Goal: Task Accomplishment & Management: Manage account settings

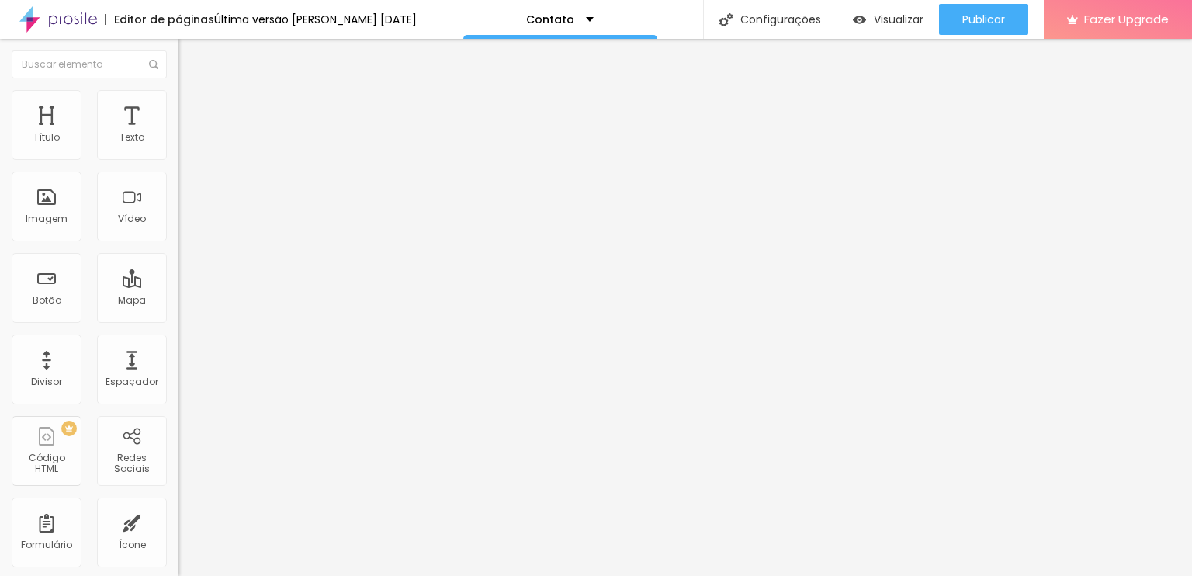
click at [1181, 564] on div at bounding box center [1181, 564] width 0 height 0
click at [137, 293] on div "Mapa" at bounding box center [132, 288] width 70 height 70
click at [121, 297] on div "Mapa" at bounding box center [132, 300] width 28 height 11
drag, startPoint x: 123, startPoint y: 282, endPoint x: 113, endPoint y: 297, distance: 17.9
click at [118, 297] on div "Mapa" at bounding box center [132, 300] width 28 height 11
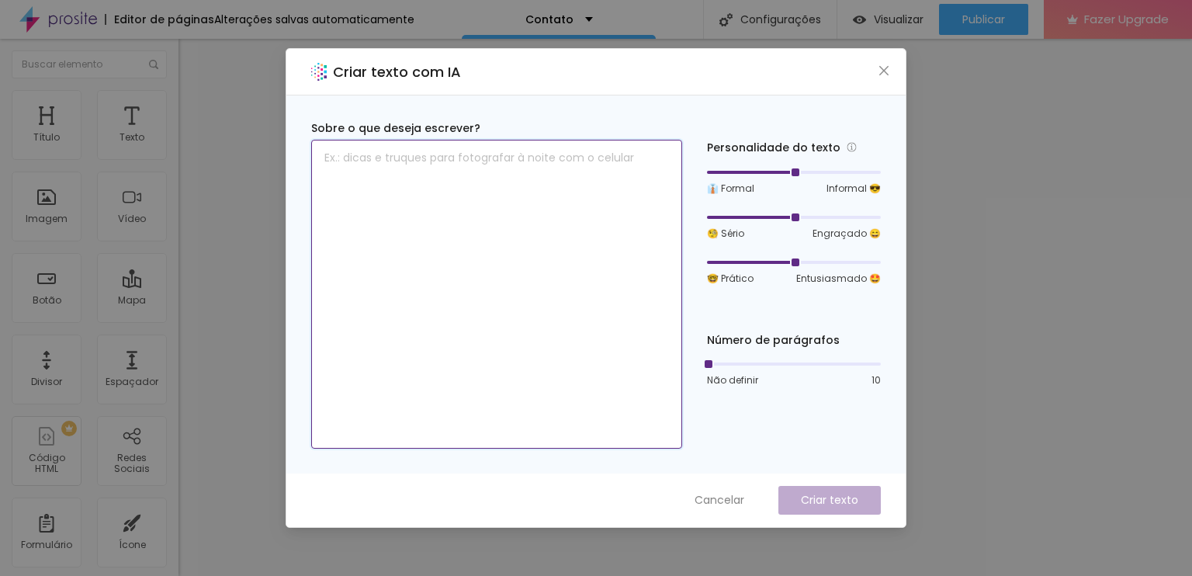
click at [512, 276] on textarea at bounding box center [496, 294] width 371 height 309
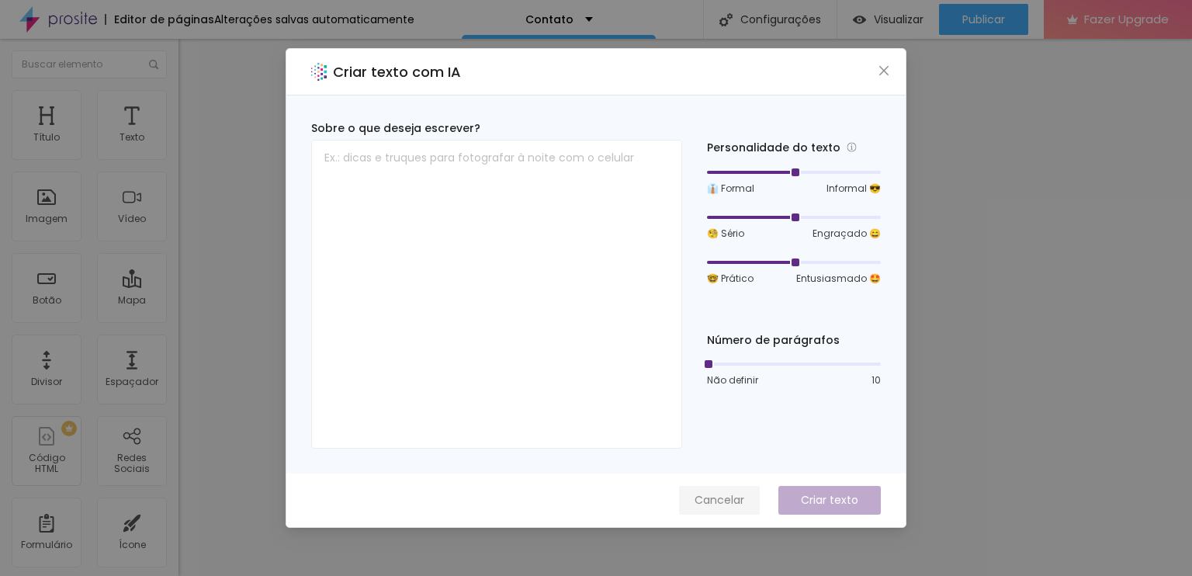
click at [709, 490] on button "Cancelar" at bounding box center [719, 500] width 81 height 29
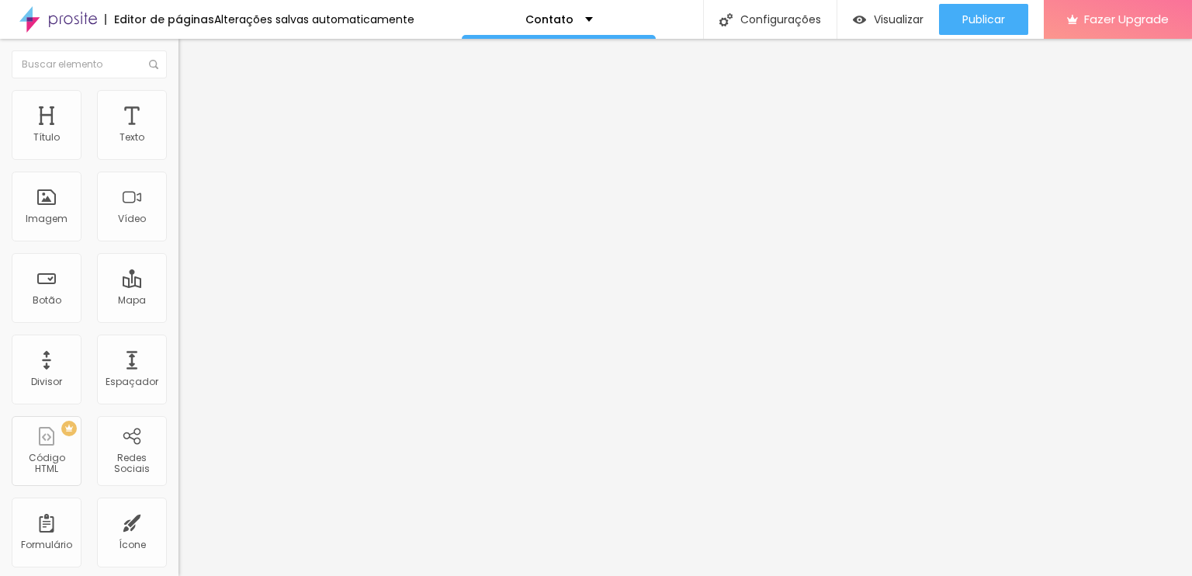
click at [179, 96] on img at bounding box center [186, 97] width 14 height 14
click at [190, 57] on img "button" at bounding box center [196, 56] width 12 height 12
click at [148, 300] on div "Mapa" at bounding box center [132, 288] width 70 height 70
click at [124, 465] on div "Redes Sociais" at bounding box center [131, 464] width 61 height 23
click at [119, 440] on div "Redes Sociais" at bounding box center [132, 451] width 70 height 70
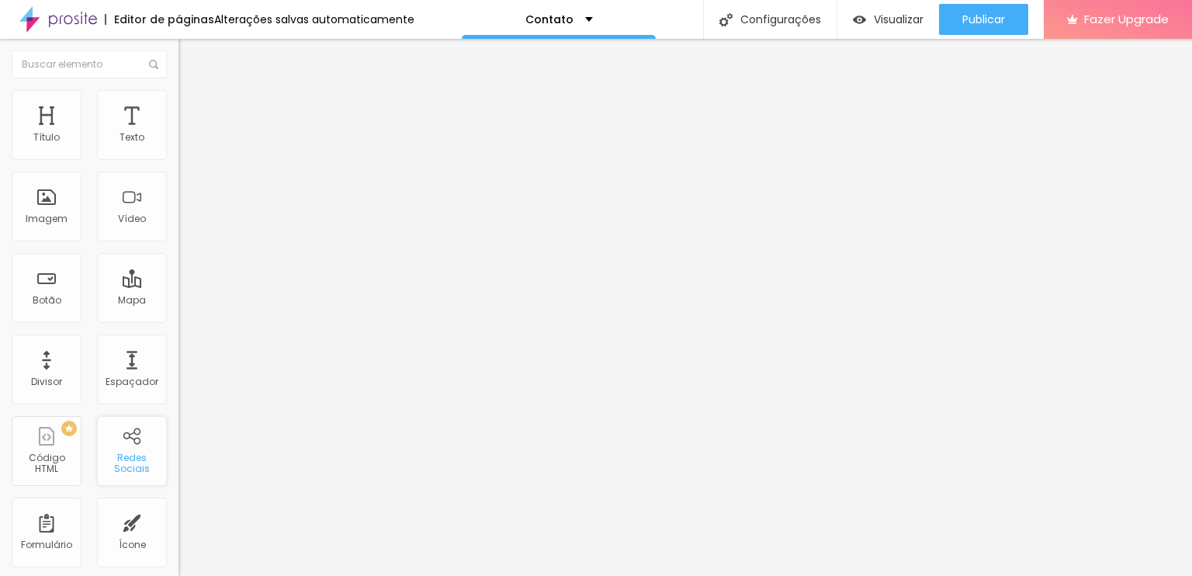
click at [119, 440] on div "Redes Sociais" at bounding box center [132, 451] width 70 height 70
click at [127, 456] on div "Redes Sociais" at bounding box center [131, 464] width 61 height 23
click at [125, 431] on div "Redes Sociais" at bounding box center [132, 451] width 70 height 70
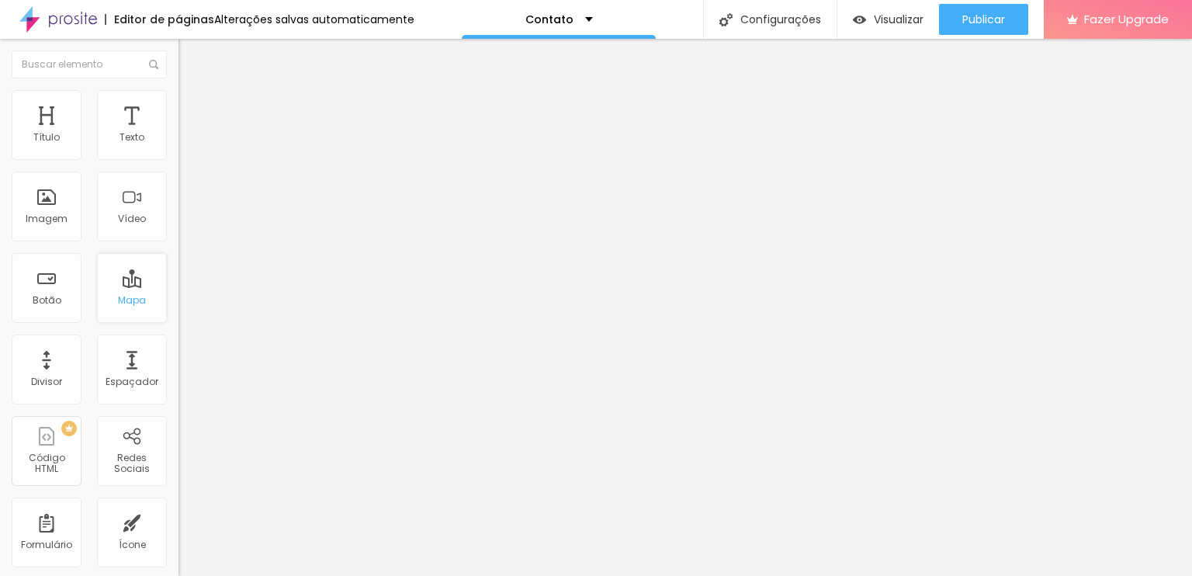
click at [124, 285] on div "Mapa" at bounding box center [132, 288] width 70 height 70
click at [190, 55] on img "button" at bounding box center [196, 56] width 12 height 12
click at [120, 295] on div "Mapa" at bounding box center [132, 300] width 28 height 11
click at [142, 303] on div "Mapa" at bounding box center [132, 288] width 70 height 70
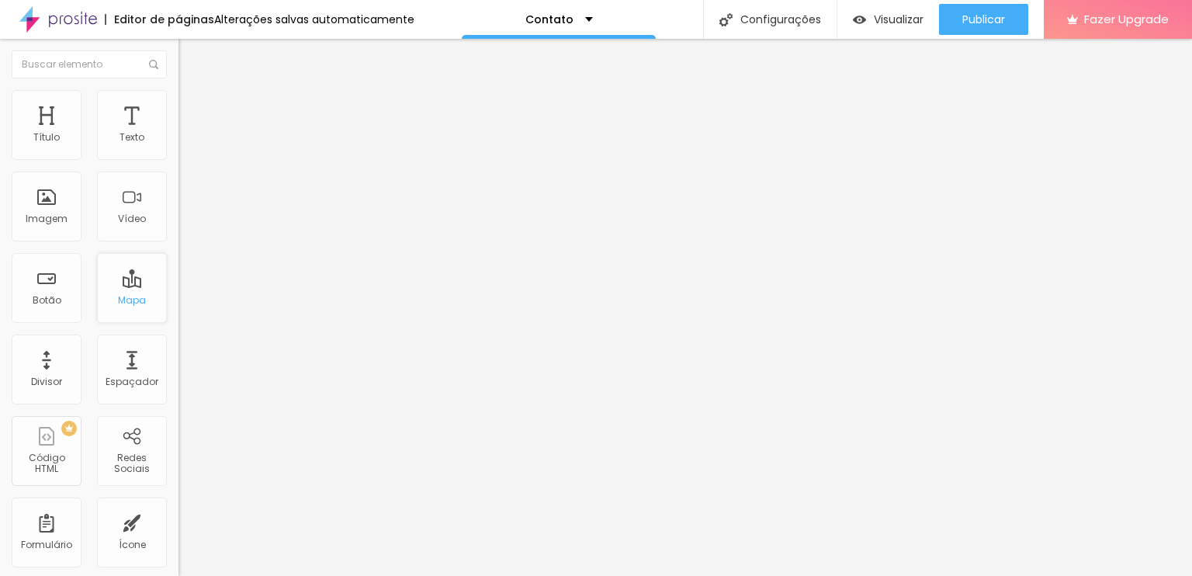
click at [142, 303] on div "Mapa" at bounding box center [132, 288] width 70 height 70
click at [113, 280] on div "Mapa" at bounding box center [132, 288] width 70 height 70
click at [116, 279] on div "Mapa" at bounding box center [132, 288] width 70 height 70
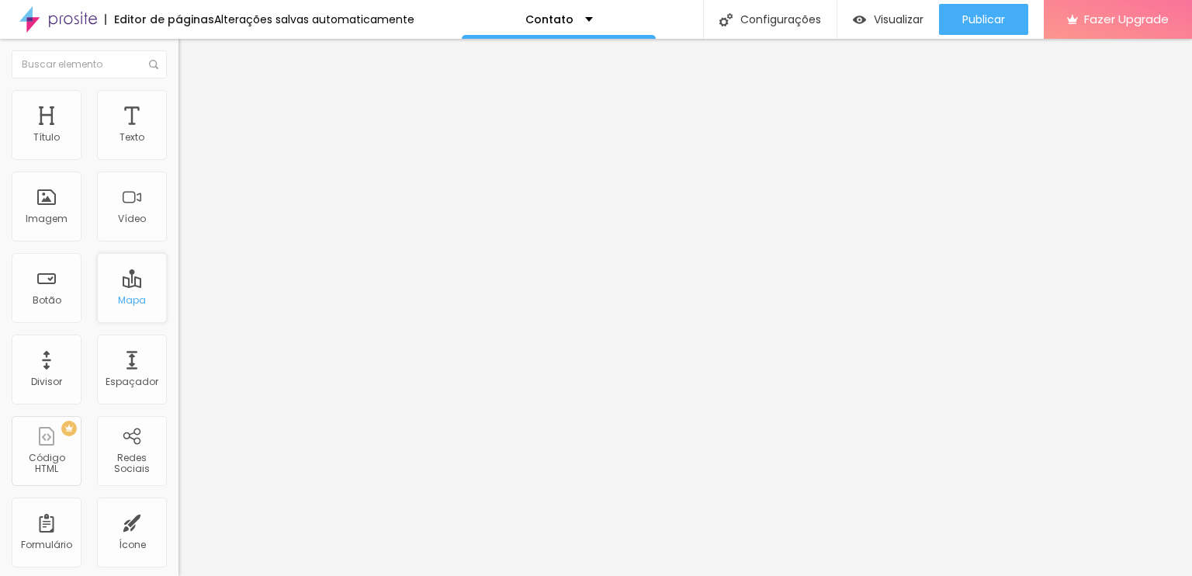
click at [116, 279] on div "Mapa" at bounding box center [132, 288] width 70 height 70
click at [179, 146] on input "Alboom Brasil" at bounding box center [272, 138] width 186 height 16
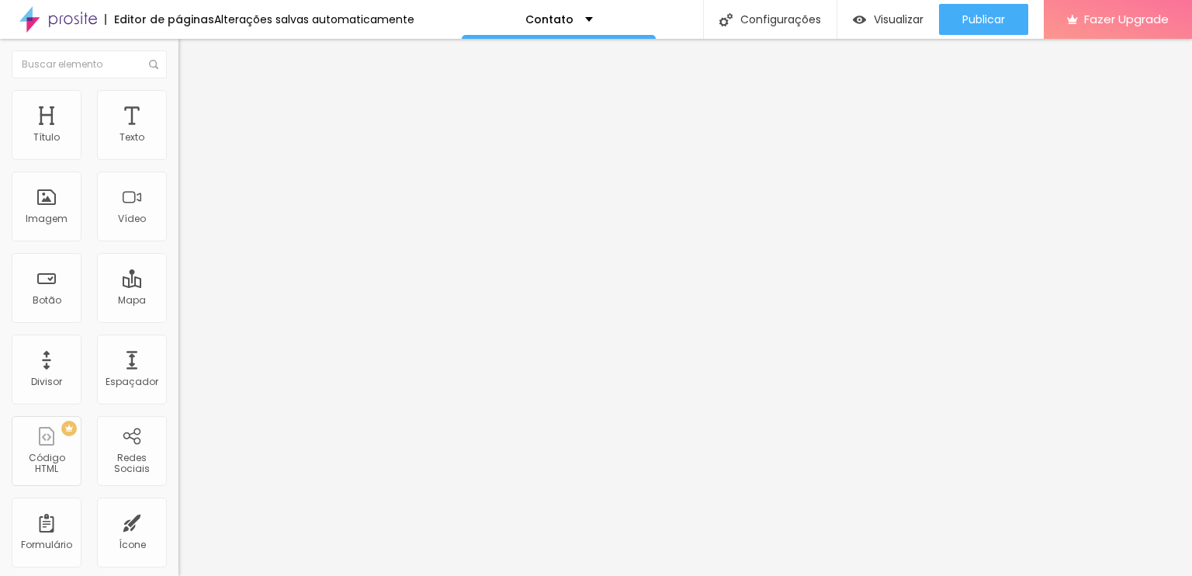
paste input "<iframe src="https://www.google.com/maps/embed?pb=!1m18!1m12!1m3!1d3554.5467882…"
type input "<iframe src="https://www.google.com/maps/embed?pb=!1m18!1m12!1m3!1d3554.5467882…"
click at [179, 106] on li "Avançado" at bounding box center [268, 114] width 179 height 16
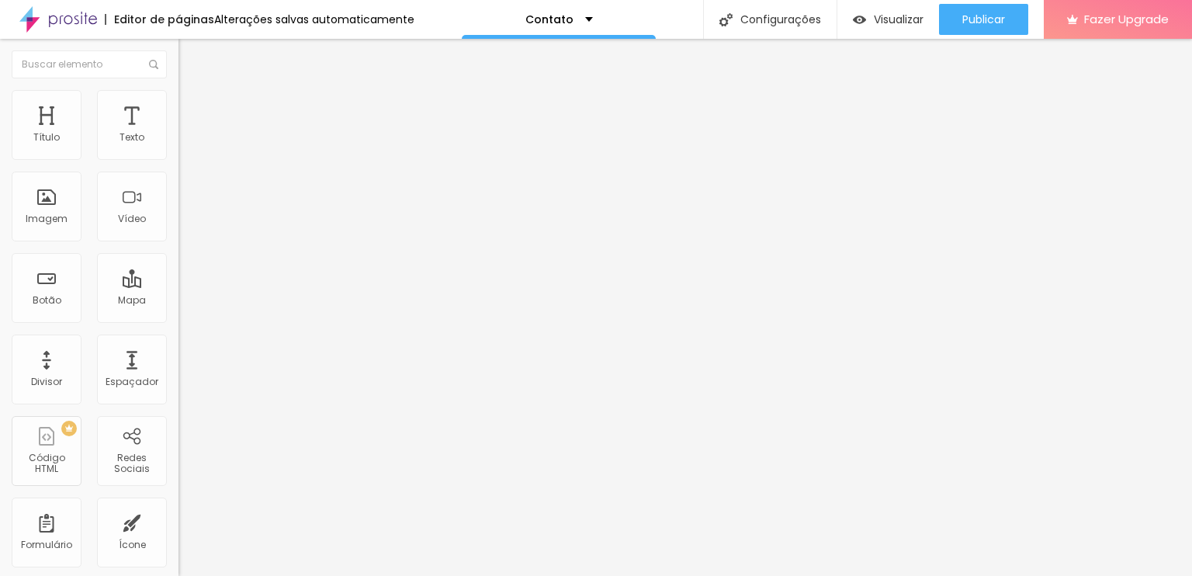
paste input "<iframe src="https://www.google.com/maps/embed?pb=!1m18!1m12!1m3!1d3554.5467882…"
type input "<iframe src="https://www.google.com/maps/embed?pb=!1m18!1m12!1m3!1d3554.5467882…"
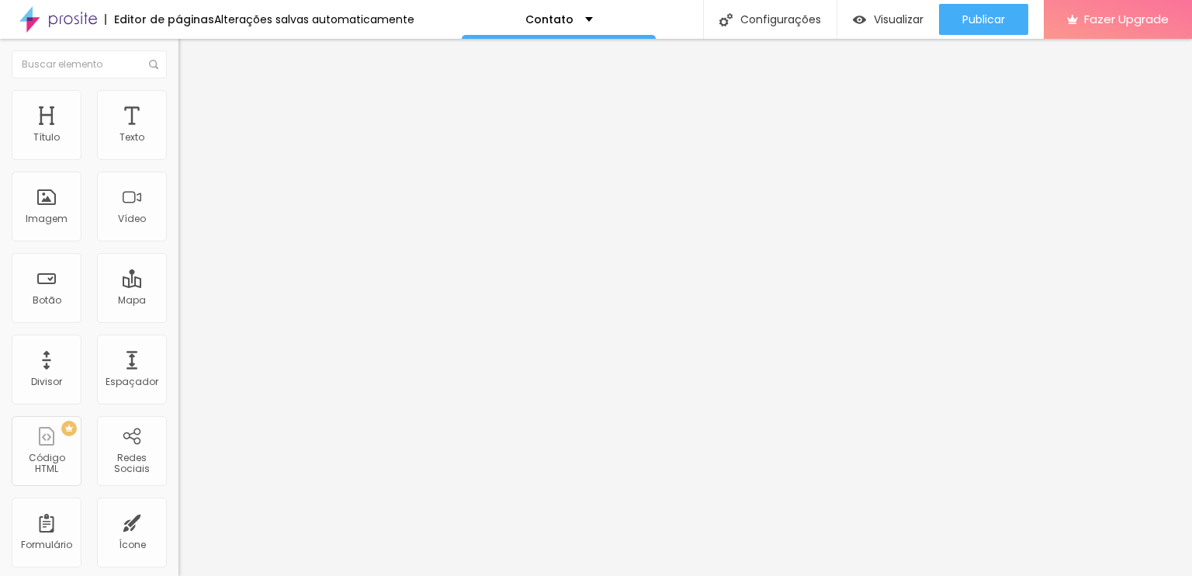
click at [179, 560] on div at bounding box center [268, 564] width 179 height 9
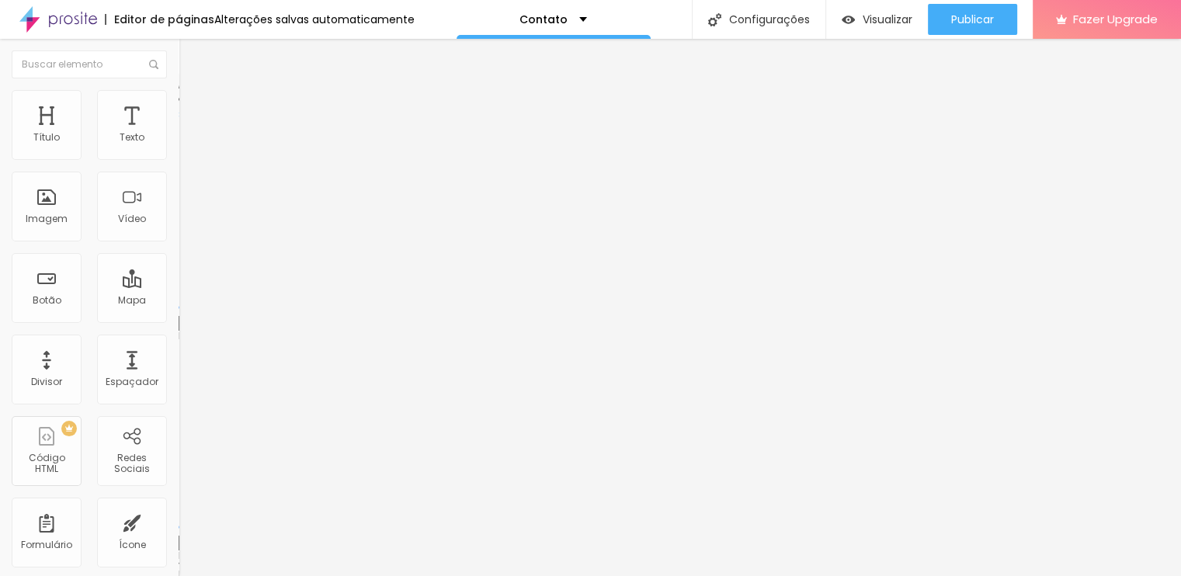
click at [179, 562] on img at bounding box center [182, 565] width 6 height 6
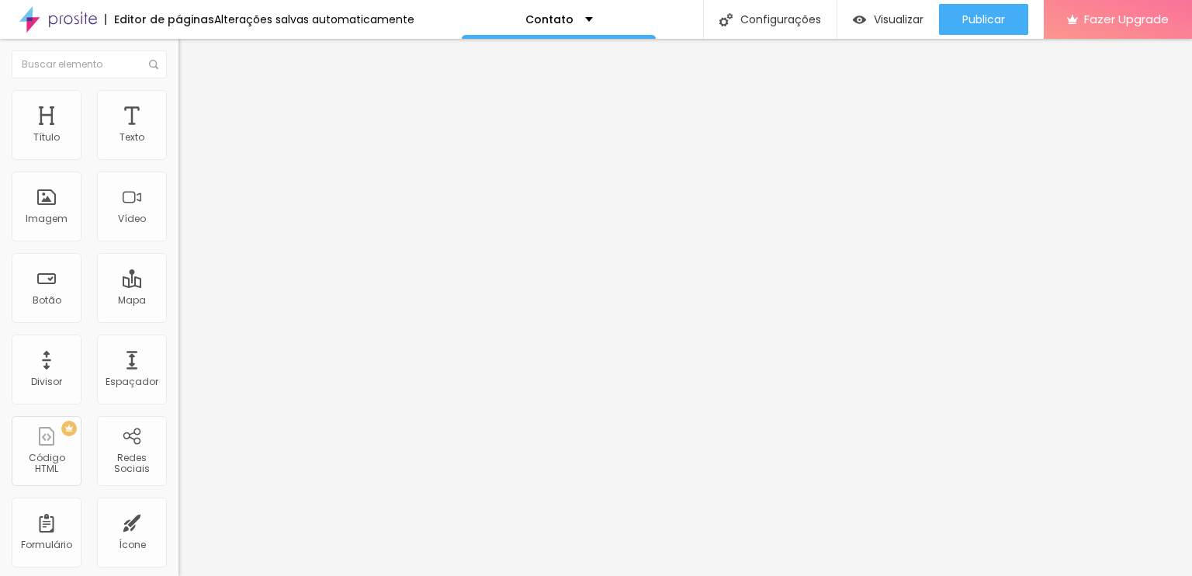
paste input "Jardim Alvorada, Nova Iguaçu - RJ, 26265-530"
type input "Jardim Alvorada, Nova Iguaçu - RJ, 26265-530"
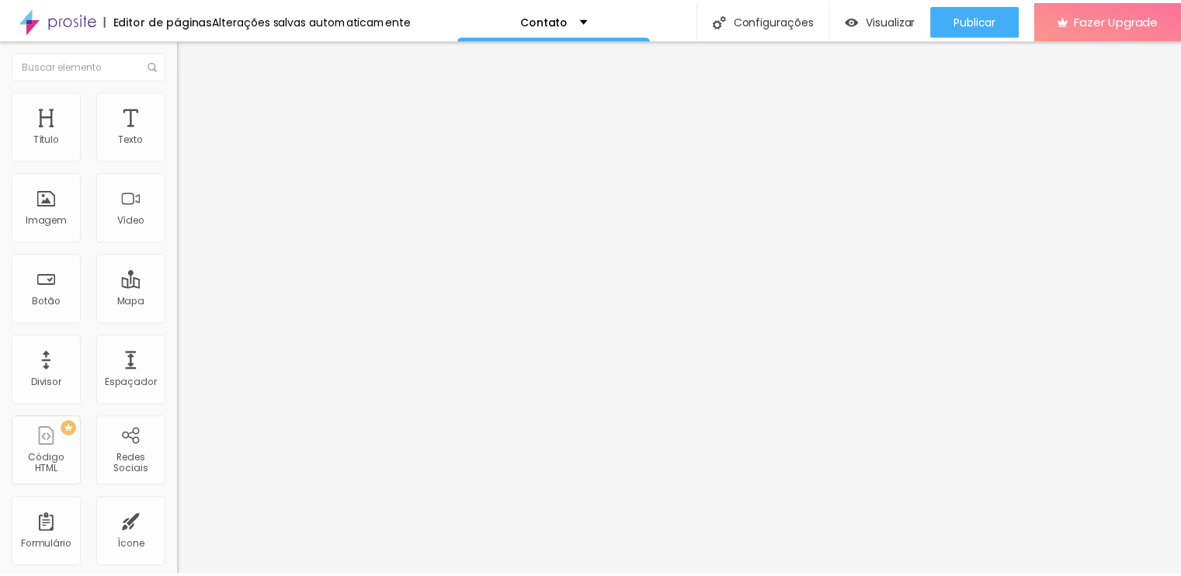
scroll to position [0, 0]
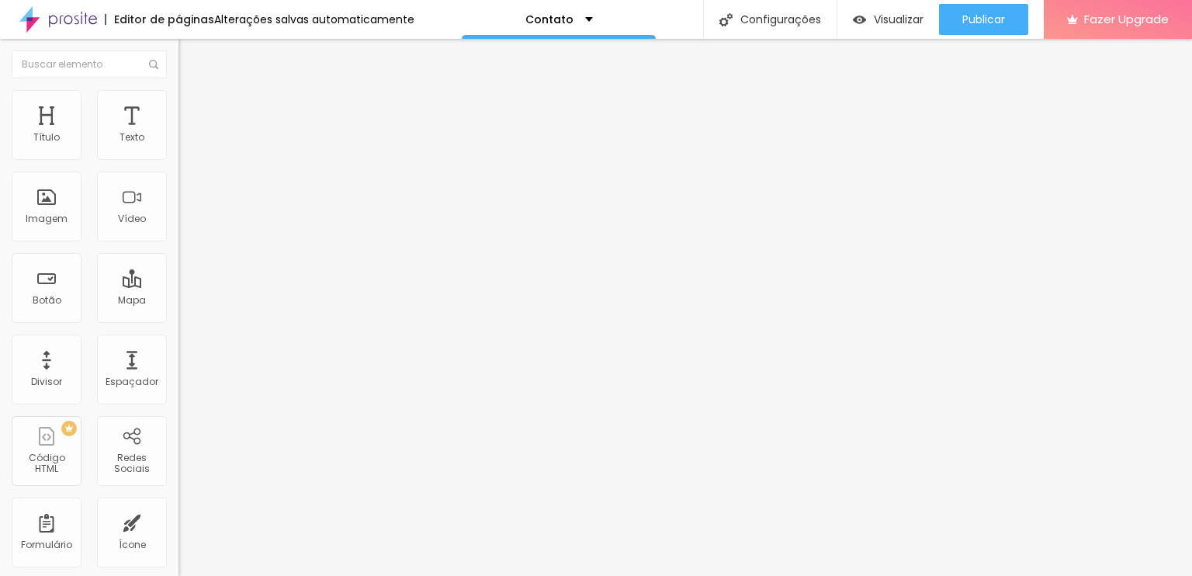
click at [179, 95] on img at bounding box center [186, 97] width 14 height 14
click at [179, 106] on li "Avançado" at bounding box center [268, 114] width 179 height 16
click at [179, 562] on img at bounding box center [182, 565] width 6 height 6
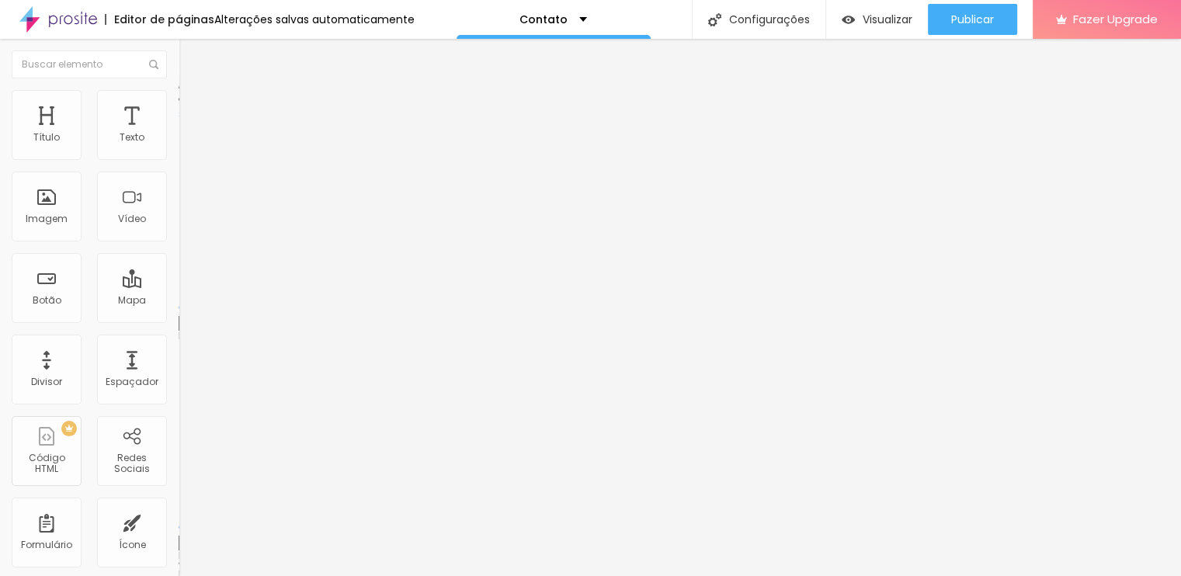
paste input "Jardim Alvorada, Nova Iguaçu - RJ, 26265-530"
type input "Jardim Alvorada, Nova Iguaçu - RJ, 26265-530"
click at [179, 86] on li "Conteúdo" at bounding box center [268, 83] width 179 height 16
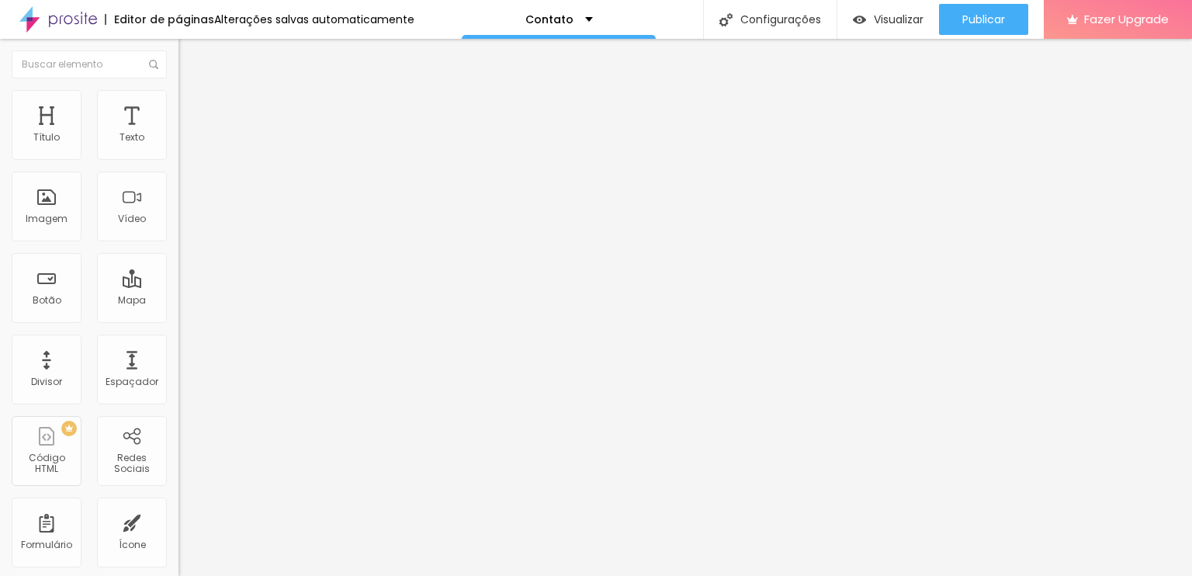
click at [179, 146] on input "<iframe src="https://www.google.com/maps/embed?pb=!1m18!1m12!1m3!1d3554.5467882…" at bounding box center [272, 138] width 186 height 16
paste input "Jardim Alvorada, Nova Iguaçu - RJ, 26265-530"
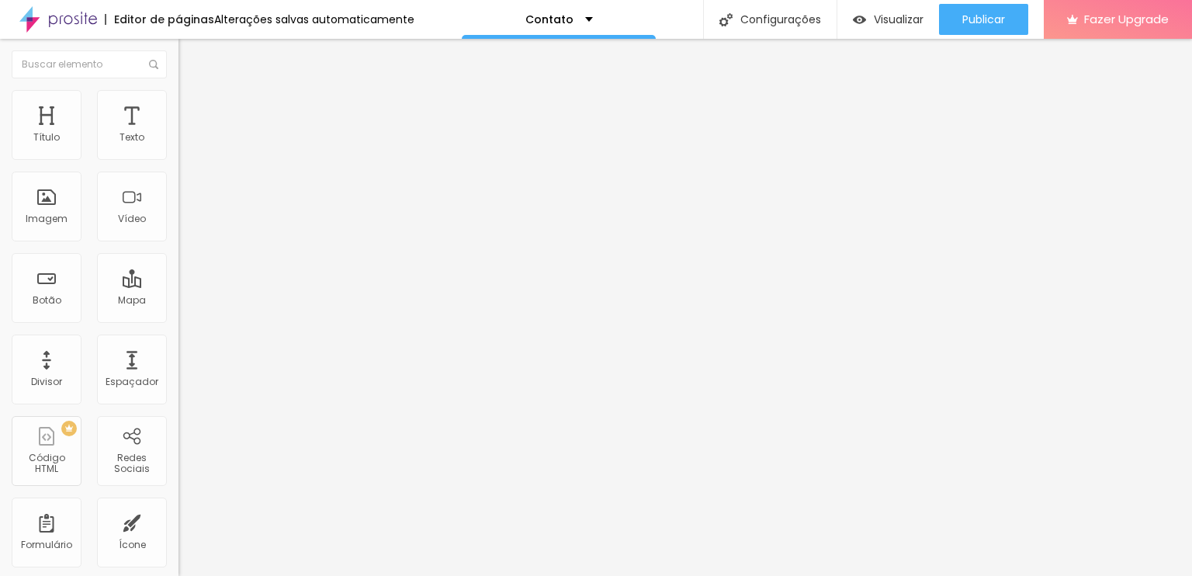
scroll to position [0, 78]
type input "Jardim Alvorada, Nova Iguaçu - RJ, 26265-530"
click at [179, 106] on li "Avançado" at bounding box center [268, 114] width 179 height 16
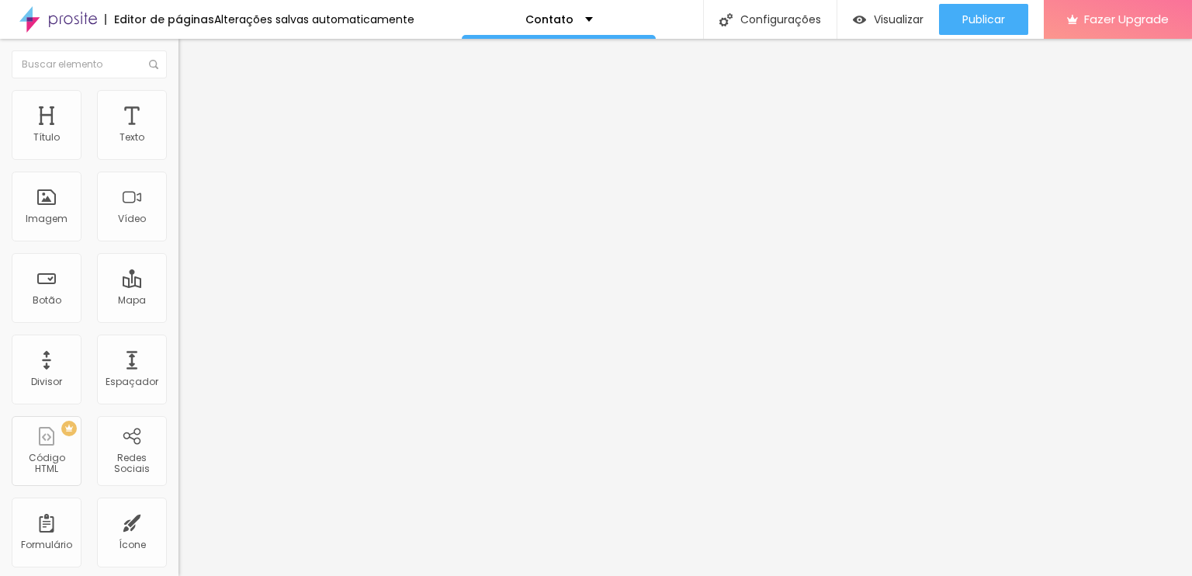
click at [179, 90] on li "Conteúdo" at bounding box center [268, 83] width 179 height 16
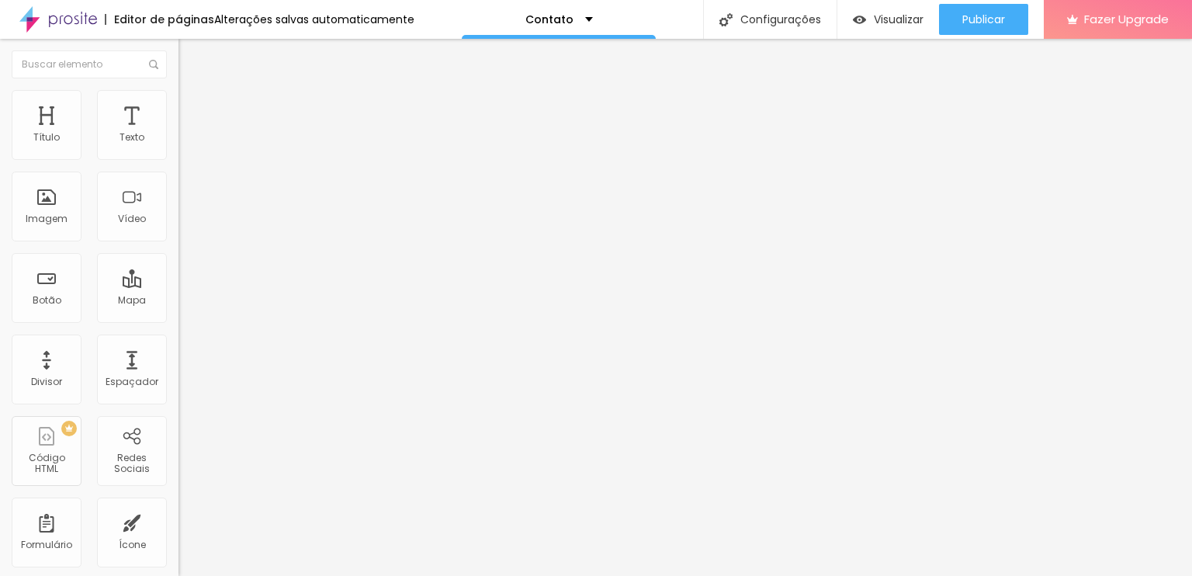
click at [190, 51] on img "button" at bounding box center [196, 56] width 12 height 12
click at [53, 215] on div "Imagem" at bounding box center [47, 218] width 42 height 11
click at [40, 206] on div "Imagem" at bounding box center [47, 207] width 70 height 70
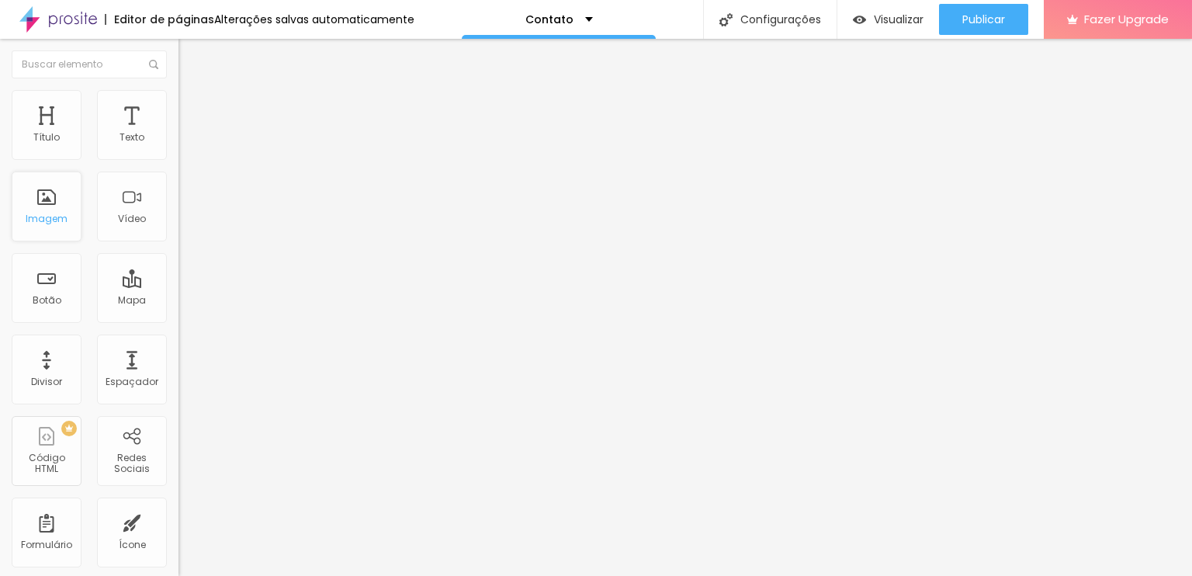
click at [40, 206] on div "Imagem" at bounding box center [47, 207] width 70 height 70
click at [47, 199] on div "Imagem" at bounding box center [47, 207] width 70 height 70
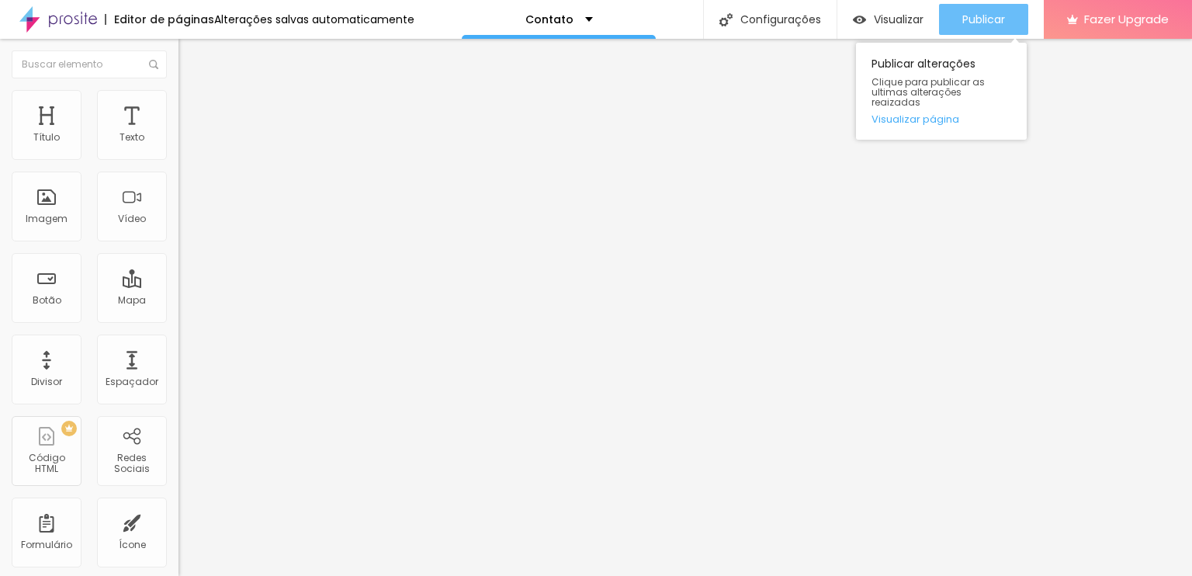
click at [979, 11] on div "Publicar" at bounding box center [983, 19] width 43 height 31
click at [979, 21] on span "Publicar" at bounding box center [983, 19] width 43 height 12
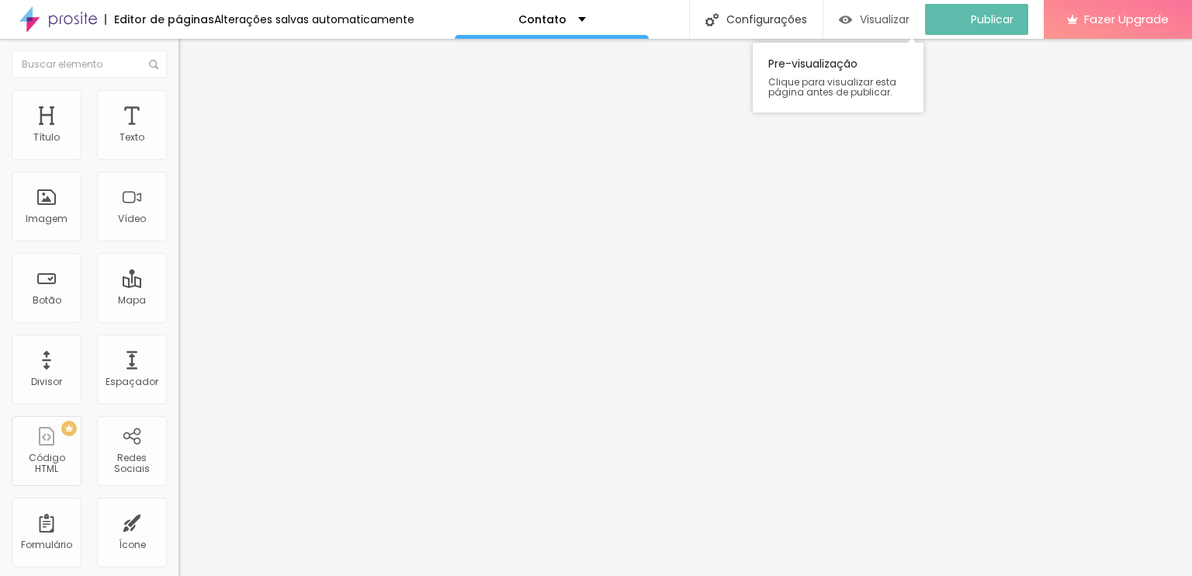
click at [847, 16] on button "Visualizar" at bounding box center [875, 19] width 102 height 31
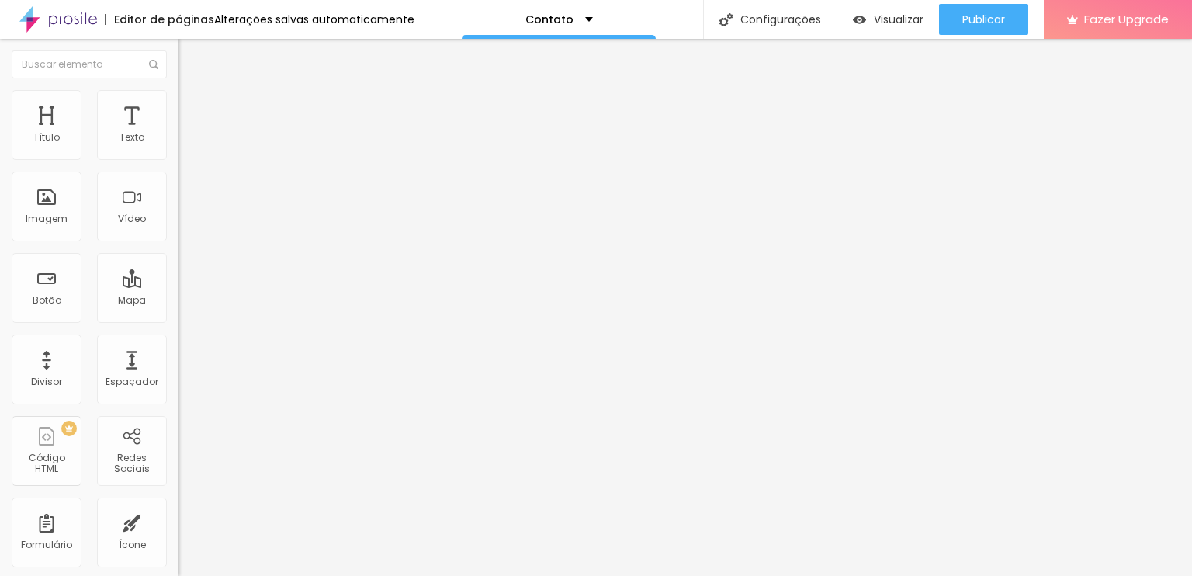
click at [179, 91] on ul "Conteúdo Estilo Avançado" at bounding box center [268, 98] width 179 height 47
click at [179, 92] on img at bounding box center [186, 97] width 14 height 14
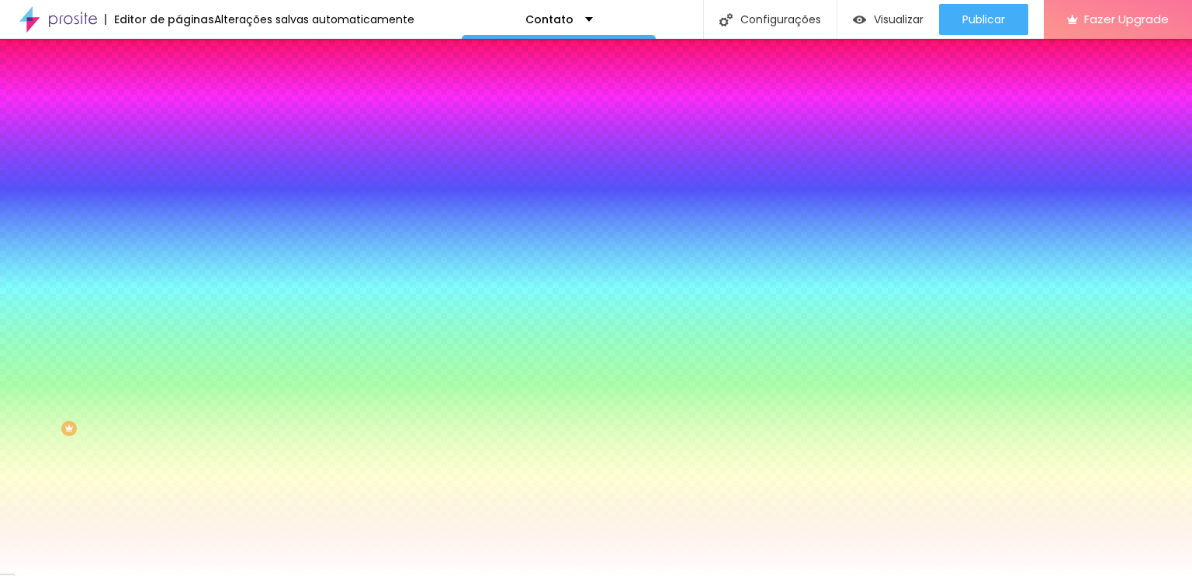
click at [179, 306] on div at bounding box center [268, 306] width 179 height 0
click at [179, 321] on input "#FFFFFF" at bounding box center [272, 314] width 186 height 16
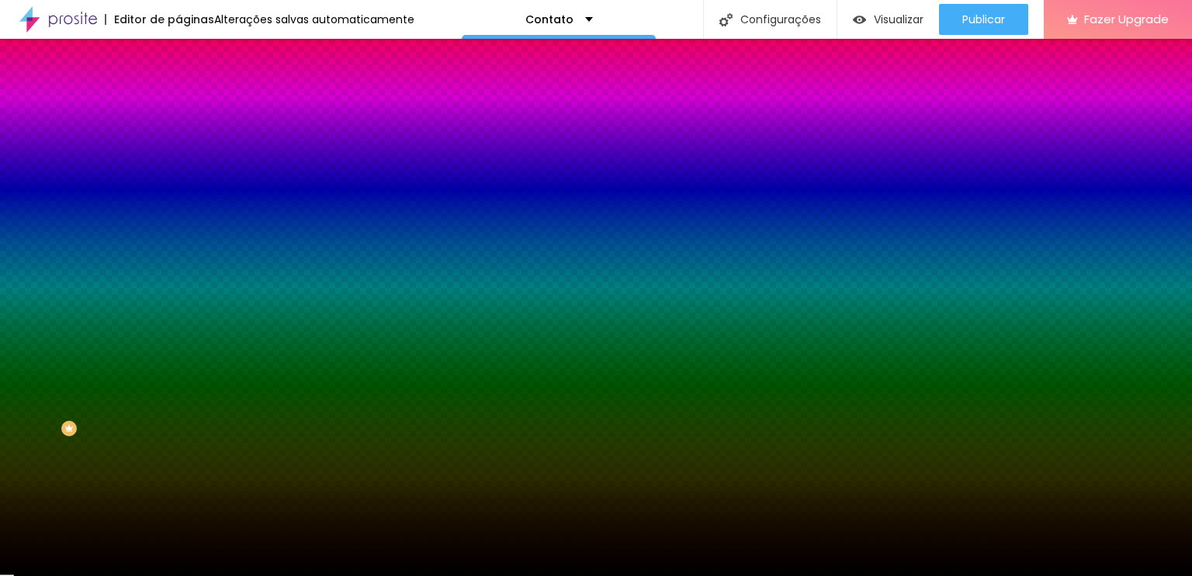
click at [179, 306] on div at bounding box center [268, 306] width 179 height 0
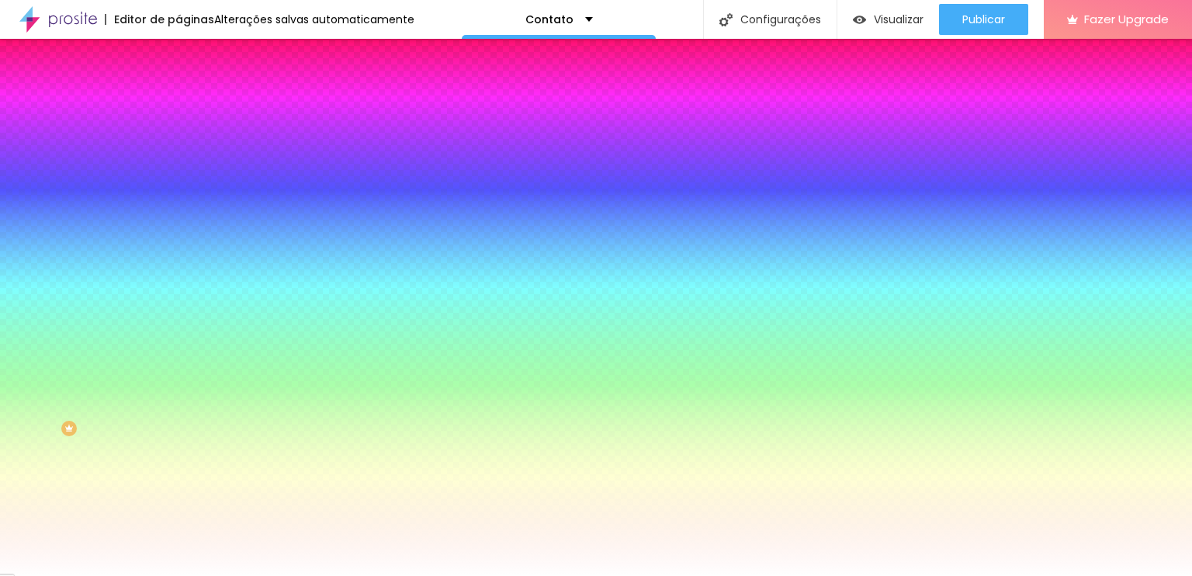
type input "#FFFFFF"
drag, startPoint x: 112, startPoint y: 366, endPoint x: 0, endPoint y: 337, distance: 115.4
click at [179, 337] on div "Botão Tipografia Voltar ao padrão Borda Voltar ao padrão Sombra DESATIVADO Volt…" at bounding box center [268, 316] width 179 height 391
click at [179, 269] on div "Tipografia Voltar ao padrão Borda Voltar ao padrão Sombra DESATIVADO Voltar ao …" at bounding box center [268, 199] width 179 height 139
click at [185, 169] on icon "button" at bounding box center [189, 164] width 9 height 9
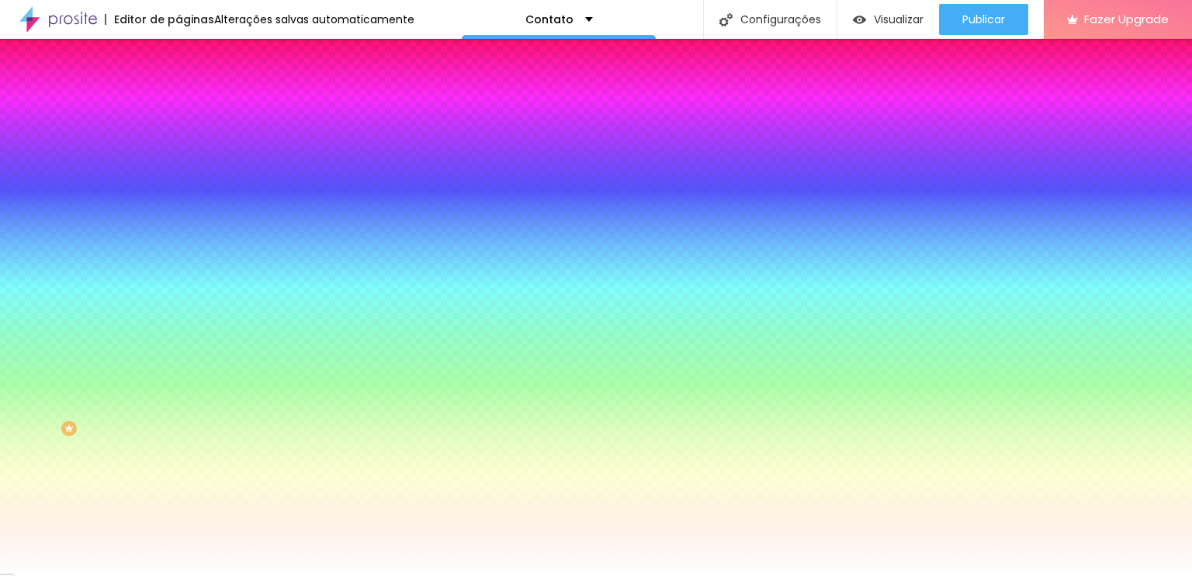
drag, startPoint x: 293, startPoint y: 387, endPoint x: 331, endPoint y: 379, distance: 39.0
click at [230, 473] on div at bounding box center [596, 288] width 1192 height 576
drag, startPoint x: 228, startPoint y: 470, endPoint x: 253, endPoint y: 432, distance: 44.8
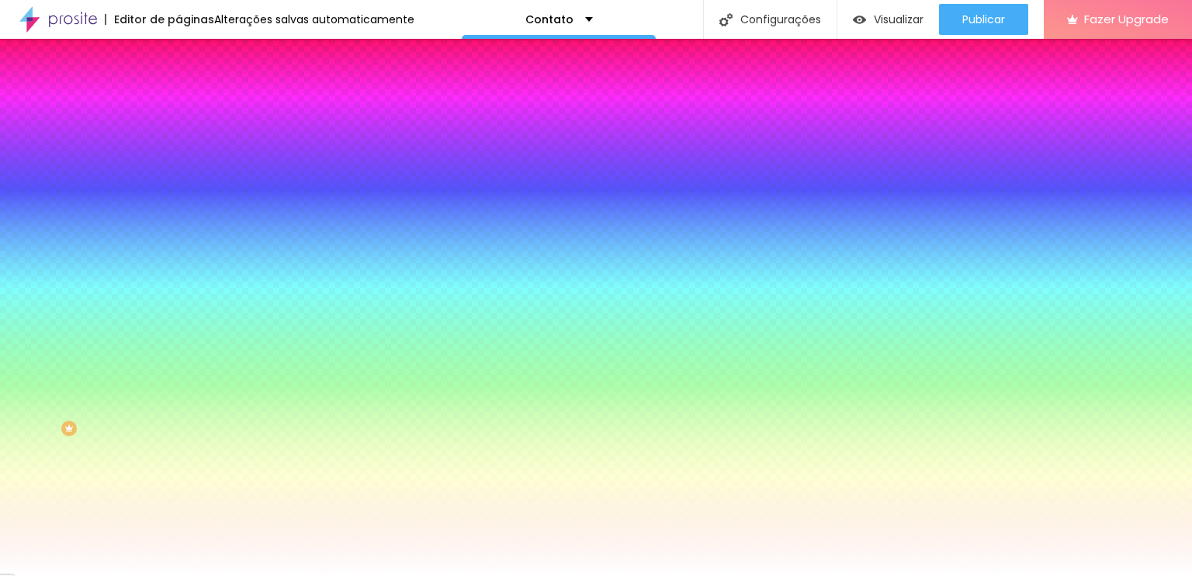
click at [216, 477] on div at bounding box center [596, 288] width 1192 height 576
type input "#00000"
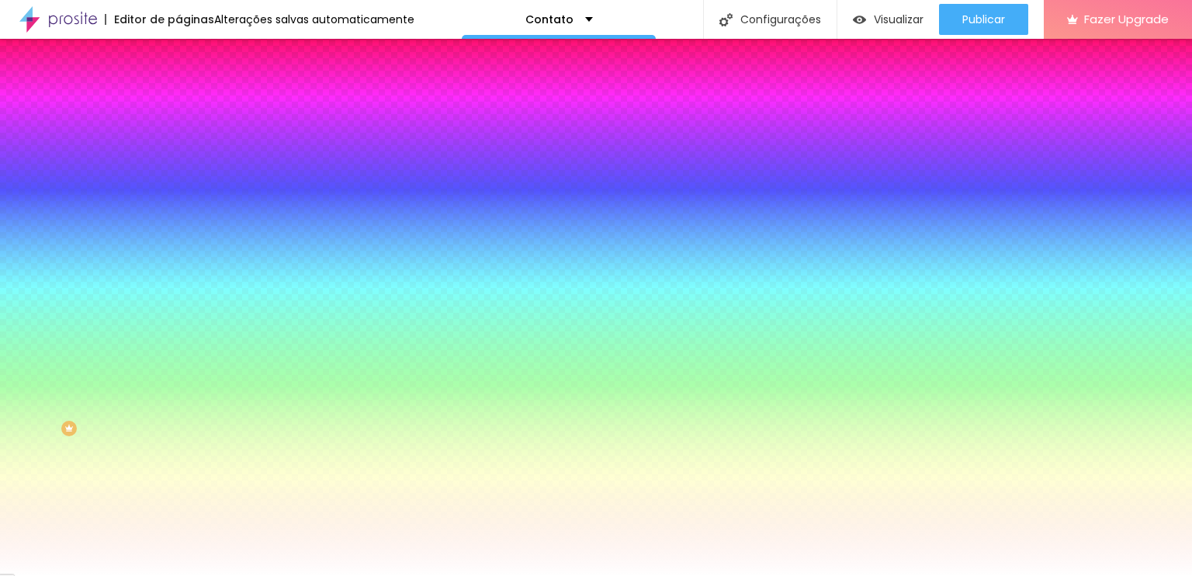
click at [88, 575] on div at bounding box center [596, 576] width 1192 height 0
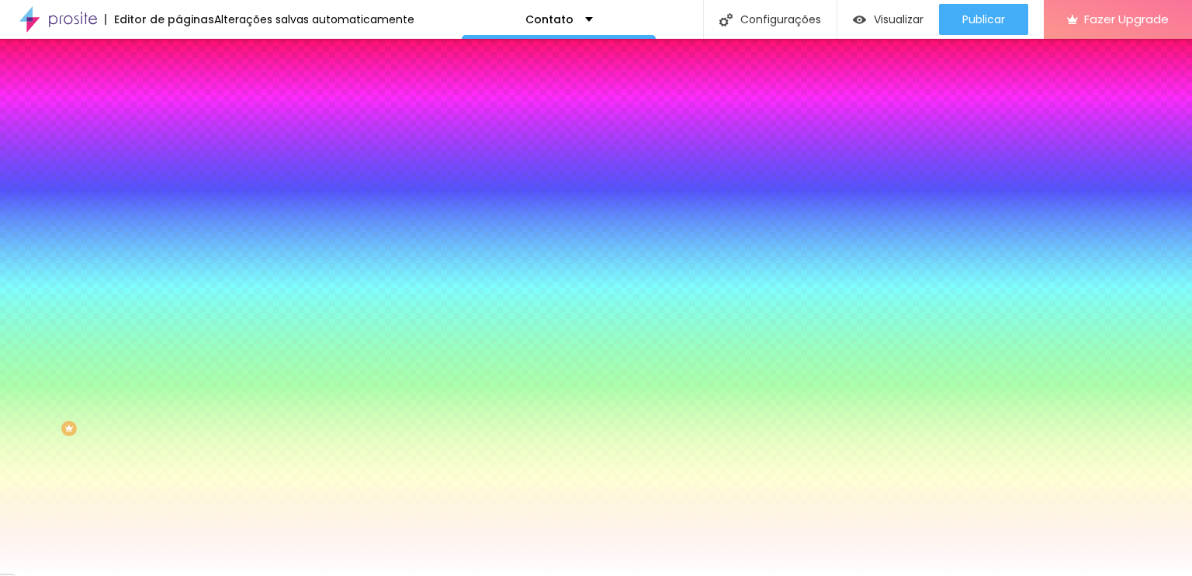
click at [179, 213] on button "button" at bounding box center [190, 208] width 22 height 16
click at [71, 575] on div at bounding box center [596, 576] width 1192 height 0
click at [185, 255] on icon "button" at bounding box center [189, 259] width 9 height 9
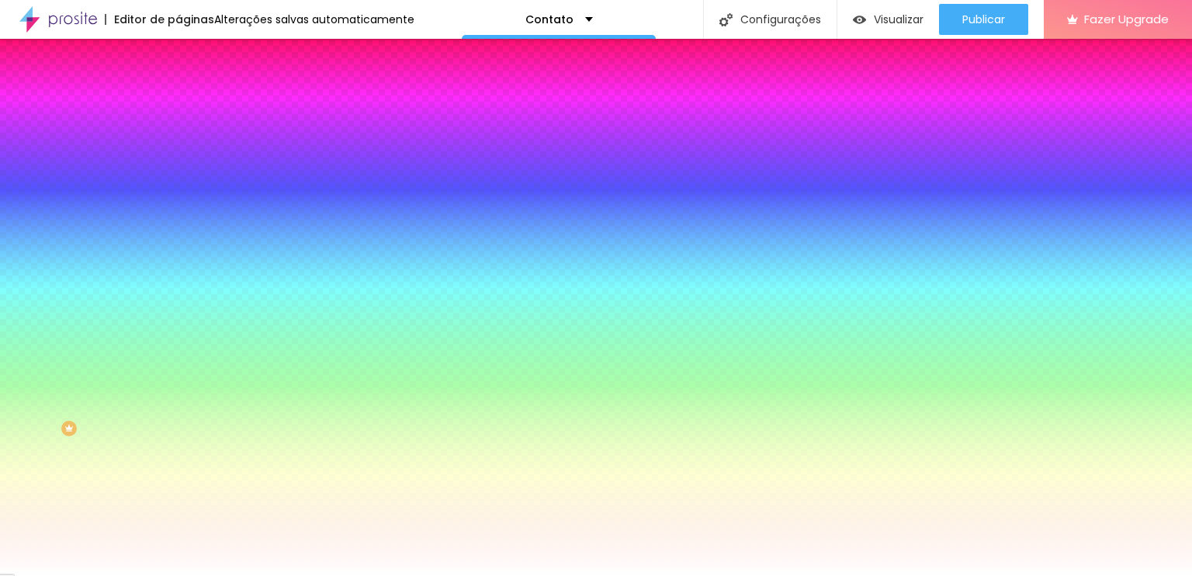
click at [240, 398] on div at bounding box center [596, 288] width 1192 height 576
click at [282, 575] on div at bounding box center [596, 585] width 1192 height 0
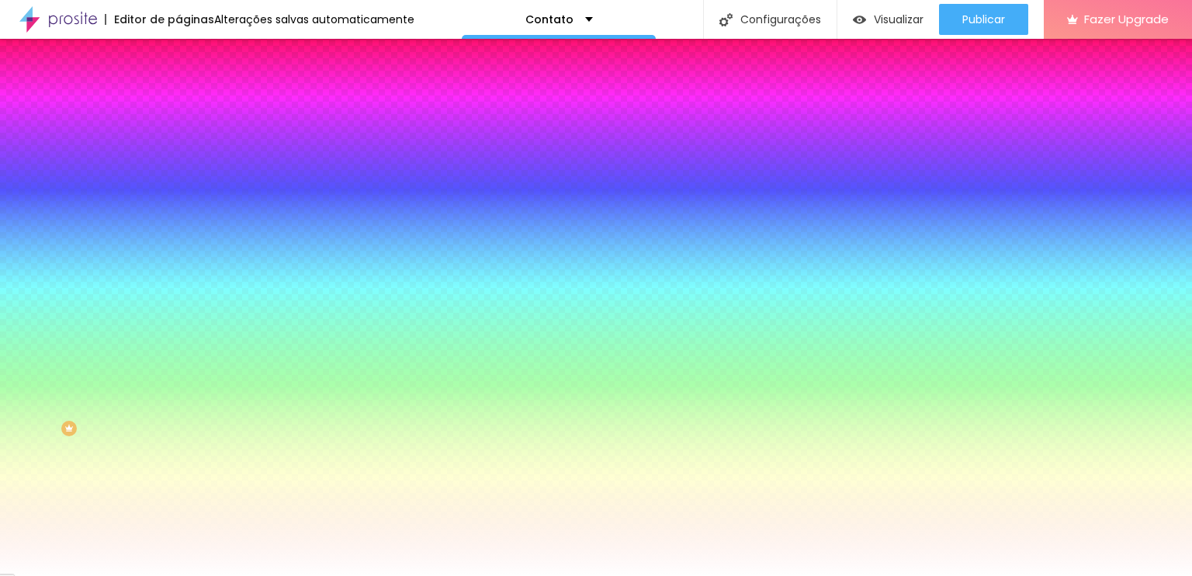
click at [282, 575] on div at bounding box center [596, 585] width 1192 height 0
type input "#C92121"
click at [159, 374] on div at bounding box center [596, 288] width 1192 height 576
click at [205, 575] on div at bounding box center [596, 576] width 1192 height 0
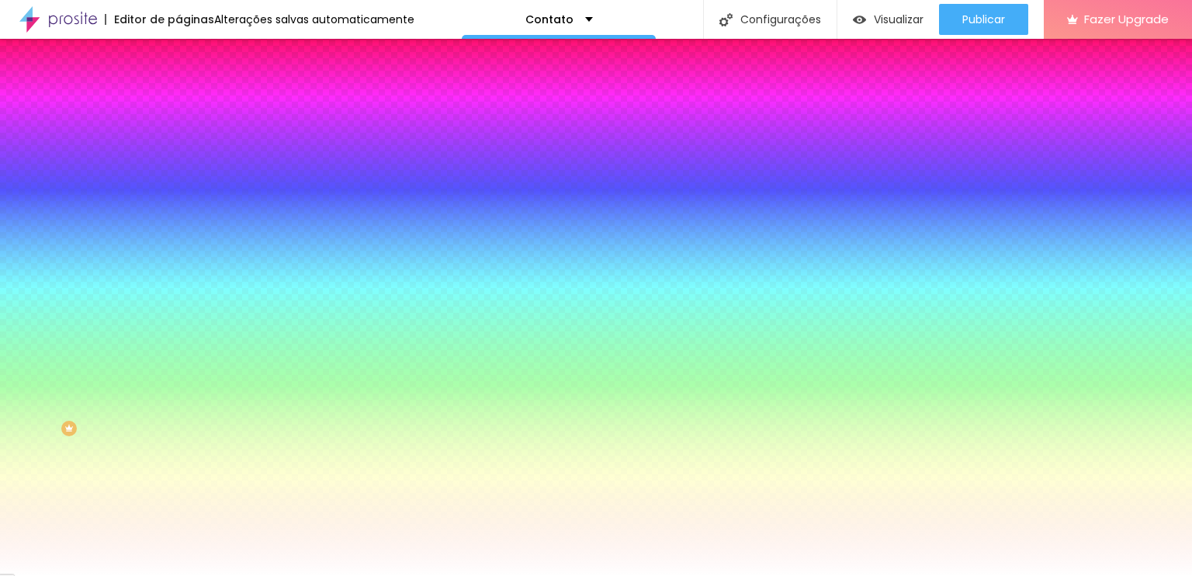
click at [185, 508] on icon "button" at bounding box center [189, 502] width 9 height 9
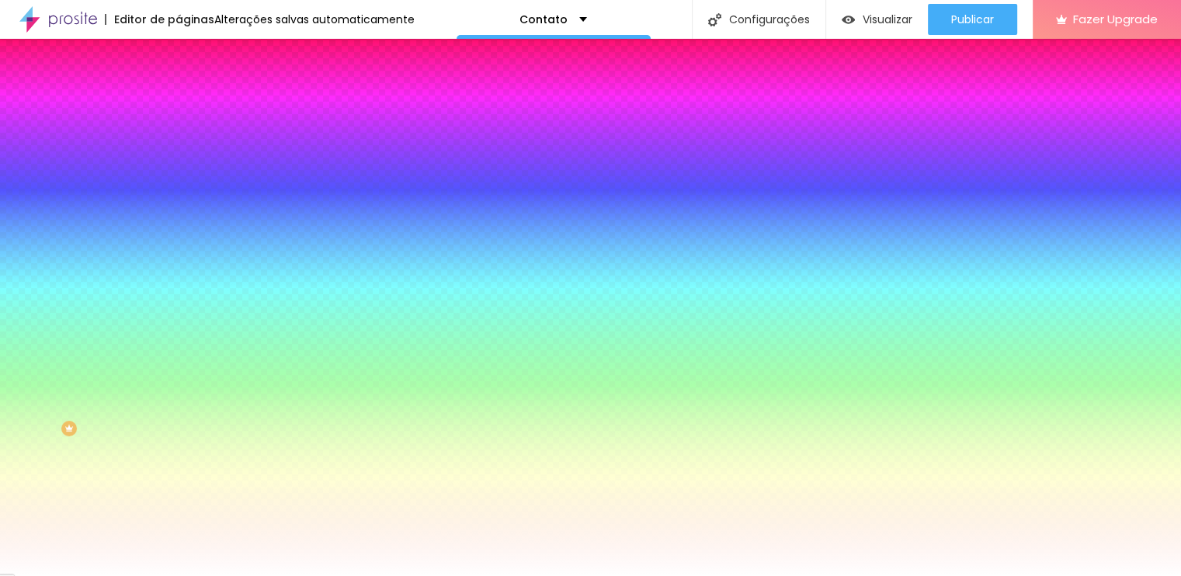
click at [1004, 575] on div at bounding box center [590, 576] width 1181 height 0
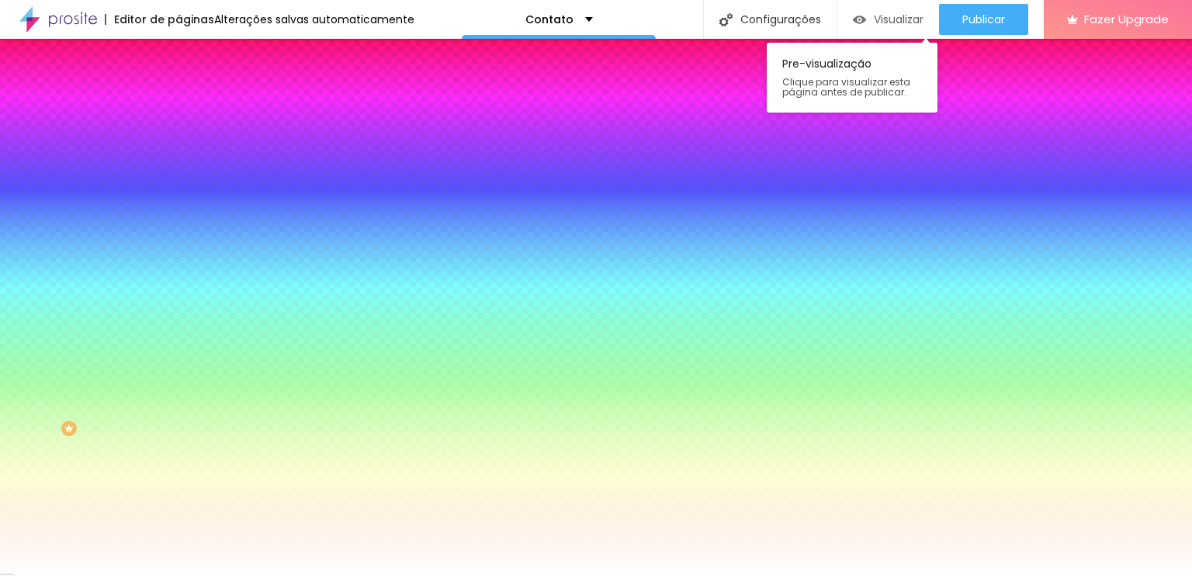
click at [874, 13] on span "Visualizar" at bounding box center [899, 19] width 50 height 12
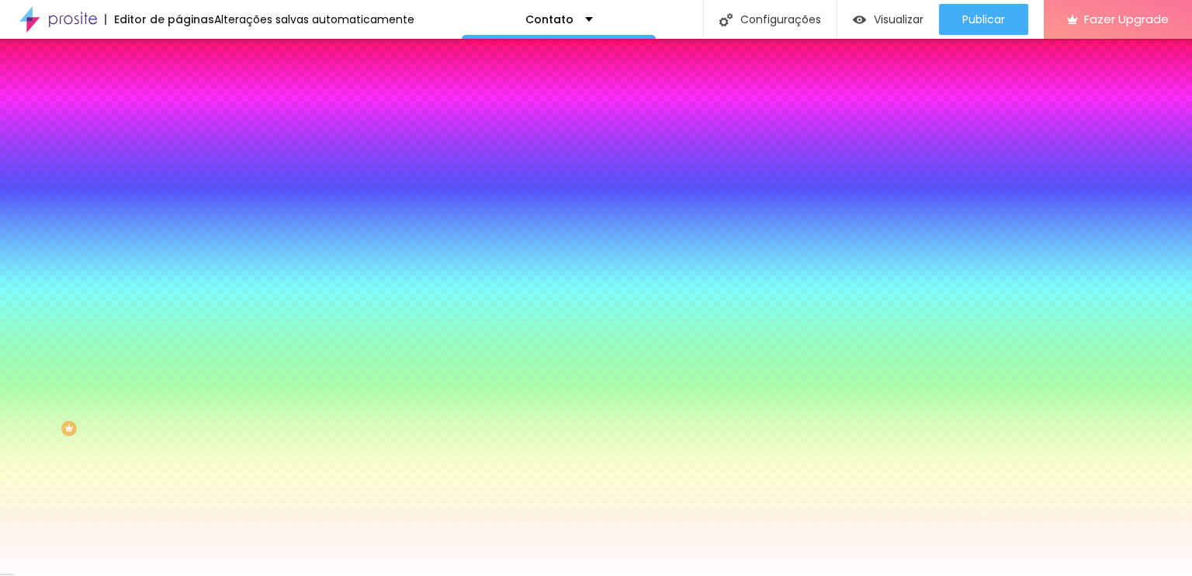
click at [190, 61] on img "button" at bounding box center [196, 56] width 12 height 12
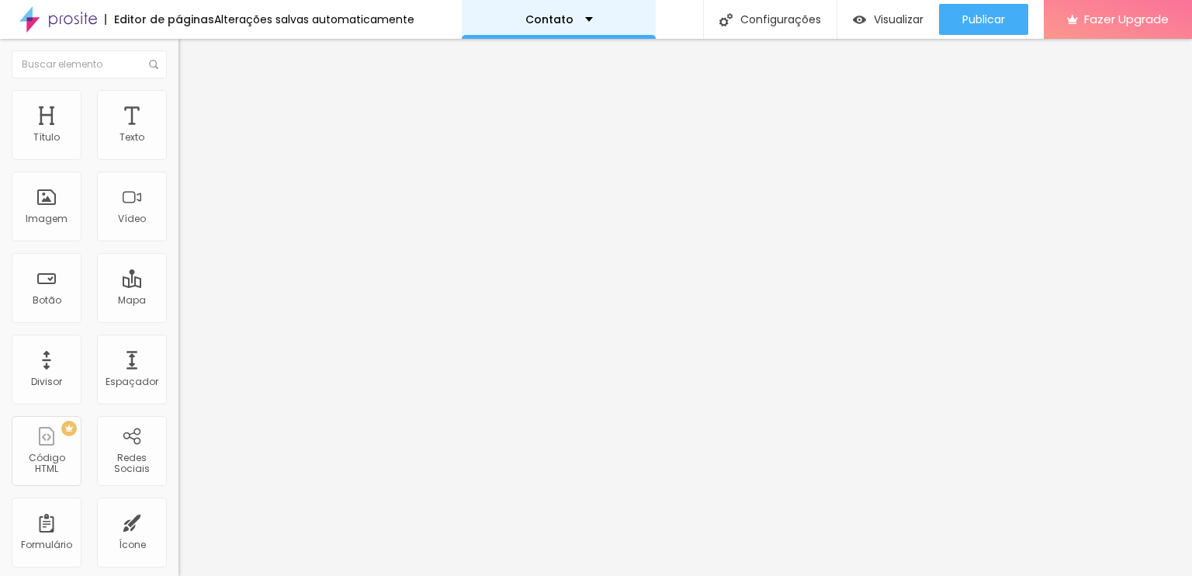
click at [539, 19] on p "Contato" at bounding box center [549, 19] width 48 height 11
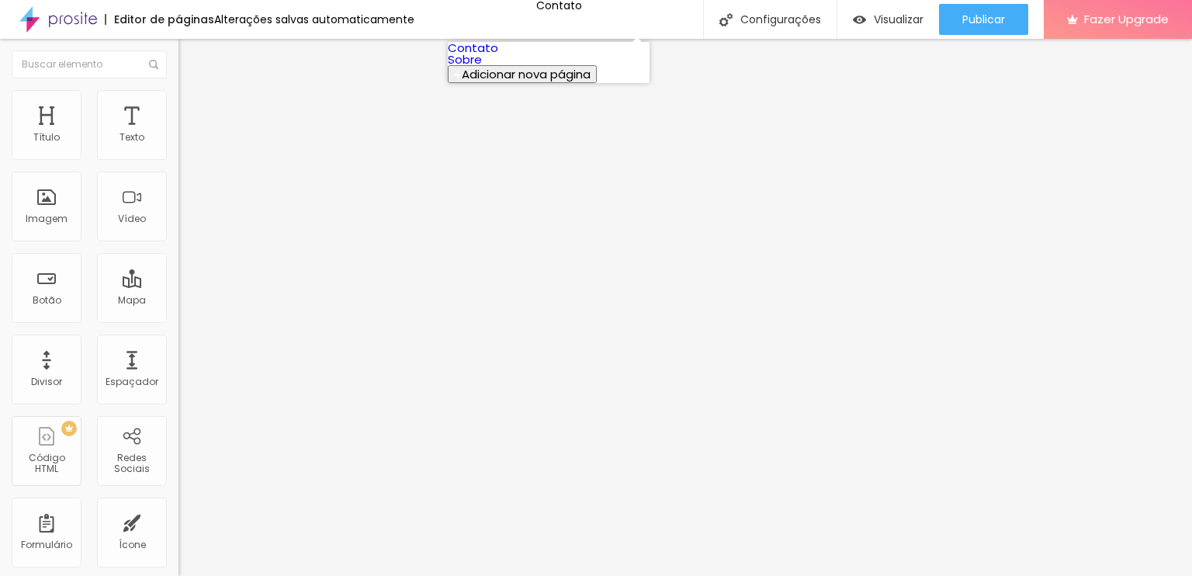
click at [482, 68] on link "Sobre" at bounding box center [465, 59] width 34 height 16
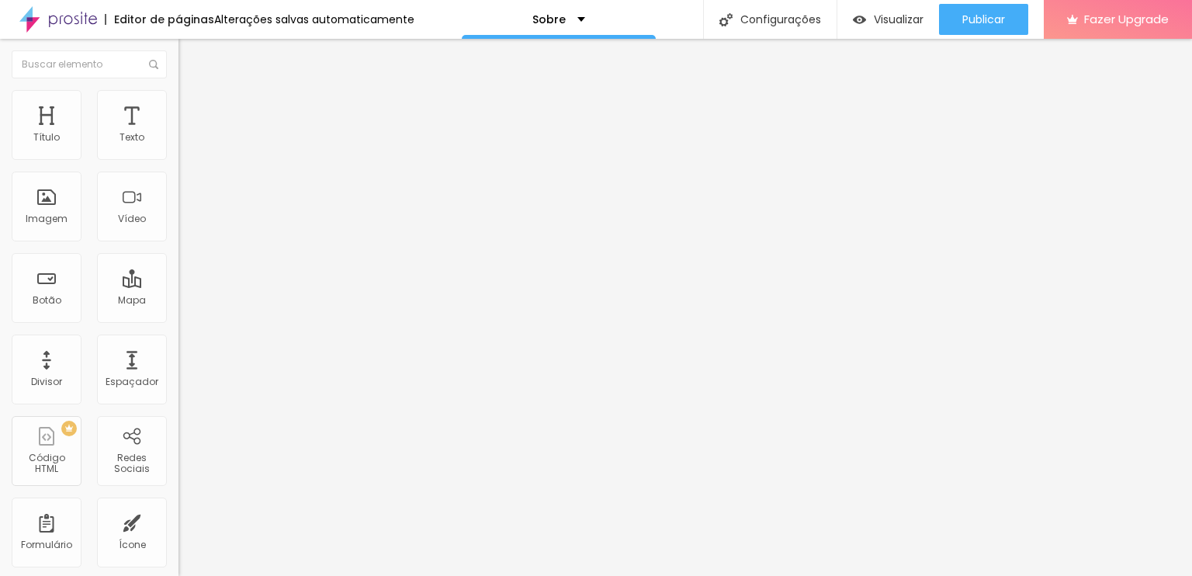
click at [179, 134] on span "Trocar imagem" at bounding box center [221, 126] width 85 height 13
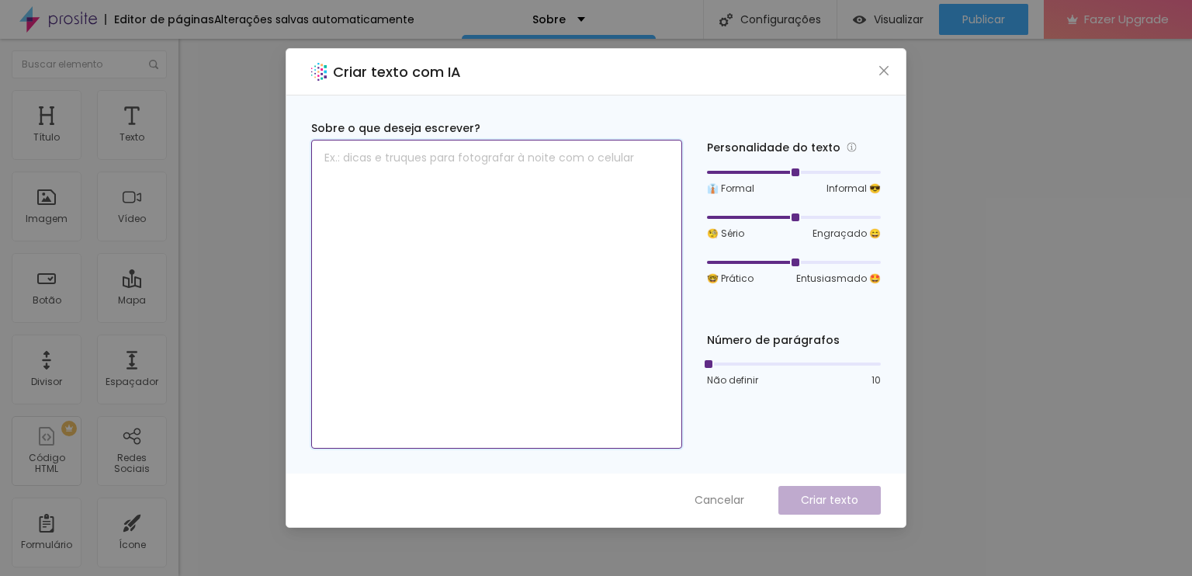
click at [438, 220] on textarea at bounding box center [496, 294] width 371 height 309
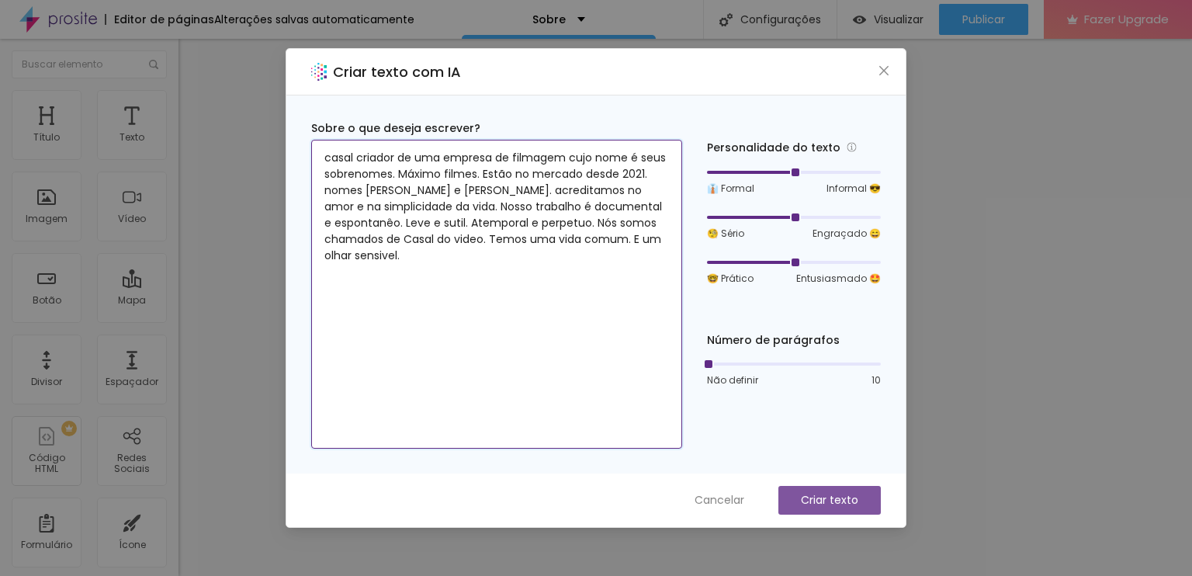
type textarea "casal criador de uma empresa de filmagem cujo nome é seus sobrenomes. Máximo fi…"
click at [810, 496] on p "Criar texto" at bounding box center [829, 500] width 57 height 16
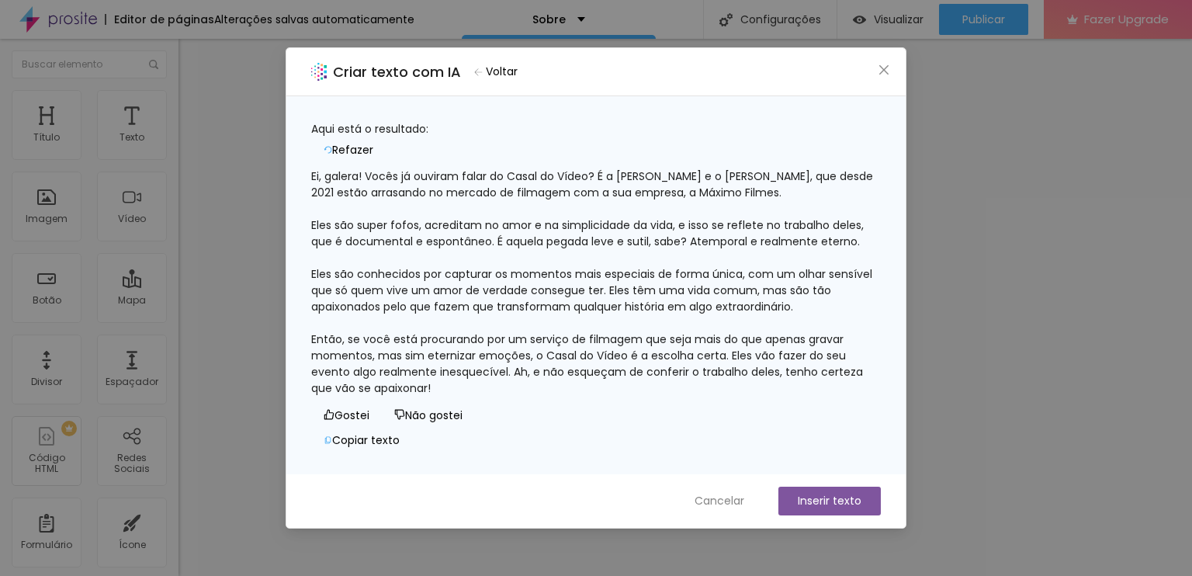
scroll to position [47, 0]
click at [409, 407] on button "Não gostei" at bounding box center [428, 415] width 93 height 25
click at [373, 142] on span "Refazer" at bounding box center [352, 150] width 41 height 16
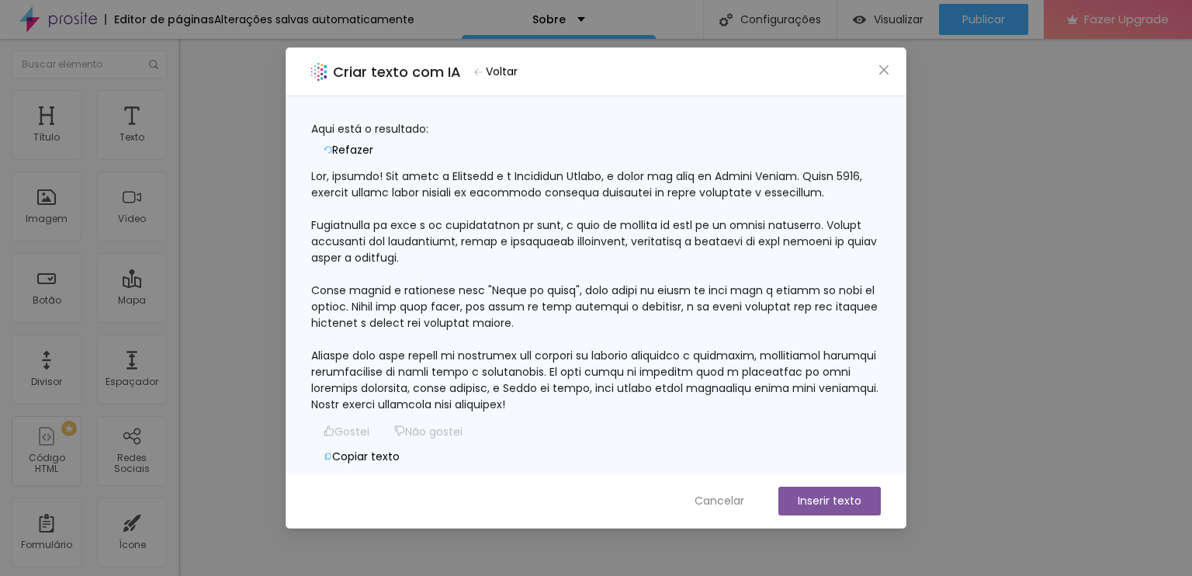
scroll to position [47, 0]
click at [824, 499] on button "Inserir texto" at bounding box center [830, 501] width 102 height 29
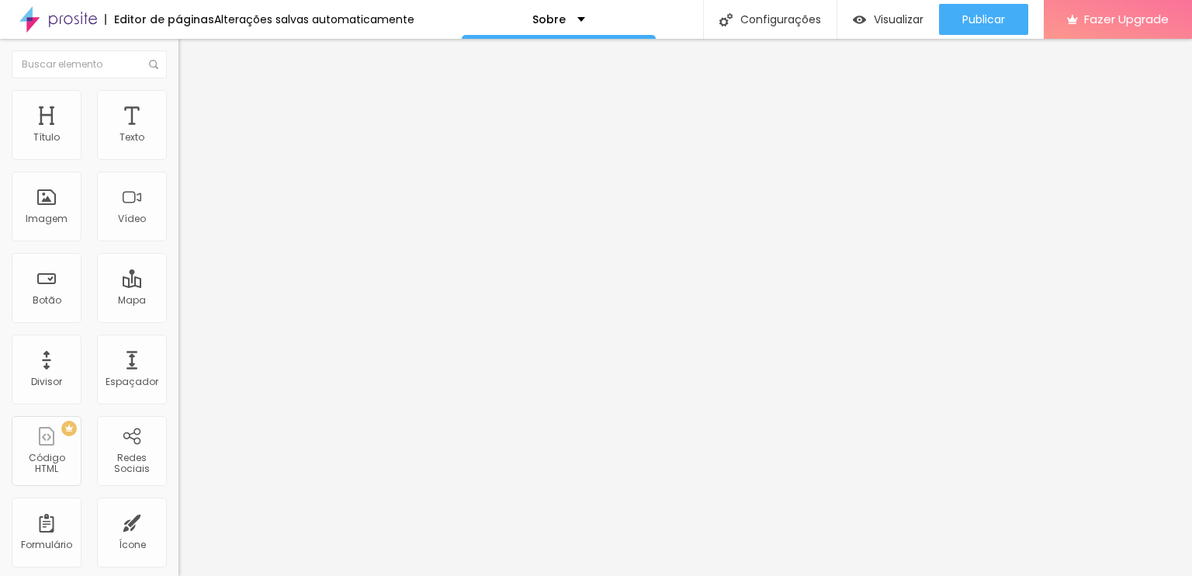
click at [179, 90] on li "Conteúdo" at bounding box center [268, 83] width 179 height 16
click at [179, 64] on button "Editar Seção" at bounding box center [268, 57] width 179 height 36
click at [127, 213] on div "Vídeo" at bounding box center [132, 218] width 28 height 11
click at [135, 214] on div "Vídeo" at bounding box center [132, 207] width 70 height 70
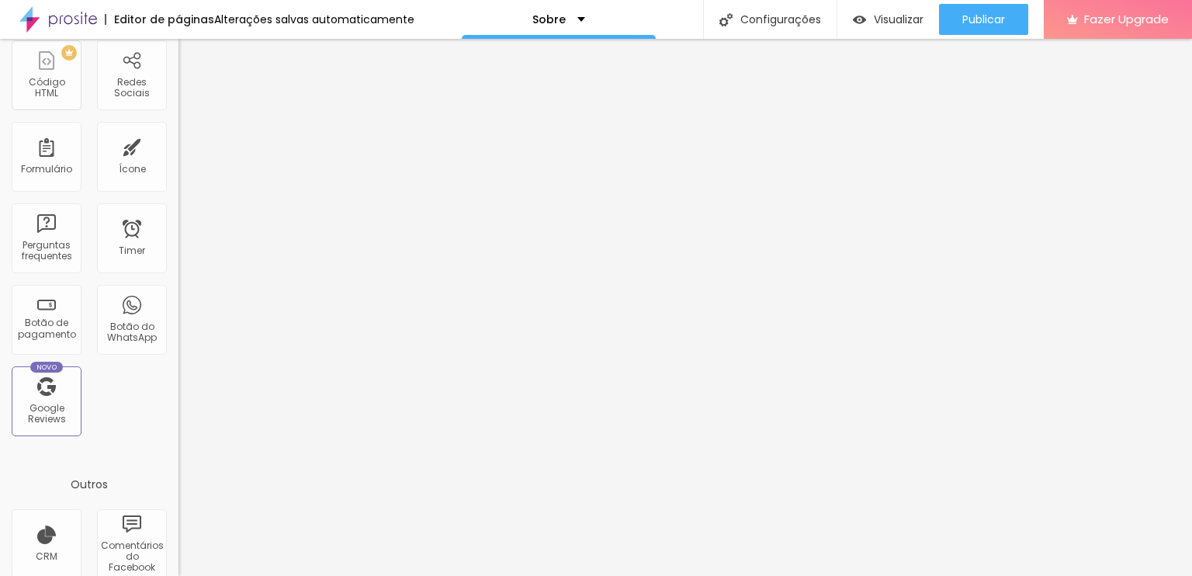
scroll to position [374, 0]
click at [120, 323] on div "Botão do WhatsApp" at bounding box center [131, 334] width 61 height 23
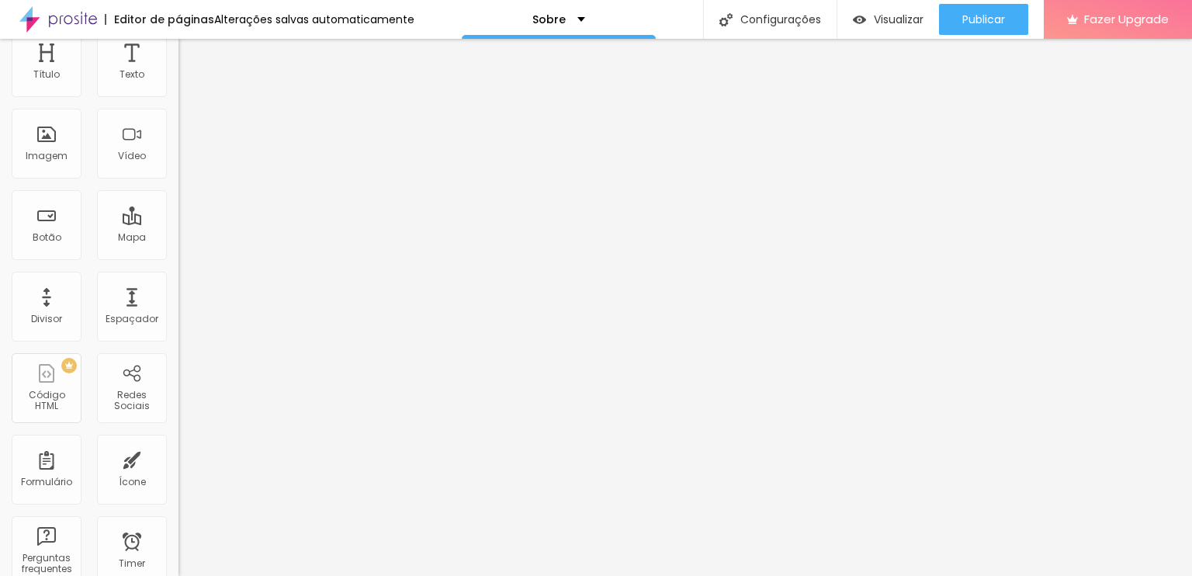
scroll to position [0, 0]
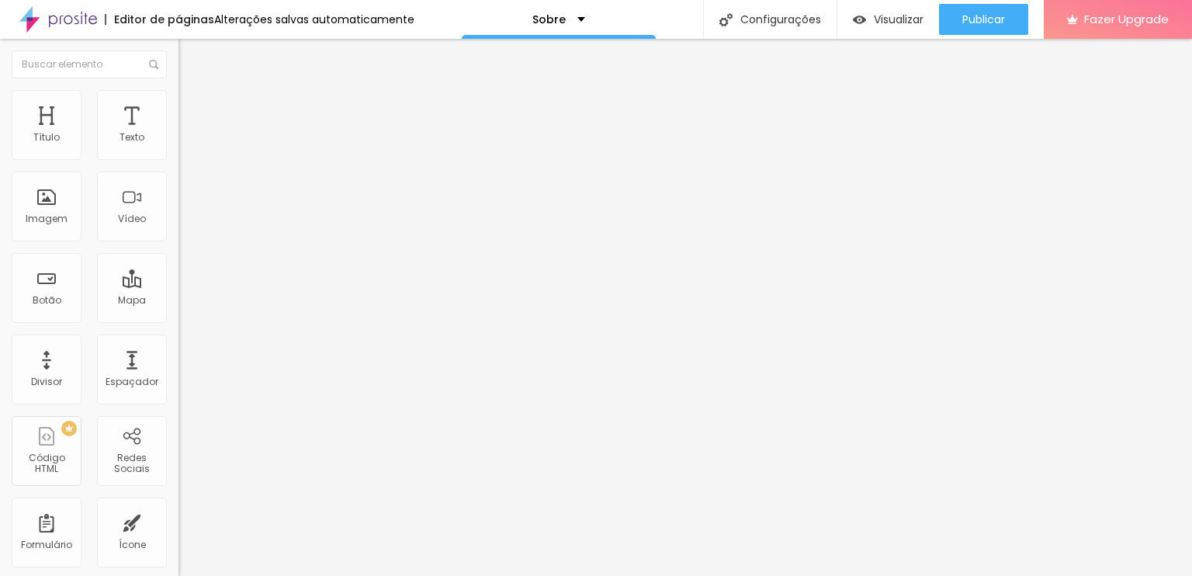
click at [179, 158] on input "text" at bounding box center [272, 151] width 186 height 16
type input "0"
type input "[PHONE_NUMBER]"
click at [179, 492] on input "Conversar no WhatsApp" at bounding box center [272, 500] width 186 height 16
click at [179, 536] on textarea "Olá, cheguei até você pela página {page_title} e gostaria de mais informações" at bounding box center [266, 549] width 175 height 26
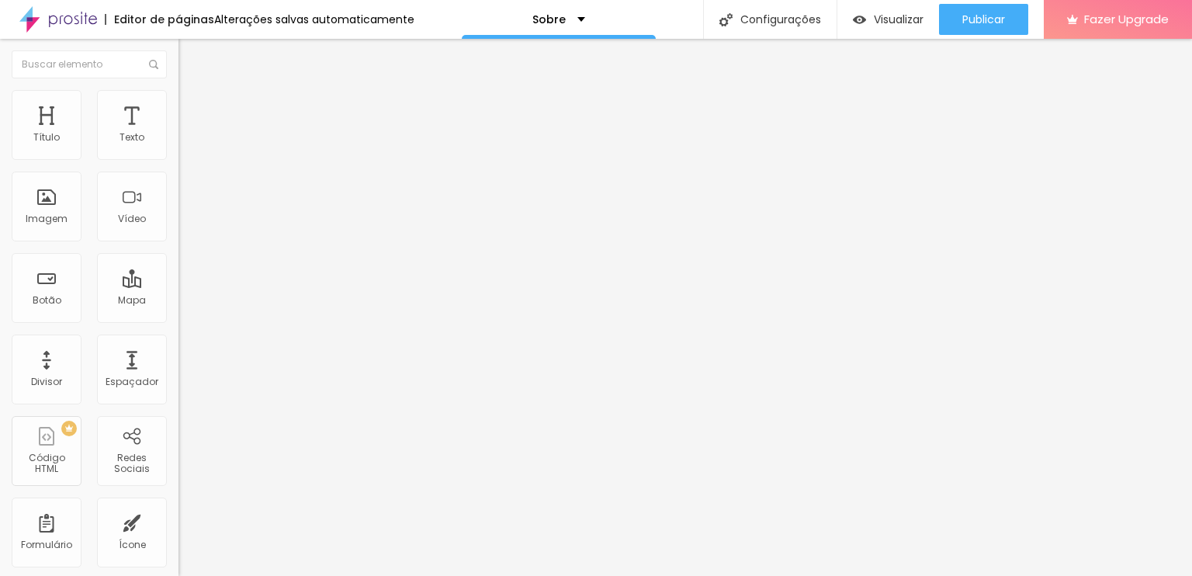
drag, startPoint x: 118, startPoint y: 284, endPoint x: 55, endPoint y: 284, distance: 62.9
click at [179, 536] on textarea "Olá, cheguei até você pela página {page_title} e gostaria de mais informações" at bounding box center [266, 549] width 175 height 26
click at [179, 536] on textarea "Olá, cheguei até você pelo site e gostaria de mais informações" at bounding box center [266, 549] width 175 height 26
click at [179, 536] on textarea "Olá, cheguei até você pela página {page_title} e gostaria de mais informações" at bounding box center [266, 549] width 175 height 26
type textarea "Olá, cheguei até você pela página {page_title} e gostaria de mais informações :)"
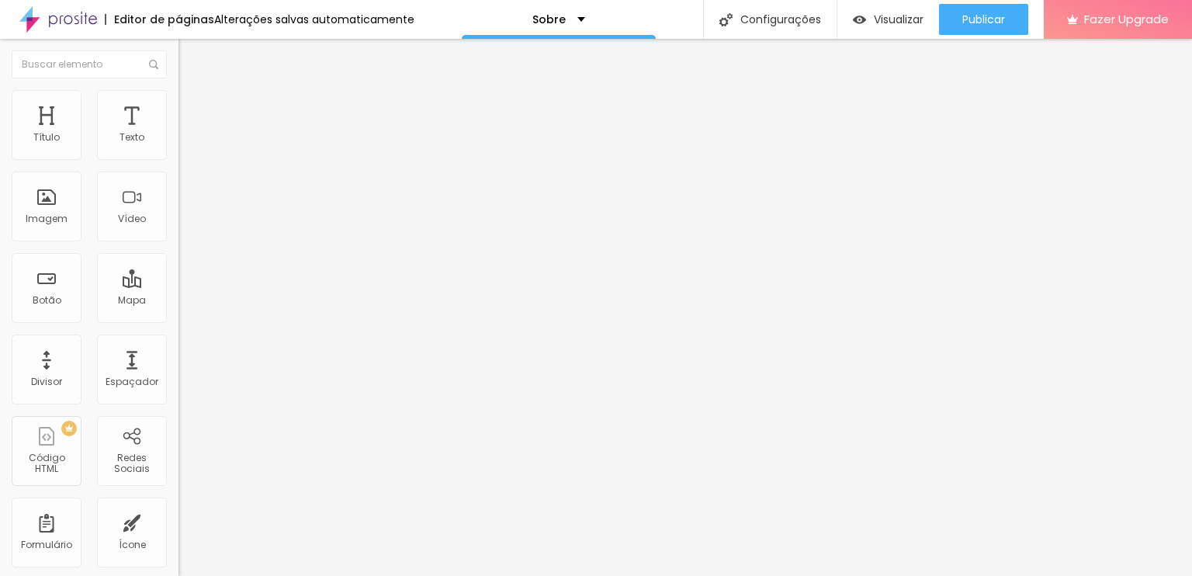
click at [179, 106] on img at bounding box center [186, 109] width 14 height 14
click at [185, 257] on img at bounding box center [189, 261] width 9 height 9
radio input "false"
click at [185, 257] on img at bounding box center [189, 261] width 9 height 9
radio input "false"
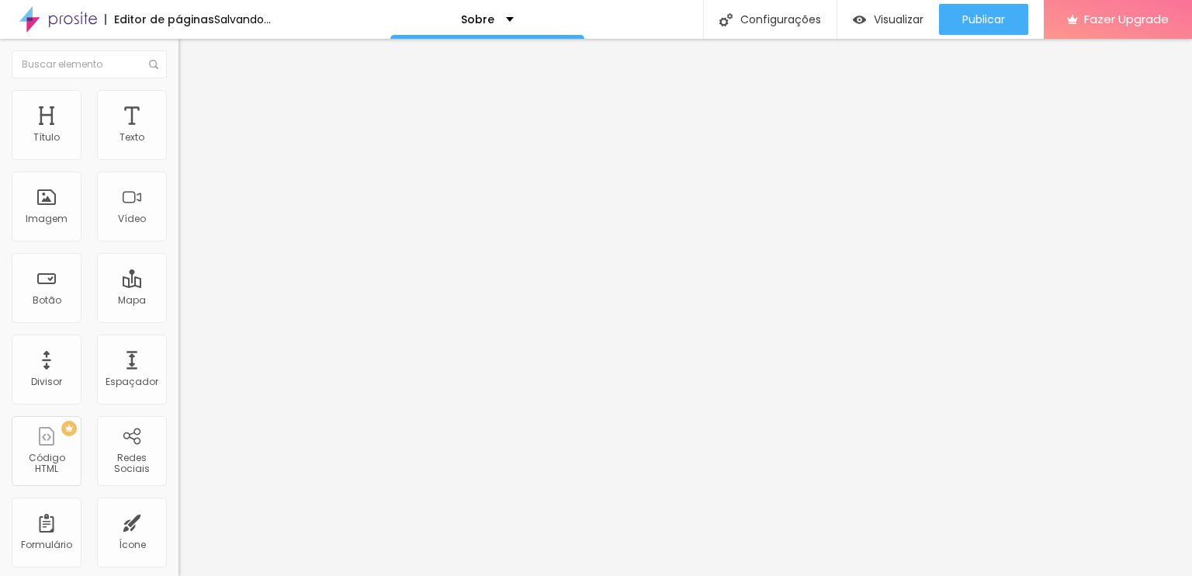
radio input "true"
click at [185, 154] on img at bounding box center [189, 149] width 9 height 9
radio input "true"
radio input "false"
click at [185, 154] on img at bounding box center [189, 149] width 9 height 9
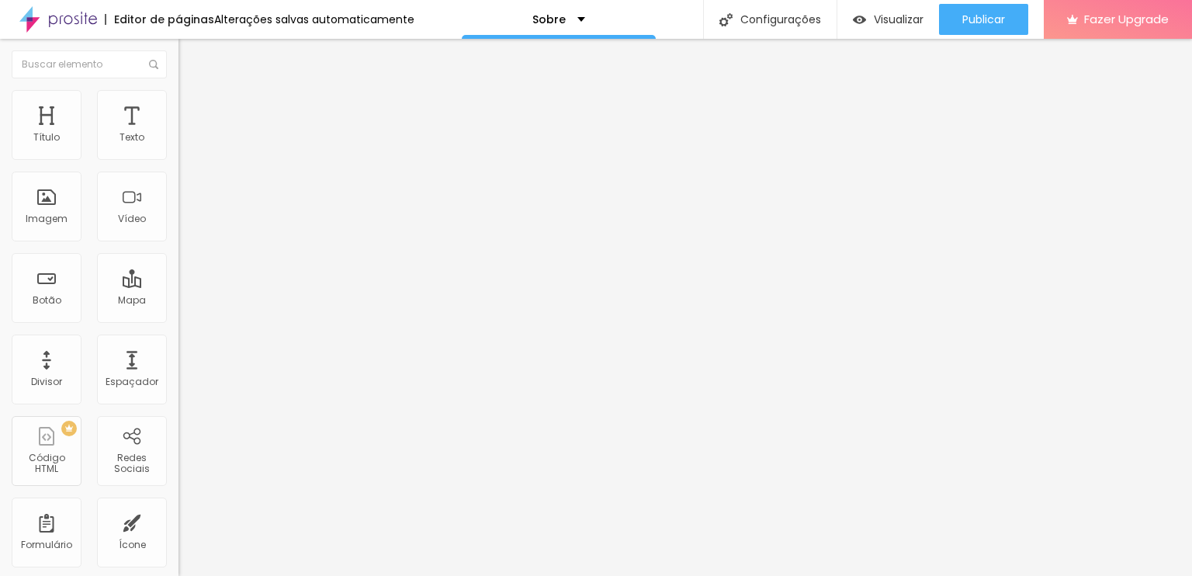
radio input "true"
radio input "false"
click at [179, 255] on button at bounding box center [190, 263] width 22 height 16
radio input "false"
click at [179, 255] on button at bounding box center [190, 263] width 22 height 16
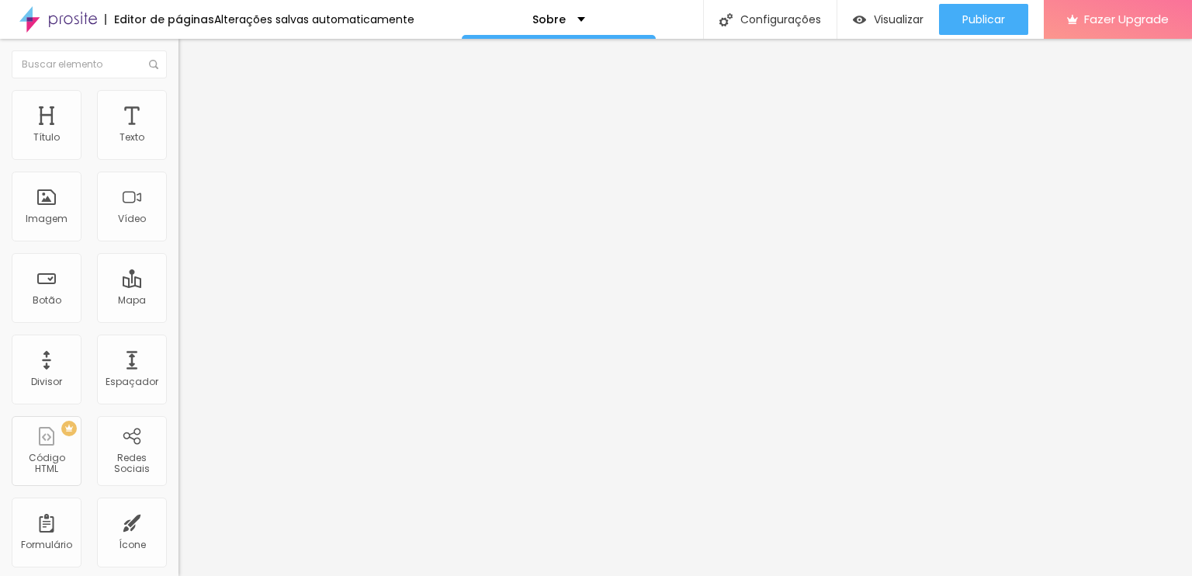
radio input "false"
radio input "true"
click at [179, 509] on span "Verde claro" at bounding box center [206, 515] width 54 height 13
click at [179, 533] on span "Verde escuro" at bounding box center [210, 539] width 62 height 13
click at [179, 425] on div "Editar Botão do WhatsApp Conteúdo Estilo Avançado Visual 14 Tamanho do texto Co…" at bounding box center [268, 307] width 179 height 537
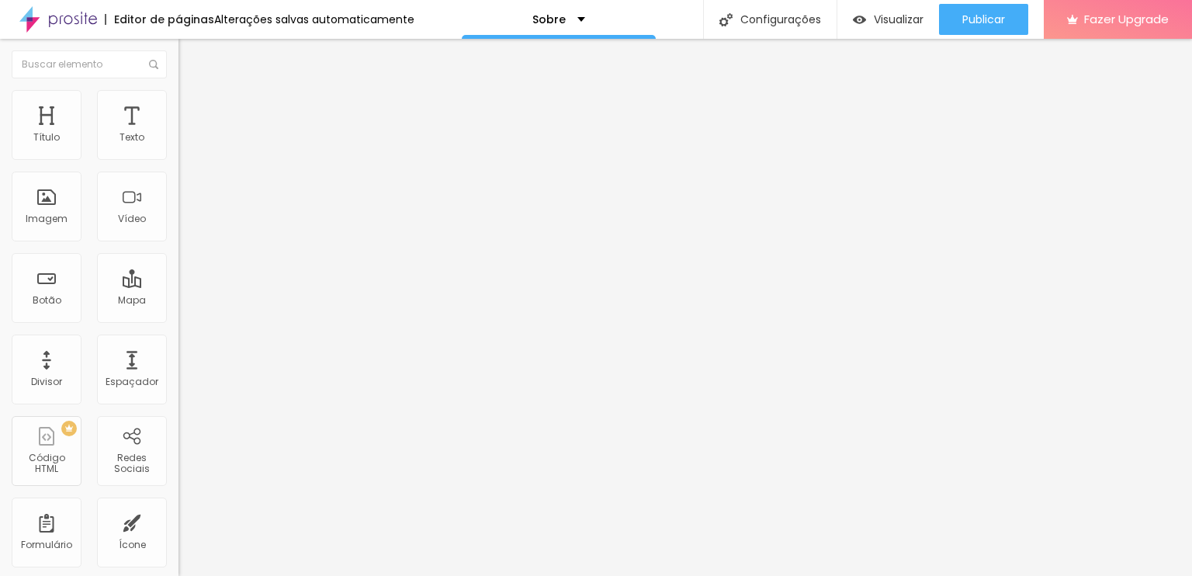
click at [179, 552] on span "Arredondada" at bounding box center [211, 558] width 65 height 13
click at [179, 570] on span "Curvada" at bounding box center [200, 576] width 43 height 13
click at [179, 561] on span "Reta" at bounding box center [190, 567] width 22 height 13
click at [179, 575] on div "Curvada" at bounding box center [268, 582] width 179 height 9
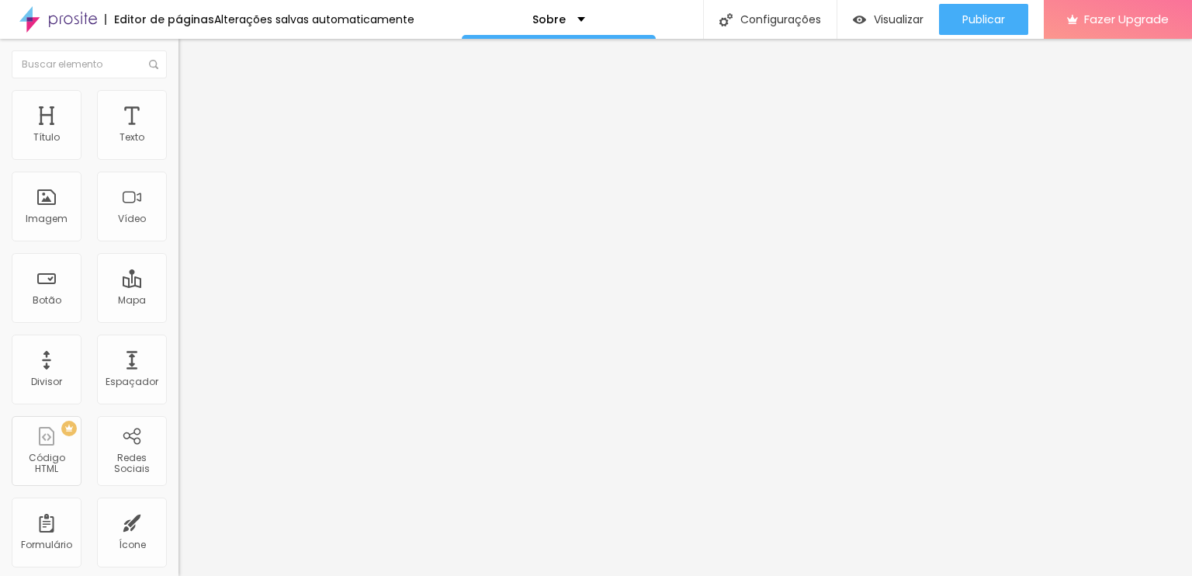
click at [179, 496] on div "Editar Botão do WhatsApp Conteúdo Estilo Avançado Visual 14 Tamanho do texto Co…" at bounding box center [268, 307] width 179 height 537
click at [179, 118] on img at bounding box center [186, 125] width 14 height 14
type input "20"
type input "34"
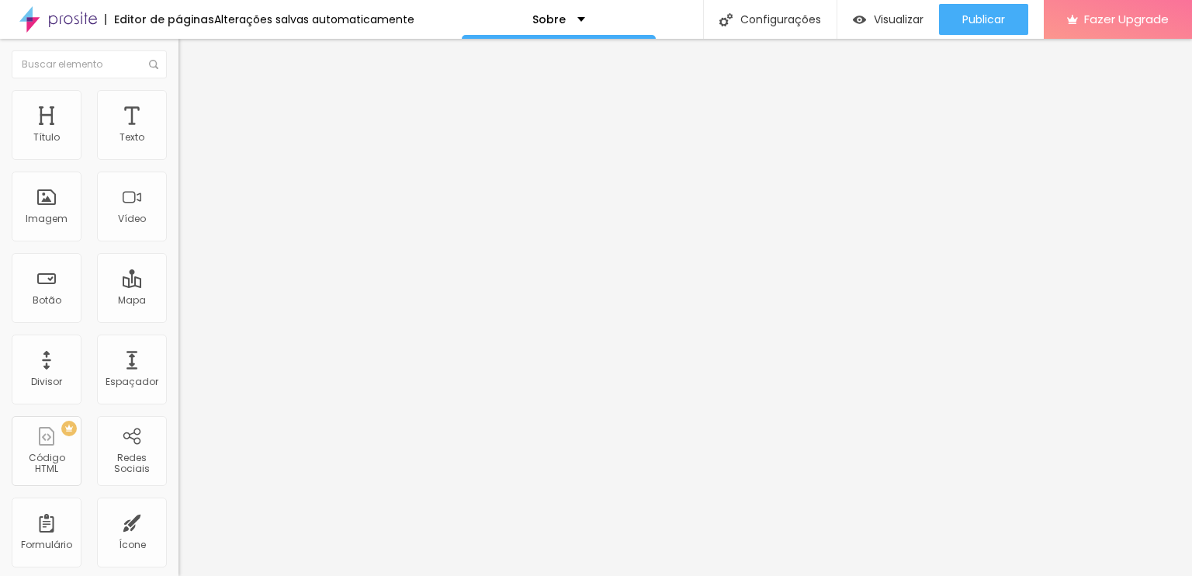
type input "34"
type input "37"
type input "39"
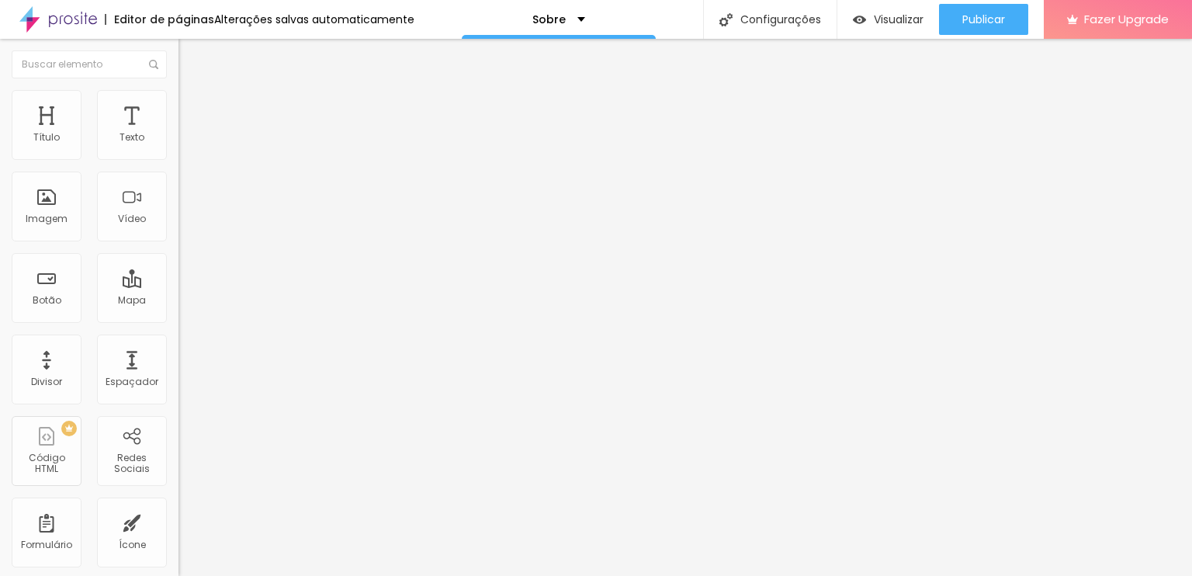
type input "40"
type input "39"
type input "38"
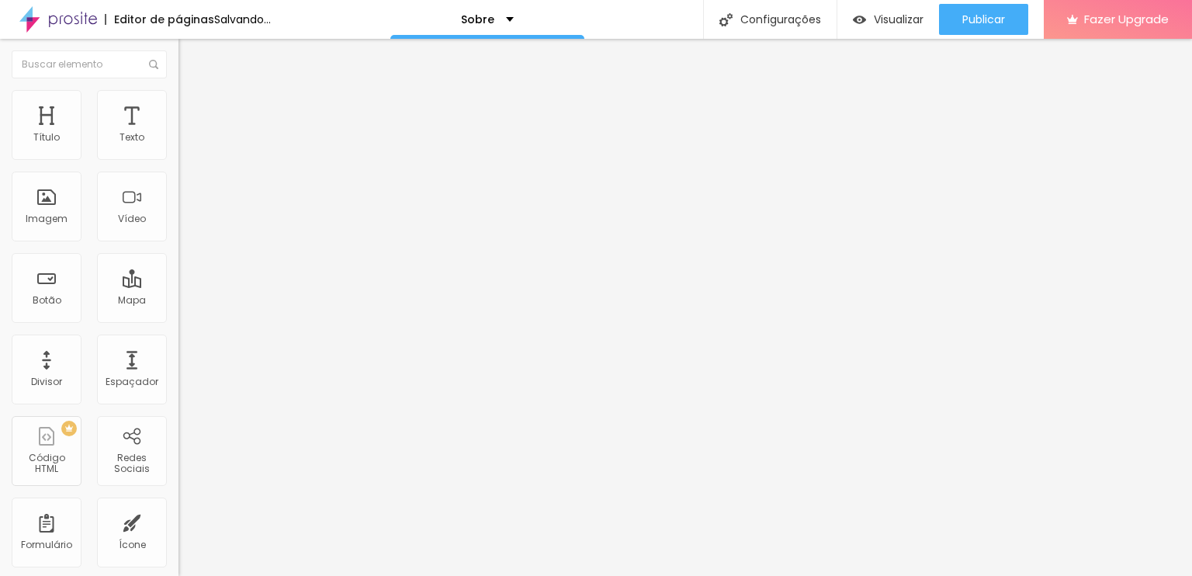
type input "38"
type input "37"
type input "36"
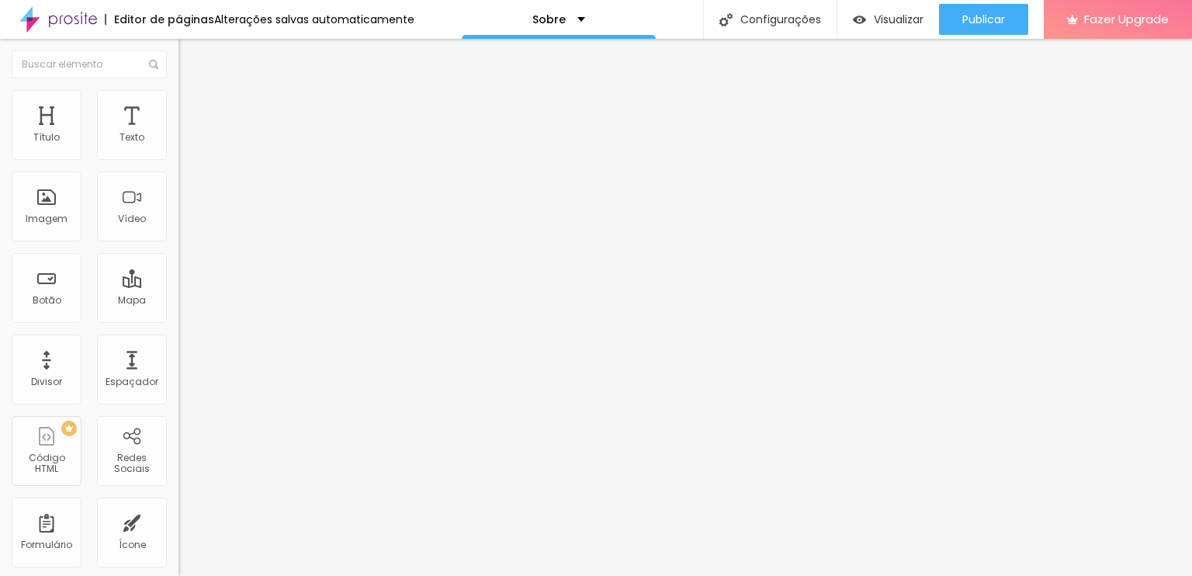
type input "35"
type input "34"
type input "33"
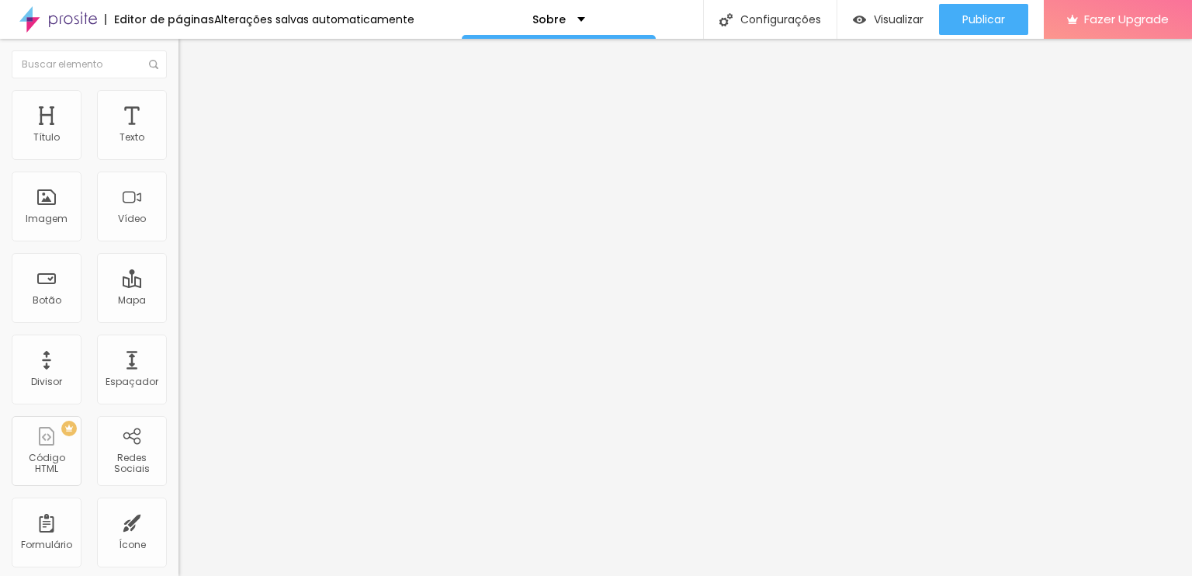
type input "33"
type input "32"
drag, startPoint x: 43, startPoint y: 192, endPoint x: 62, endPoint y: 196, distance: 19.0
type input "32"
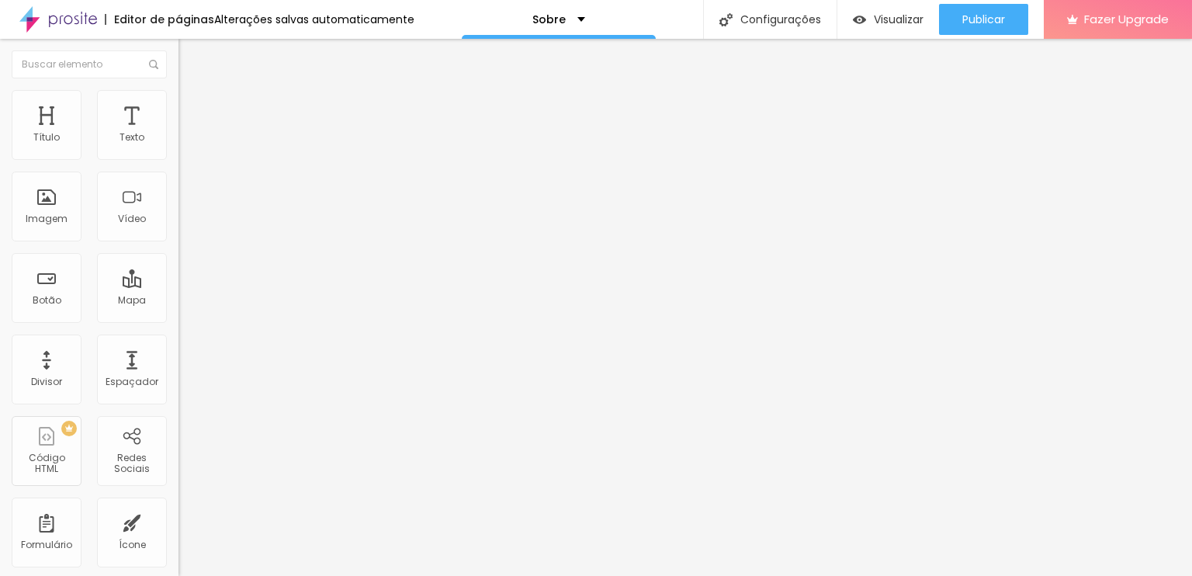
click at [179, 533] on input "range" at bounding box center [229, 539] width 100 height 12
type input "13"
type input "15"
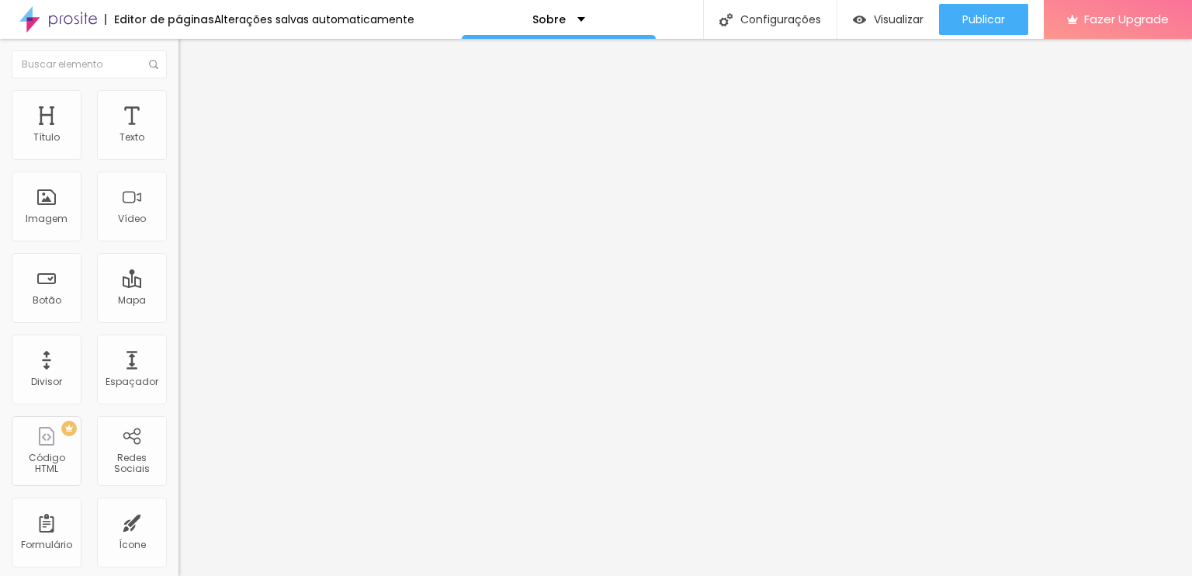
type input "16"
type input "17"
type input "19"
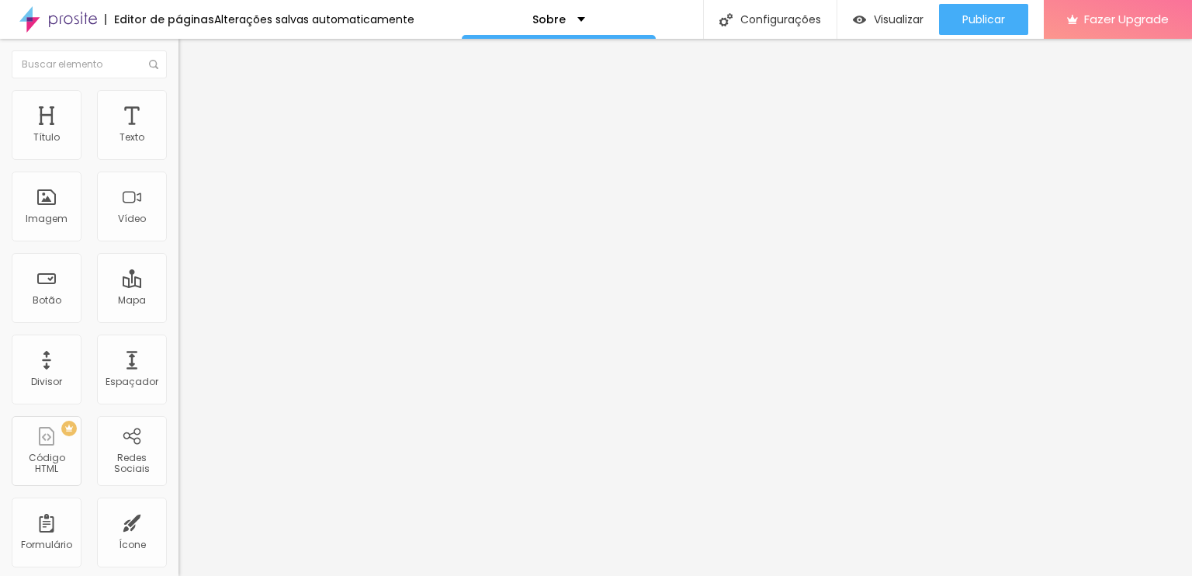
type input "19"
type input "20"
type input "21"
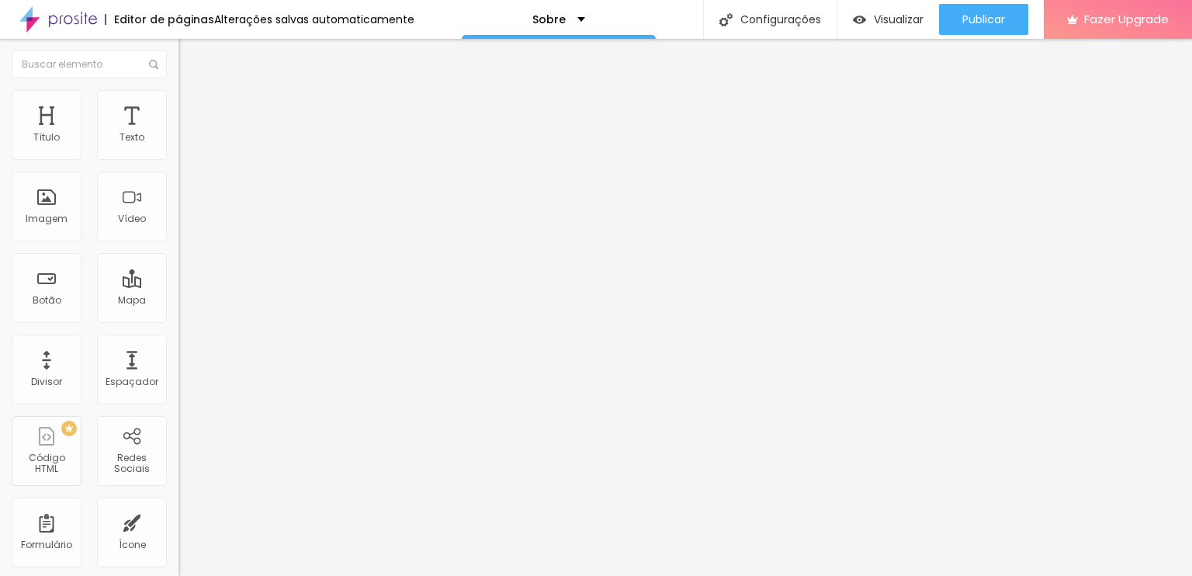
type input "22"
type input "21"
type input "20"
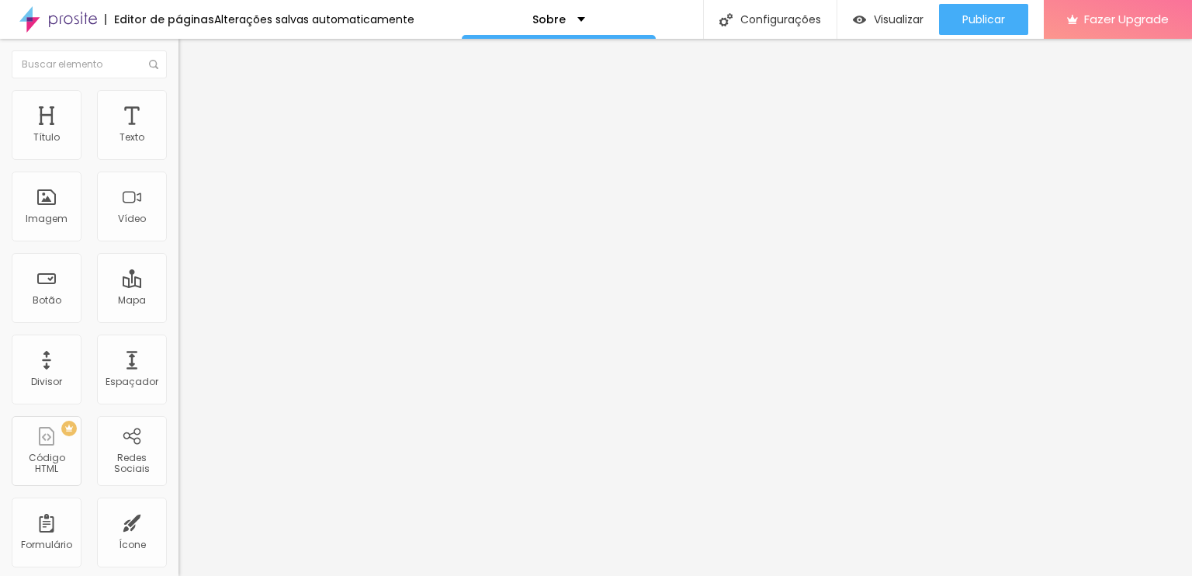
type input "20"
click at [179, 314] on input "range" at bounding box center [229, 320] width 100 height 12
click at [179, 547] on input "32" at bounding box center [212, 555] width 67 height 16
type input "3"
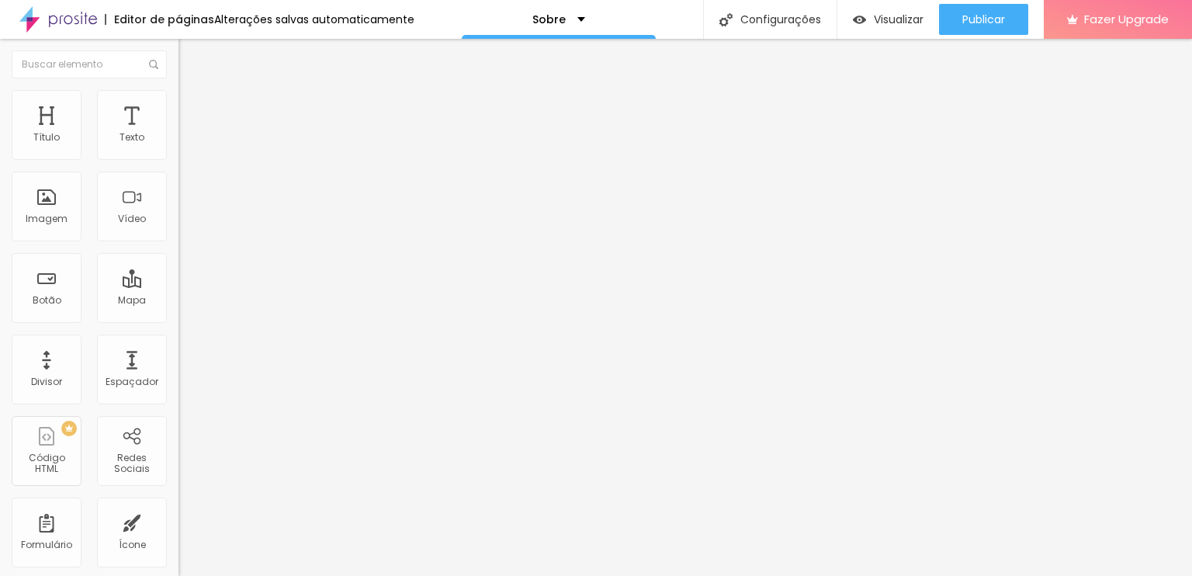
type input "3"
type input "50"
type input "2"
type input "20"
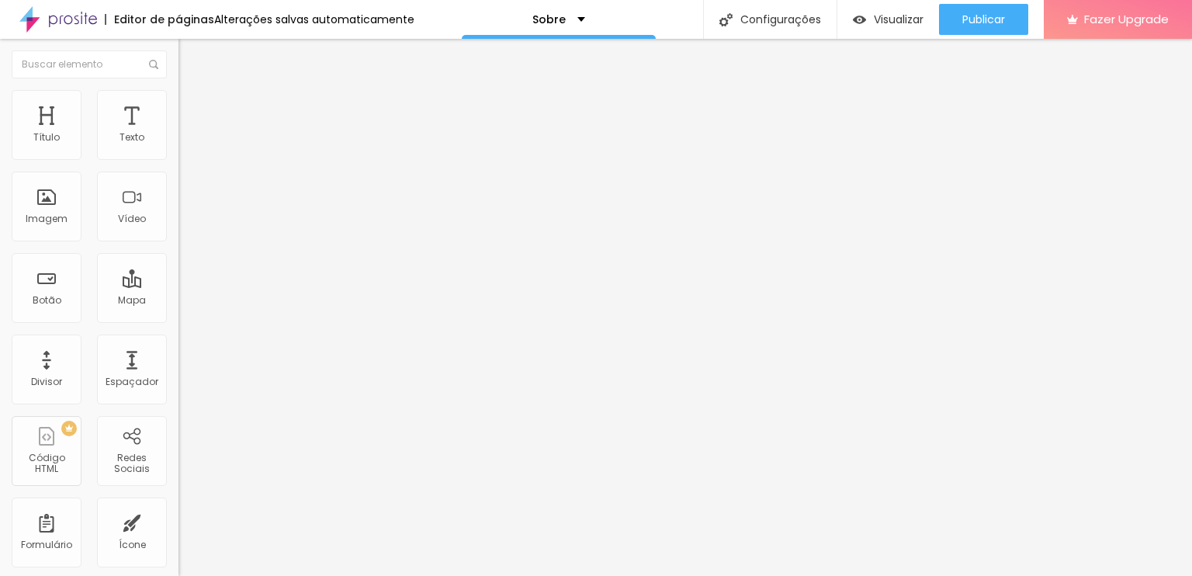
type input "20"
click at [879, 13] on span "Visualizar" at bounding box center [899, 19] width 50 height 12
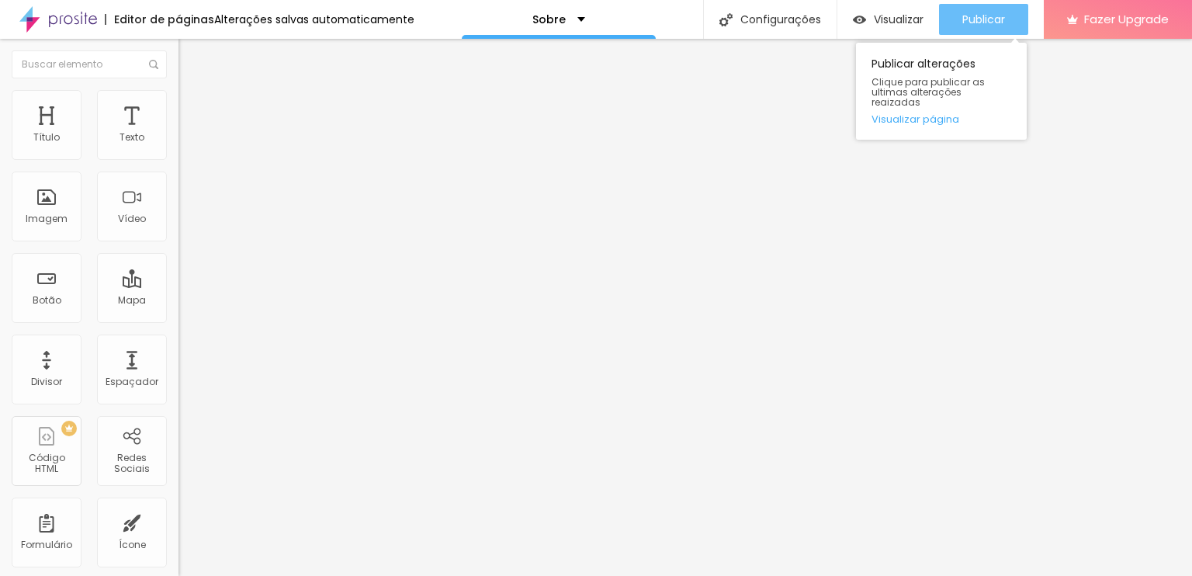
click at [972, 14] on span "Publicar" at bounding box center [983, 19] width 43 height 12
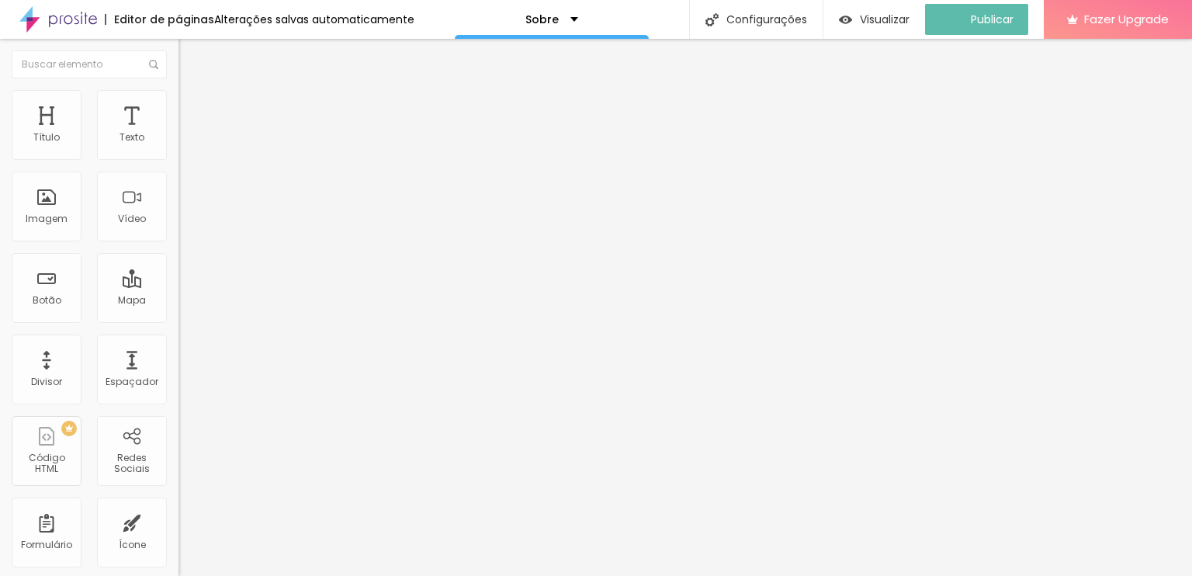
click at [190, 53] on img "button" at bounding box center [196, 56] width 12 height 12
click at [47, 298] on div "Botão" at bounding box center [47, 300] width 29 height 11
click at [45, 279] on div "Botão" at bounding box center [47, 288] width 70 height 70
click at [121, 457] on div "Redes Sociais" at bounding box center [131, 464] width 61 height 23
click at [124, 444] on div "Redes Sociais" at bounding box center [132, 451] width 70 height 70
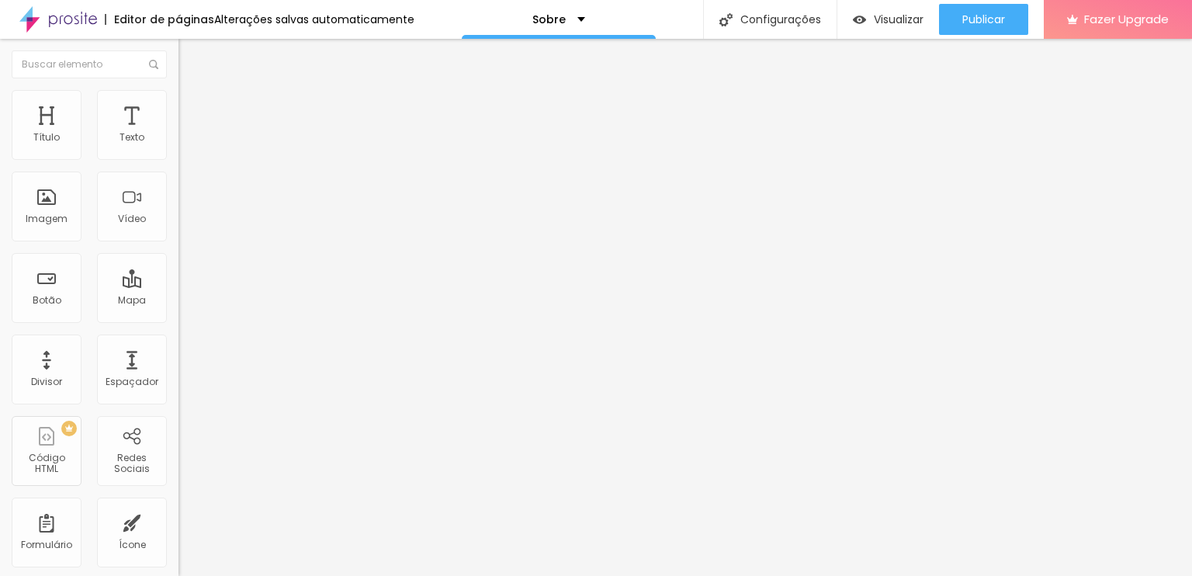
click at [179, 323] on img at bounding box center [184, 328] width 11 height 11
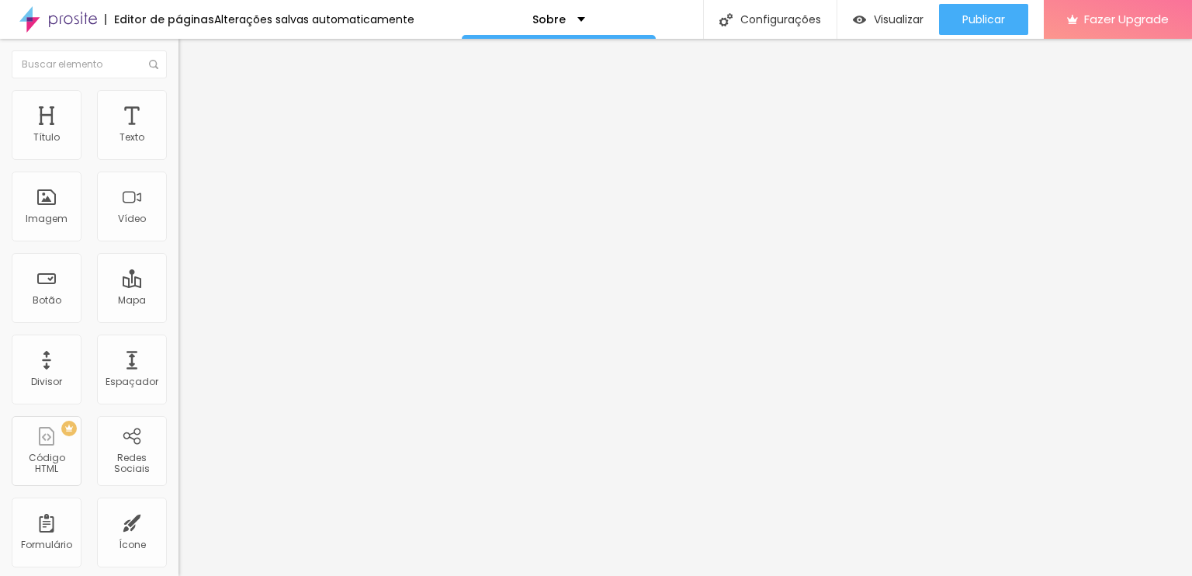
click at [179, 106] on li "Avançado" at bounding box center [268, 114] width 179 height 16
click at [179, 570] on input "text" at bounding box center [272, 578] width 186 height 16
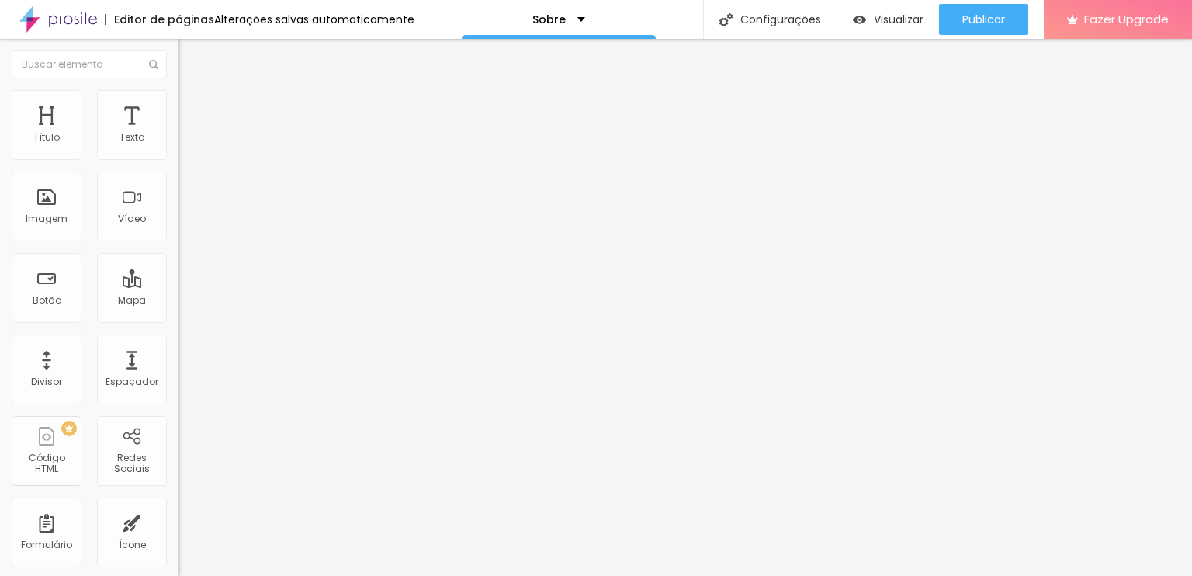
paste input "[URL][DOMAIN_NAME]"
type input "[URL][DOMAIN_NAME]"
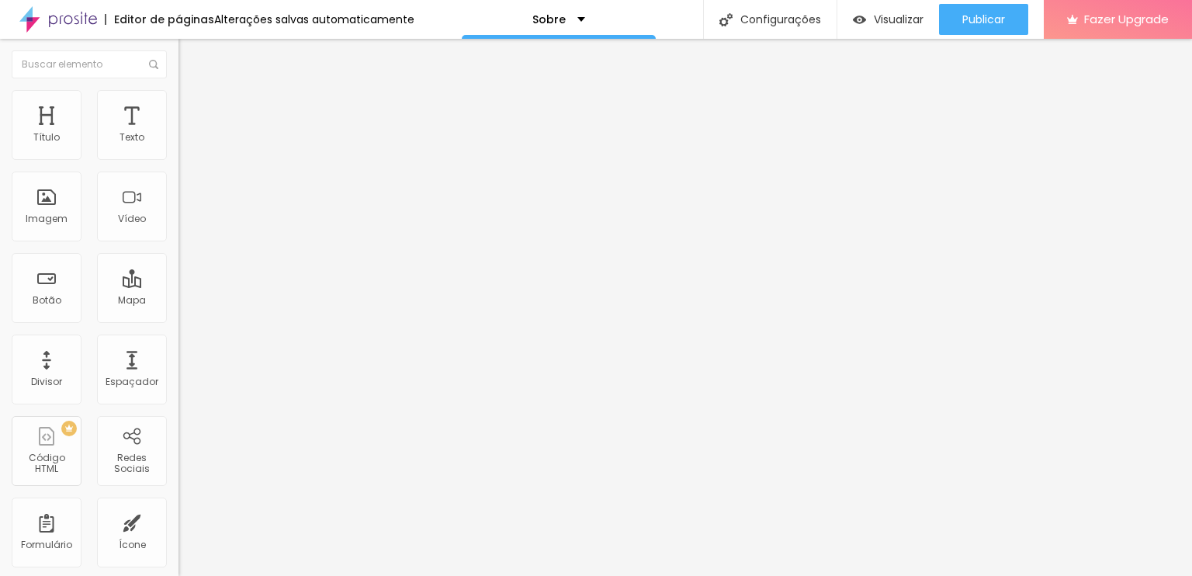
scroll to position [0, 285]
click at [179, 90] on img at bounding box center [186, 97] width 14 height 14
click at [179, 90] on li "Conteúdo" at bounding box center [268, 83] width 179 height 16
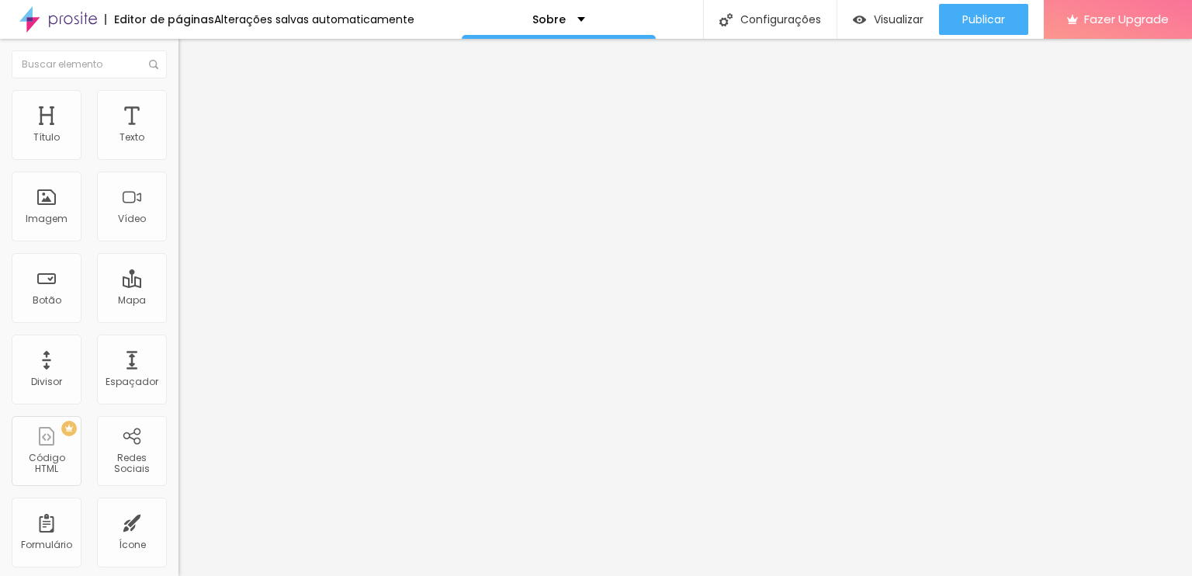
click at [179, 432] on div "Editar Redes Sociais Conteúdo Estilo Avançado Instagram Rede social Instagram E…" at bounding box center [268, 307] width 179 height 537
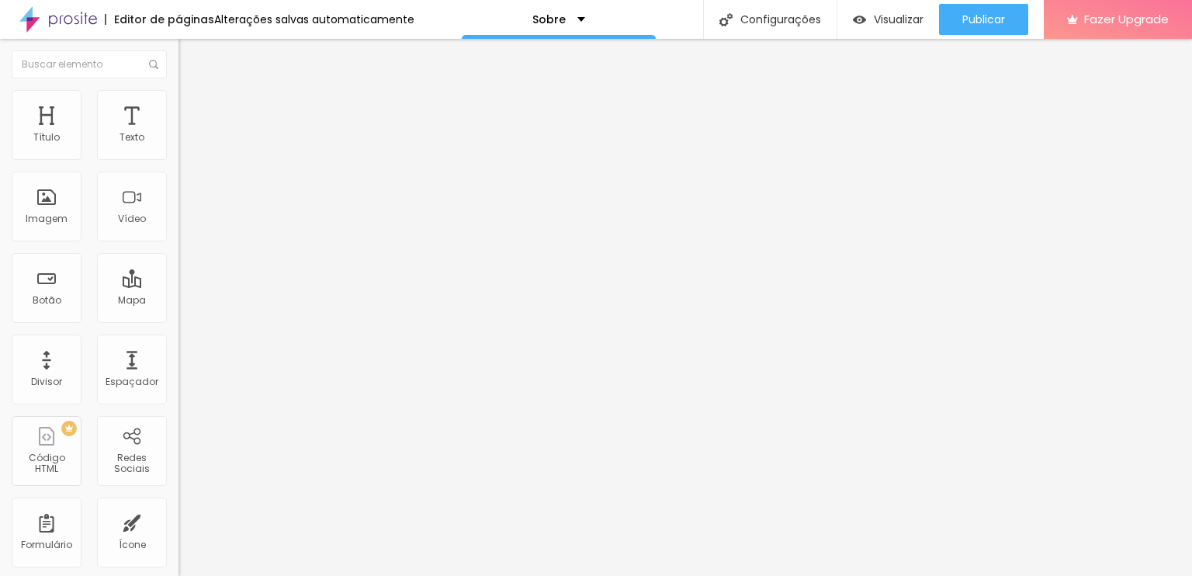
click at [179, 314] on div "Instagram" at bounding box center [268, 318] width 179 height 9
click at [179, 528] on input "https://" at bounding box center [272, 536] width 186 height 16
paste input "[URL][DOMAIN_NAME]"
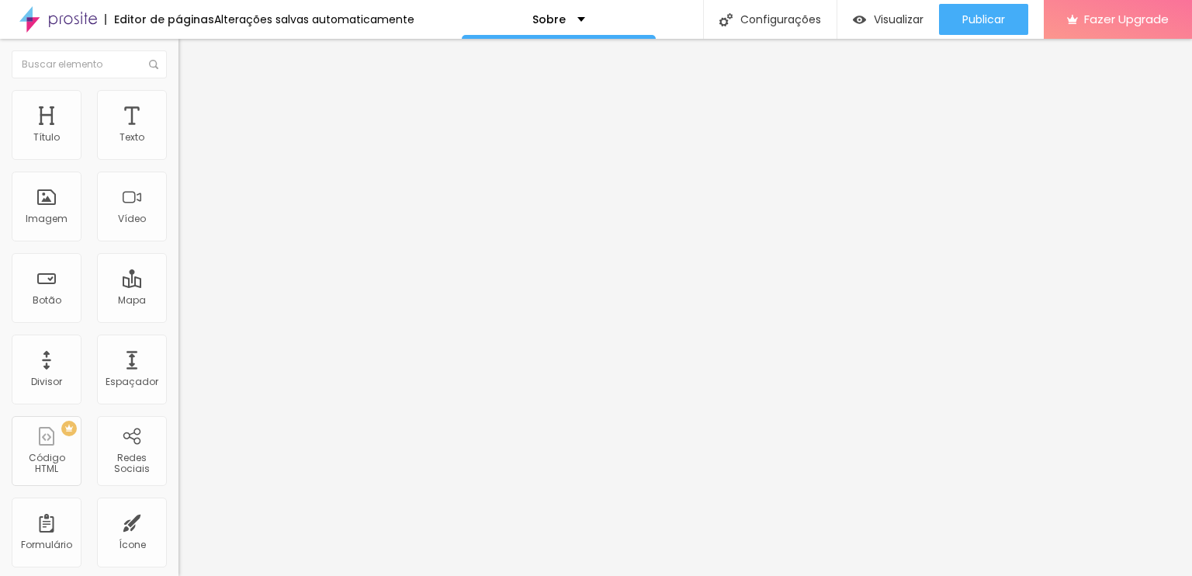
type input "https://[URL][DOMAIN_NAME]"
click at [179, 102] on li "Estilo" at bounding box center [268, 98] width 179 height 16
click at [192, 109] on span "Avançado" at bounding box center [217, 115] width 51 height 13
click at [179, 570] on input "[URL][DOMAIN_NAME]" at bounding box center [272, 578] width 186 height 16
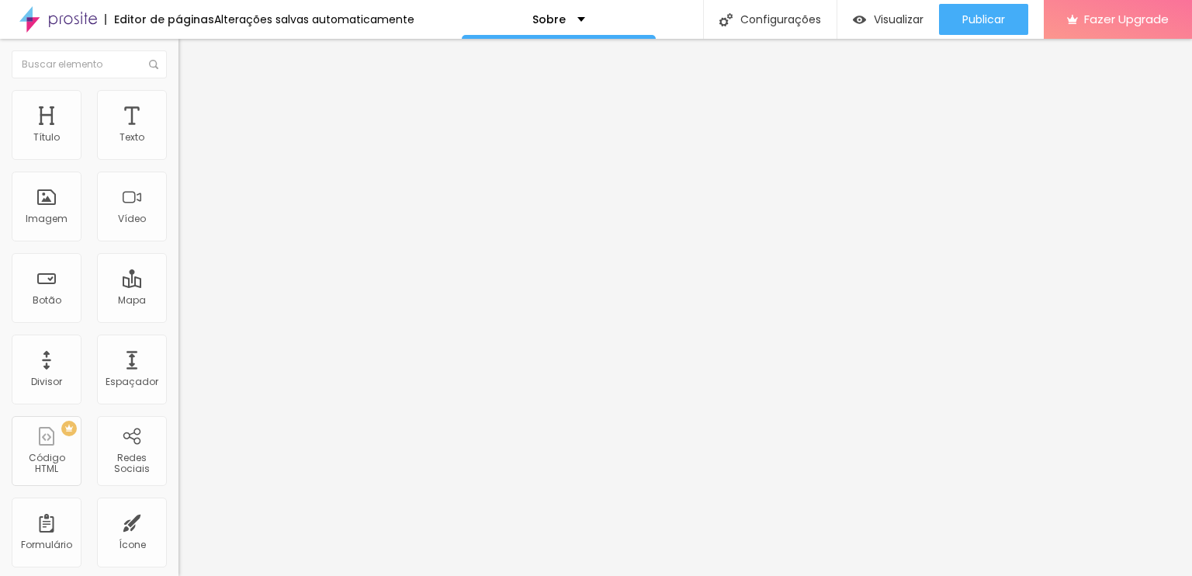
click at [179, 570] on input "[URL][DOMAIN_NAME]" at bounding box center [272, 578] width 186 height 16
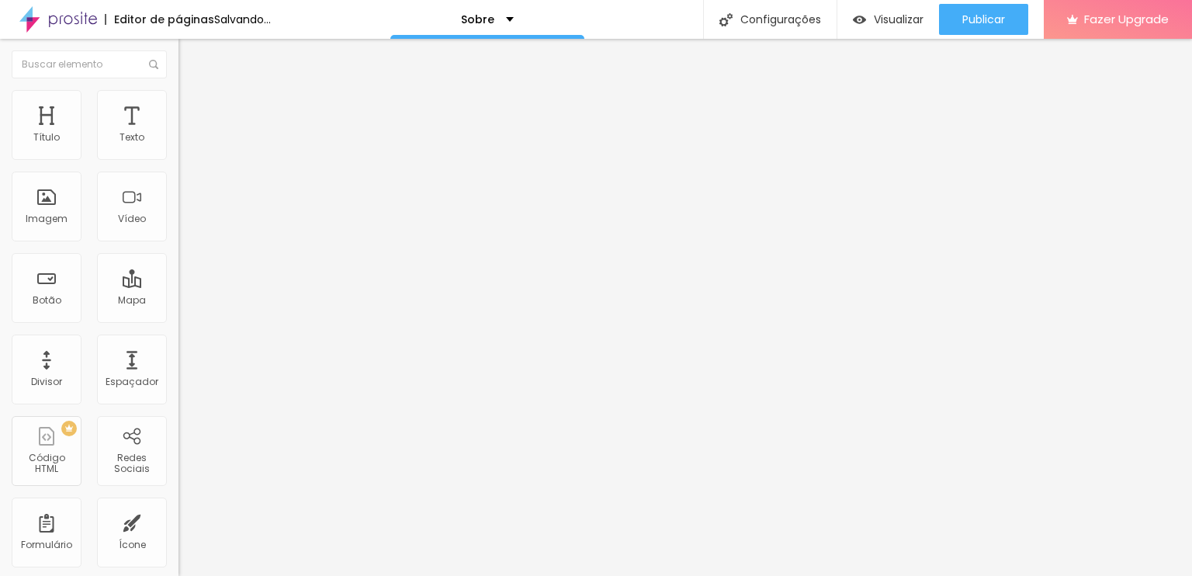
click at [179, 88] on img at bounding box center [186, 82] width 14 height 14
paste input "[URL][DOMAIN_NAME]"
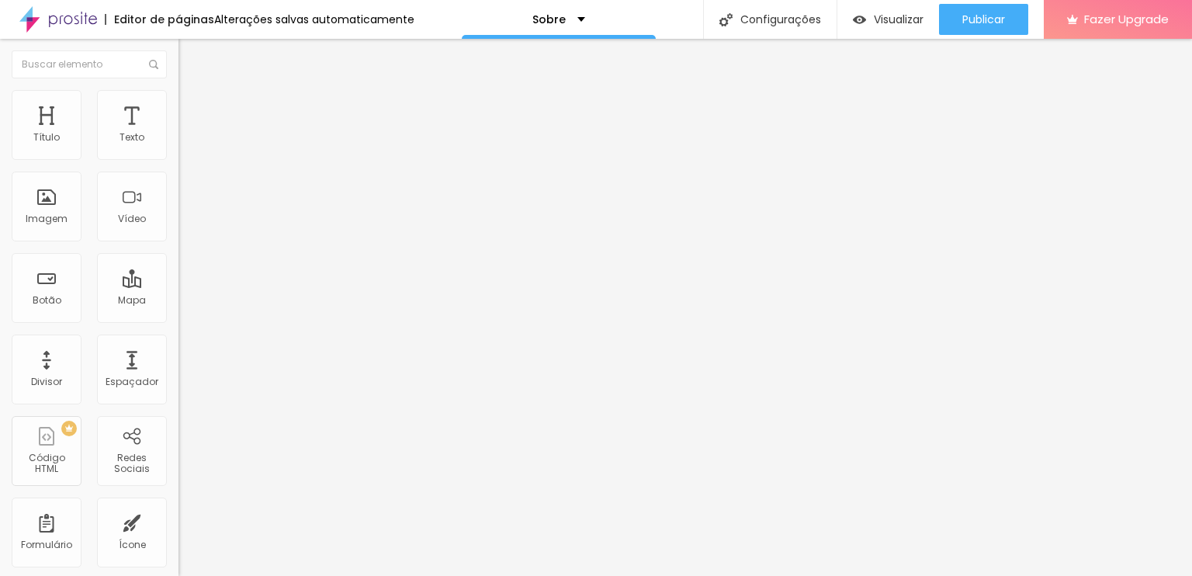
scroll to position [0, 202]
type input "https://[URL][DOMAIN_NAME]"
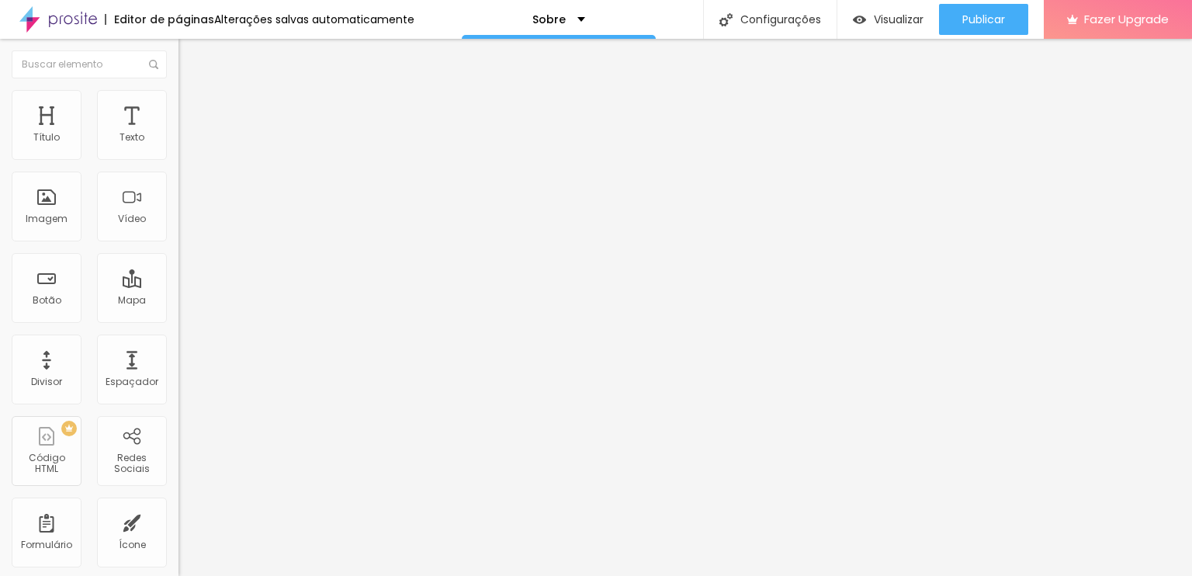
paste input "[URL][DOMAIN_NAME]"
type input "https://[URL][DOMAIN_NAME]"
click at [179, 460] on div "Editar Redes Sociais Conteúdo Estilo Avançado Instagram Rede social Instagram E…" at bounding box center [268, 307] width 179 height 537
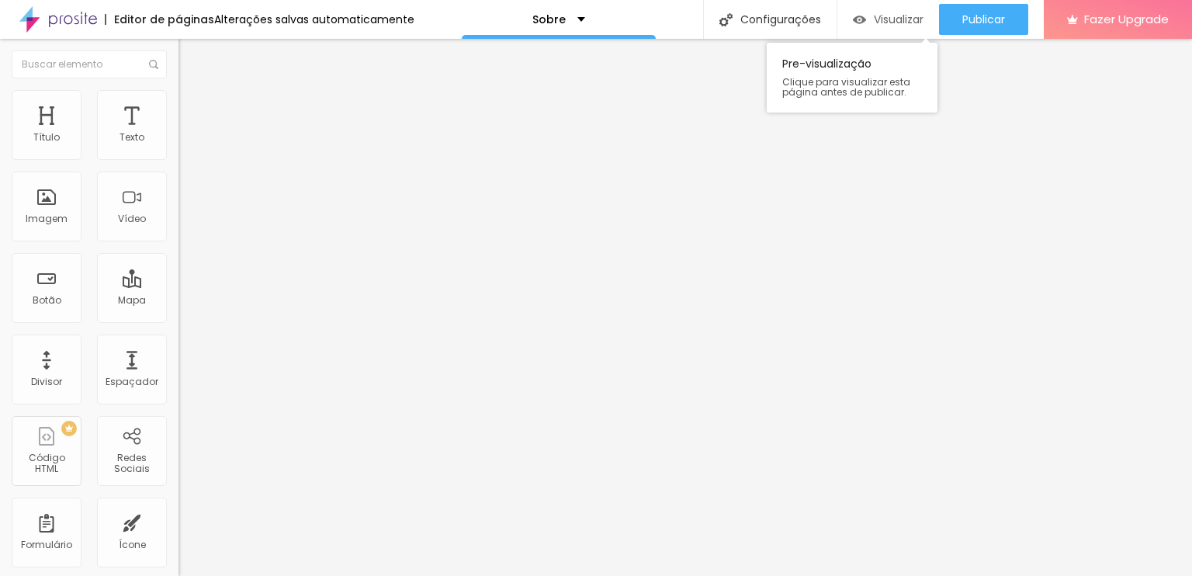
click at [874, 19] on span "Visualizar" at bounding box center [899, 19] width 50 height 12
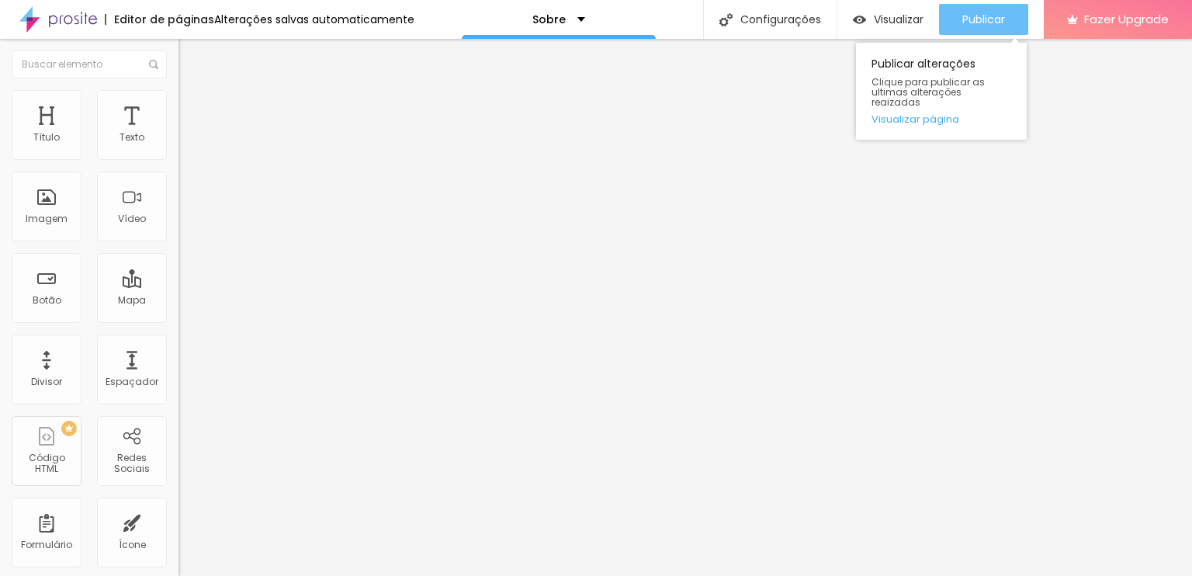
click at [973, 13] on span "Publicar" at bounding box center [983, 19] width 43 height 12
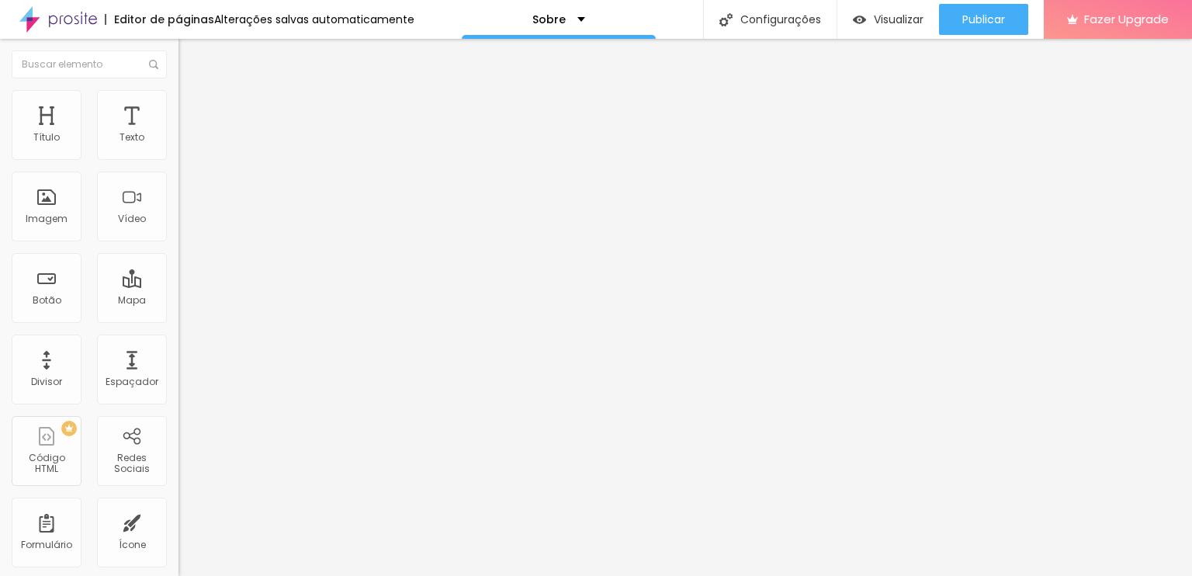
click at [179, 49] on button "Editar Redes Sociais" at bounding box center [268, 57] width 179 height 36
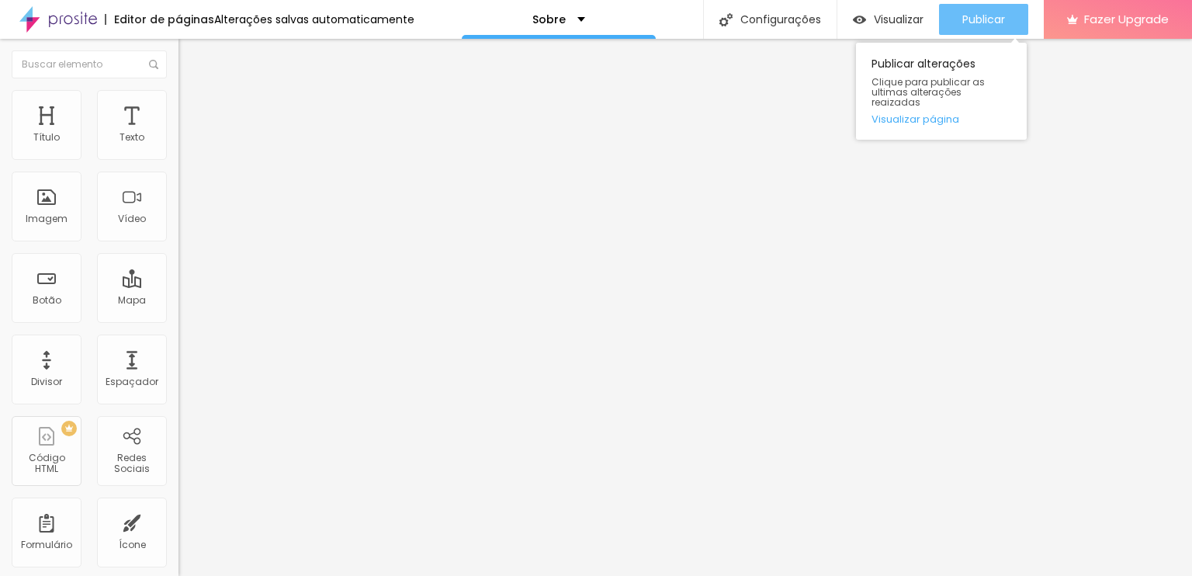
click at [966, 21] on span "Publicar" at bounding box center [983, 19] width 43 height 12
click at [907, 114] on link "Visualizar página" at bounding box center [942, 119] width 140 height 10
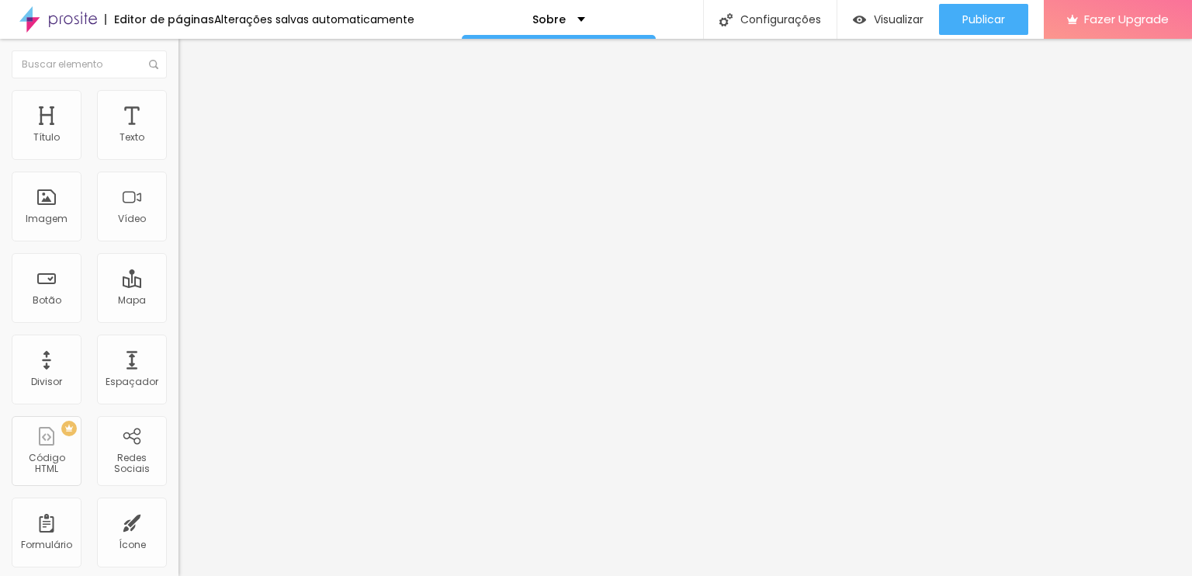
click at [179, 90] on li "Estilo" at bounding box center [268, 98] width 179 height 16
click at [179, 90] on li "Conteúdo" at bounding box center [268, 83] width 179 height 16
click at [179, 314] on div "Instagram" at bounding box center [268, 318] width 179 height 9
click at [179, 528] on input "https://[URL][DOMAIN_NAME]" at bounding box center [272, 536] width 186 height 16
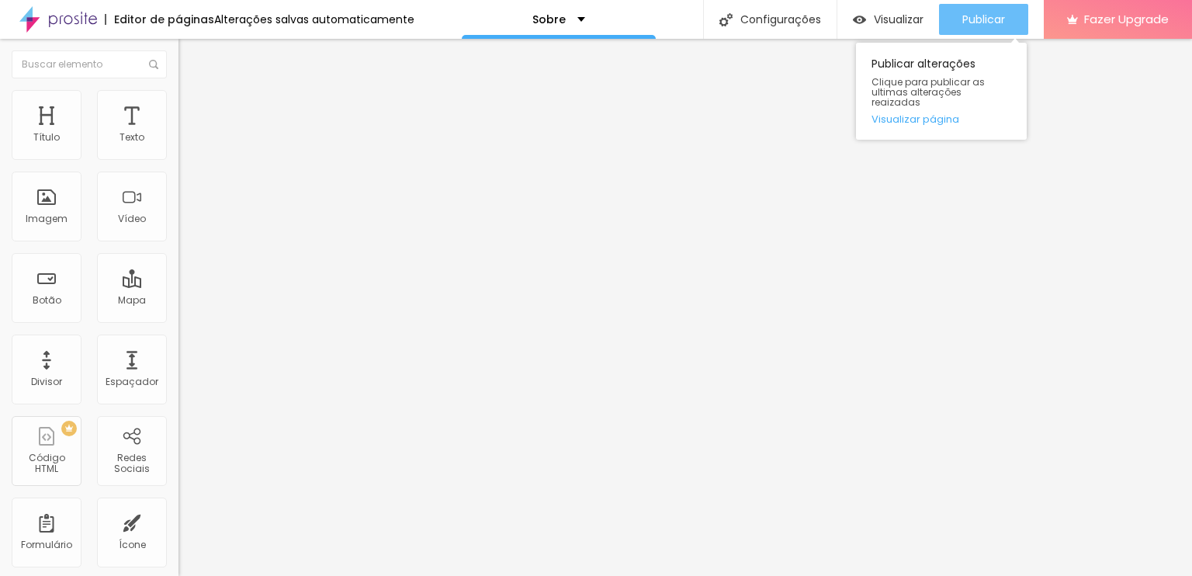
click at [972, 9] on div "Publicar" at bounding box center [983, 19] width 43 height 31
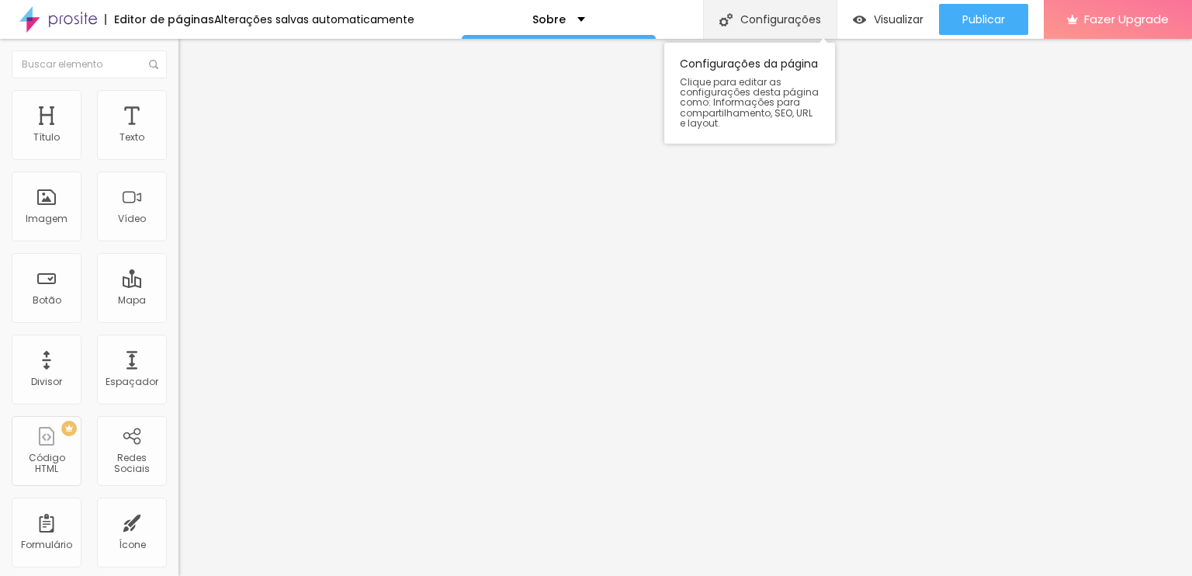
click at [801, 17] on div "Configurações" at bounding box center [770, 19] width 134 height 39
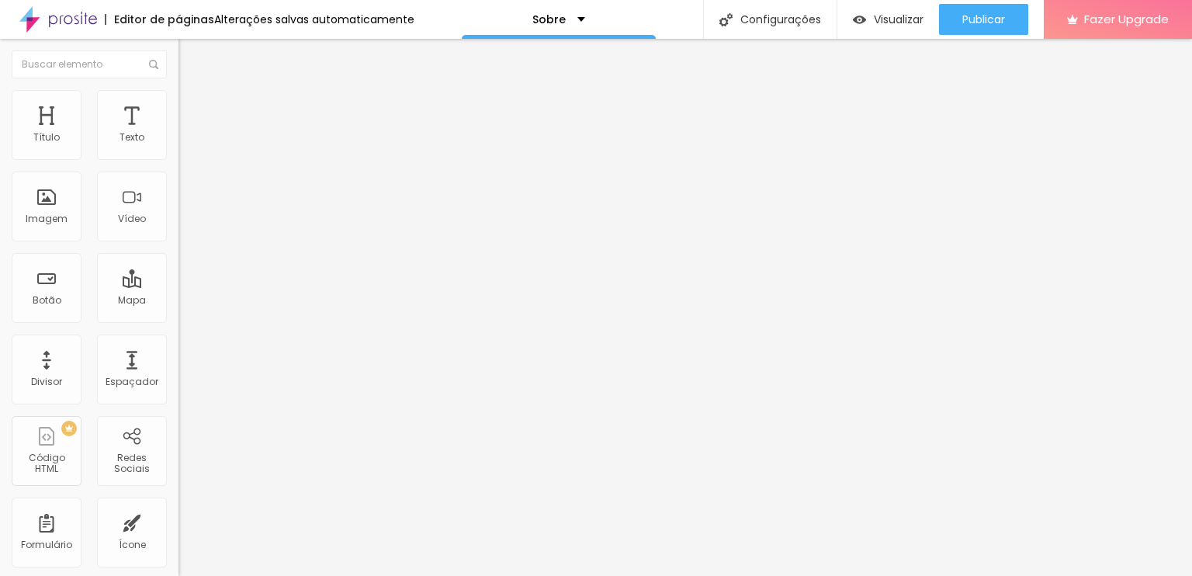
type input "S"
type input "Sobre nós"
drag, startPoint x: 643, startPoint y: 414, endPoint x: 447, endPoint y: 420, distance: 195.7
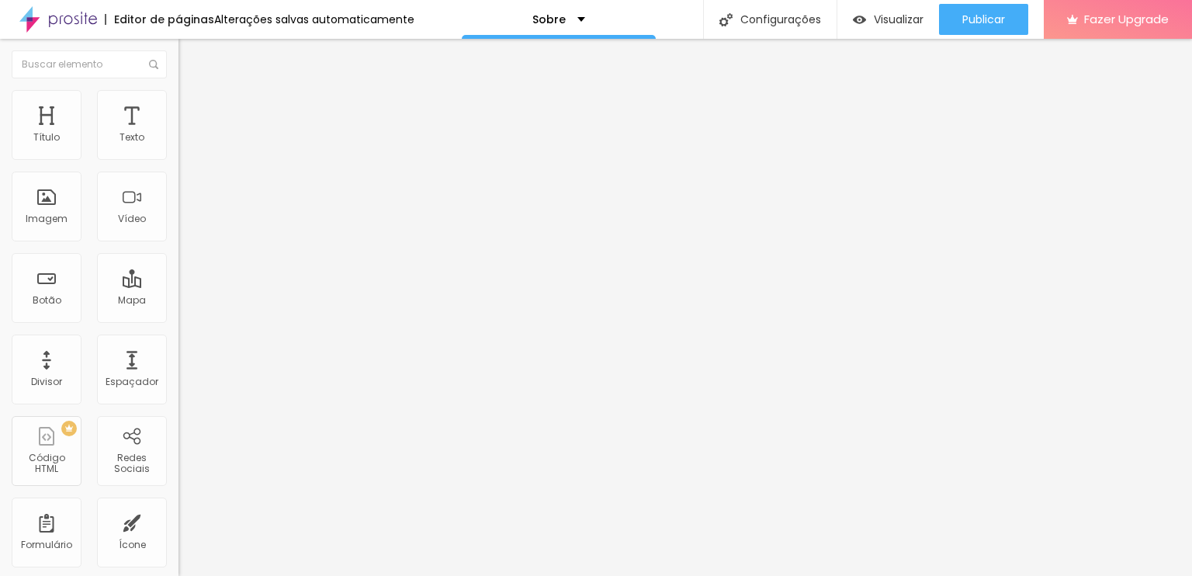
type textarea "V"
type textarea "u"
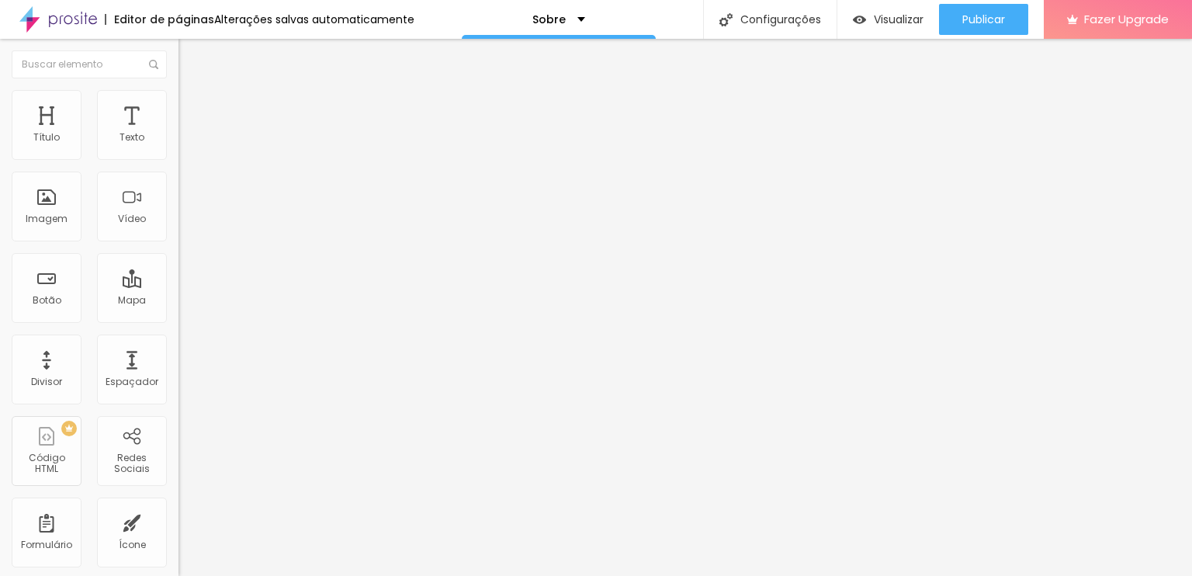
scroll to position [0, 0]
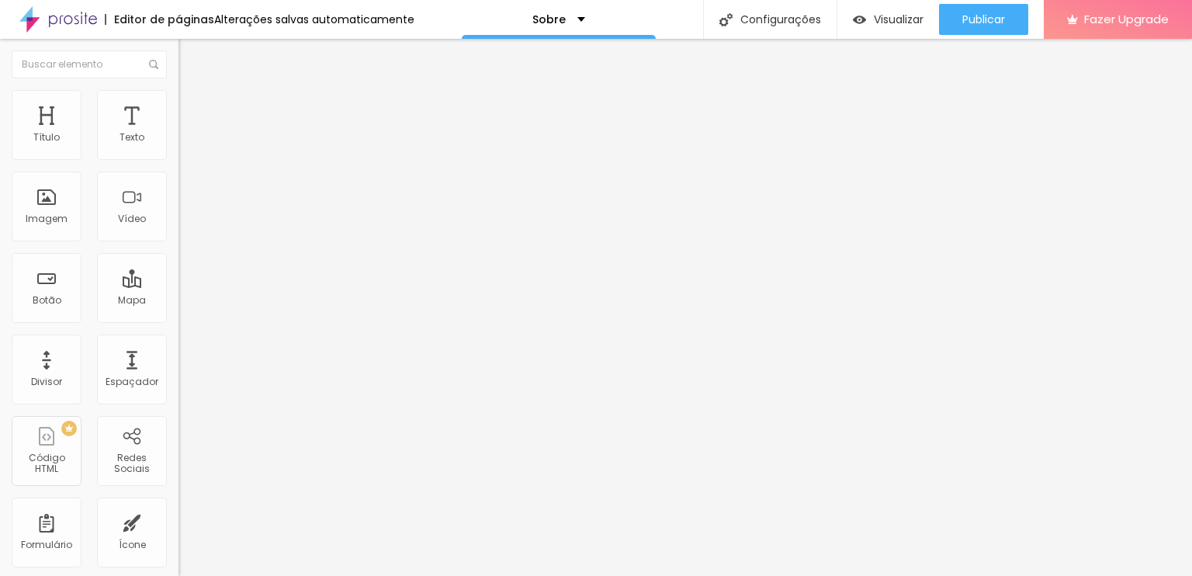
type input "c"
type input "Conheça nosso trabalho"
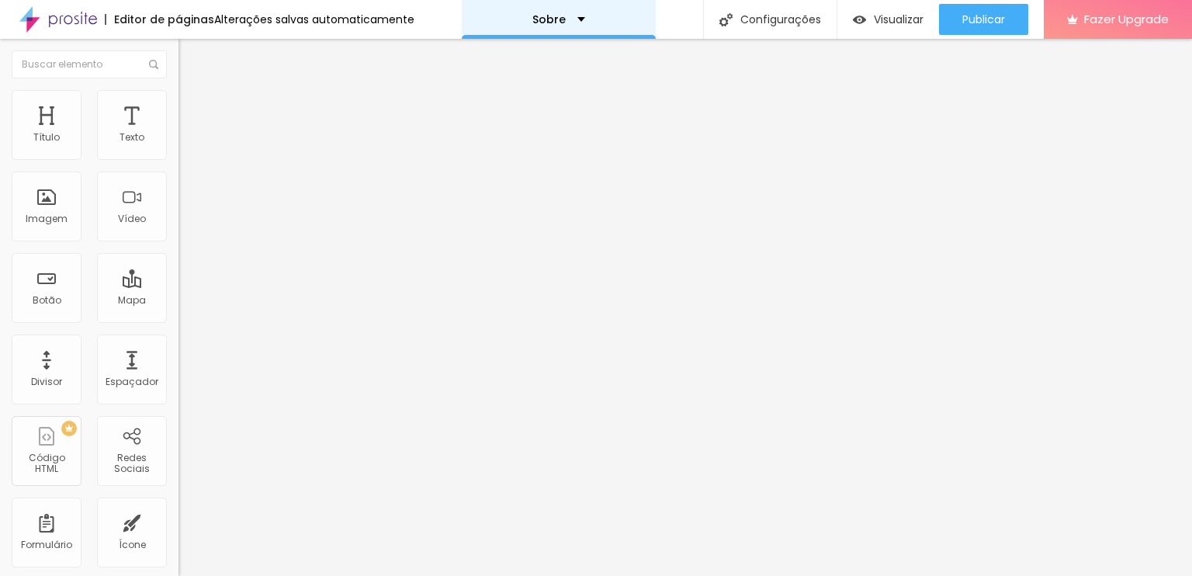
click at [583, 12] on div "Sobre" at bounding box center [559, 19] width 194 height 39
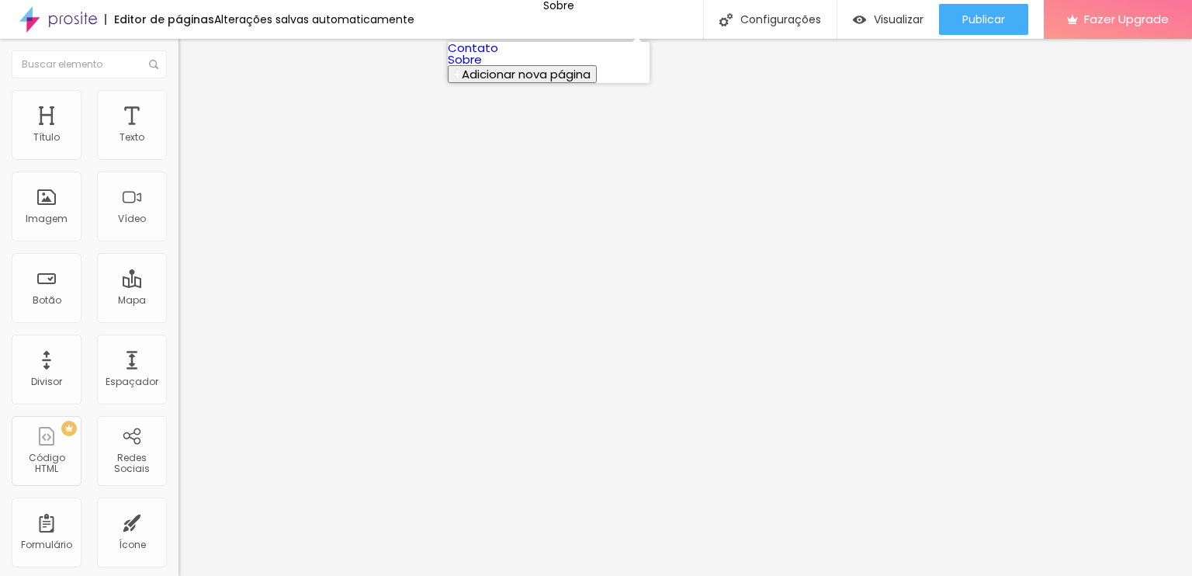
click at [498, 56] on link "Contato" at bounding box center [473, 48] width 50 height 16
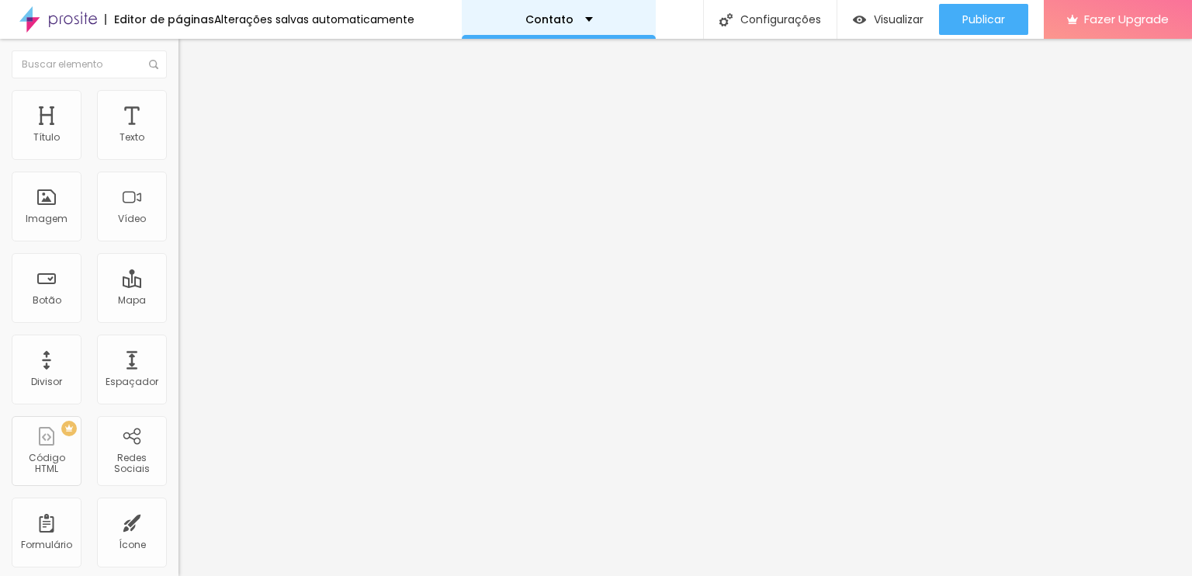
click at [569, 27] on div "Contato" at bounding box center [559, 19] width 194 height 39
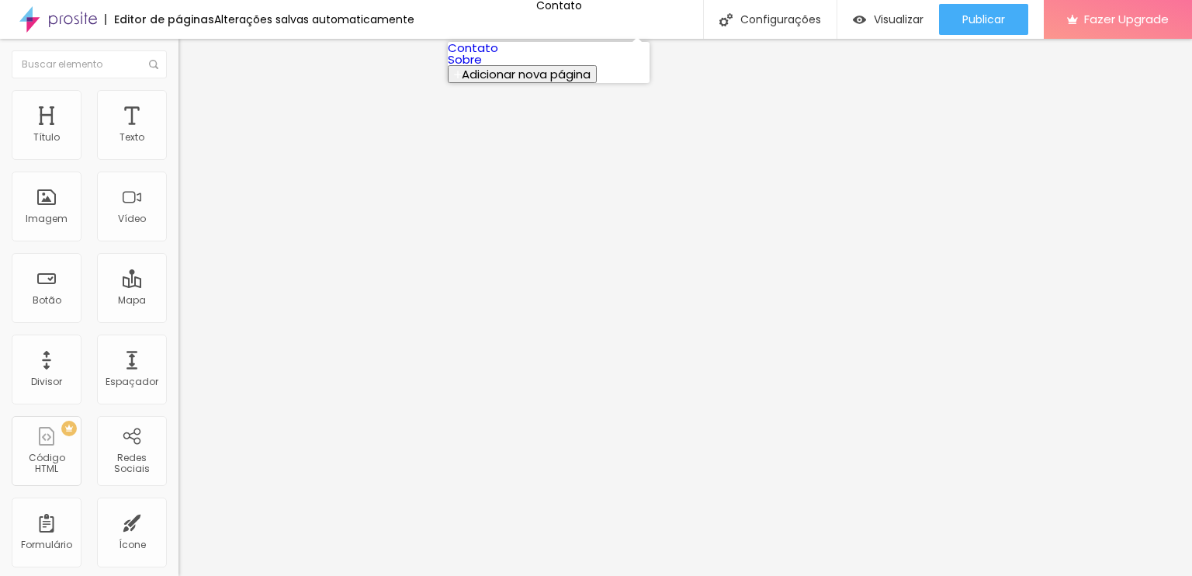
click at [482, 68] on link "Sobre" at bounding box center [465, 59] width 34 height 16
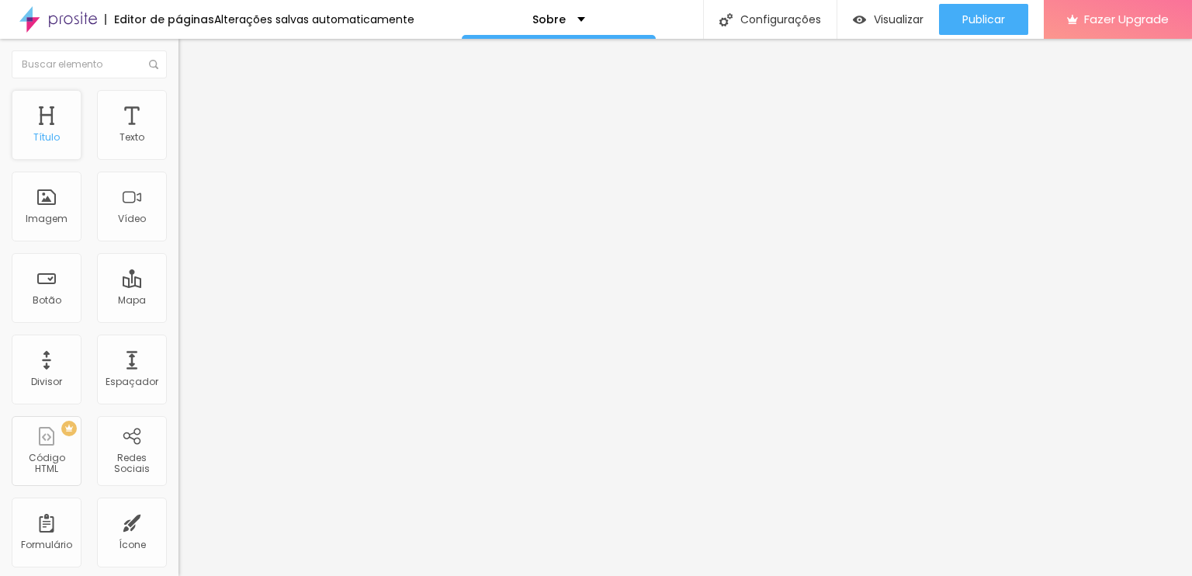
click at [25, 127] on div "Título" at bounding box center [47, 125] width 70 height 70
click at [61, 109] on div "Título" at bounding box center [47, 125] width 70 height 70
click at [32, 129] on div "Título" at bounding box center [47, 125] width 70 height 70
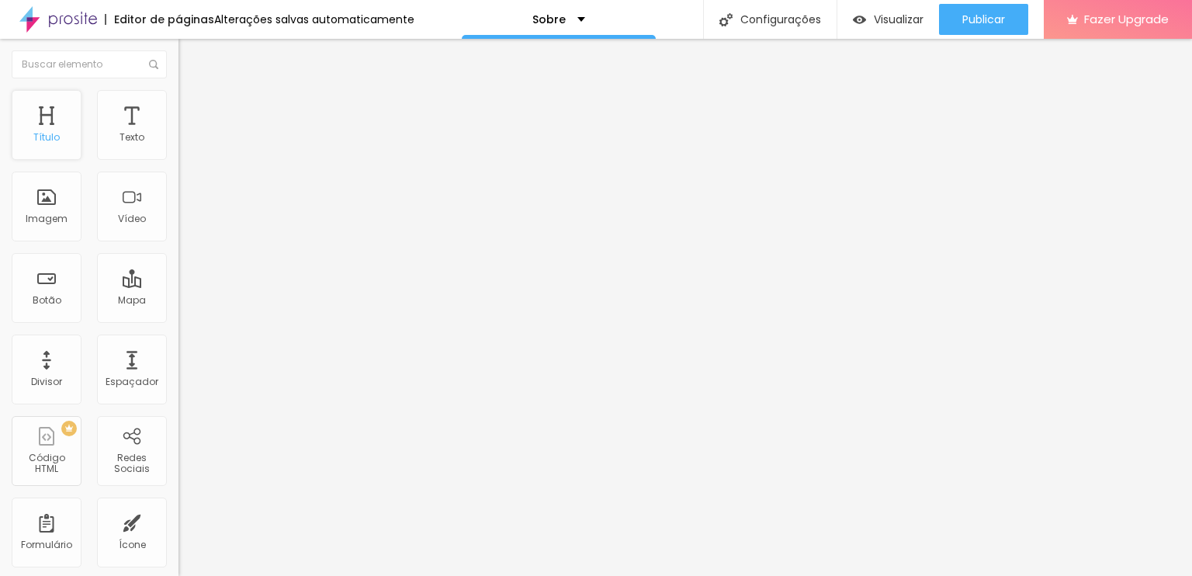
click at [43, 140] on div "Título" at bounding box center [46, 137] width 26 height 11
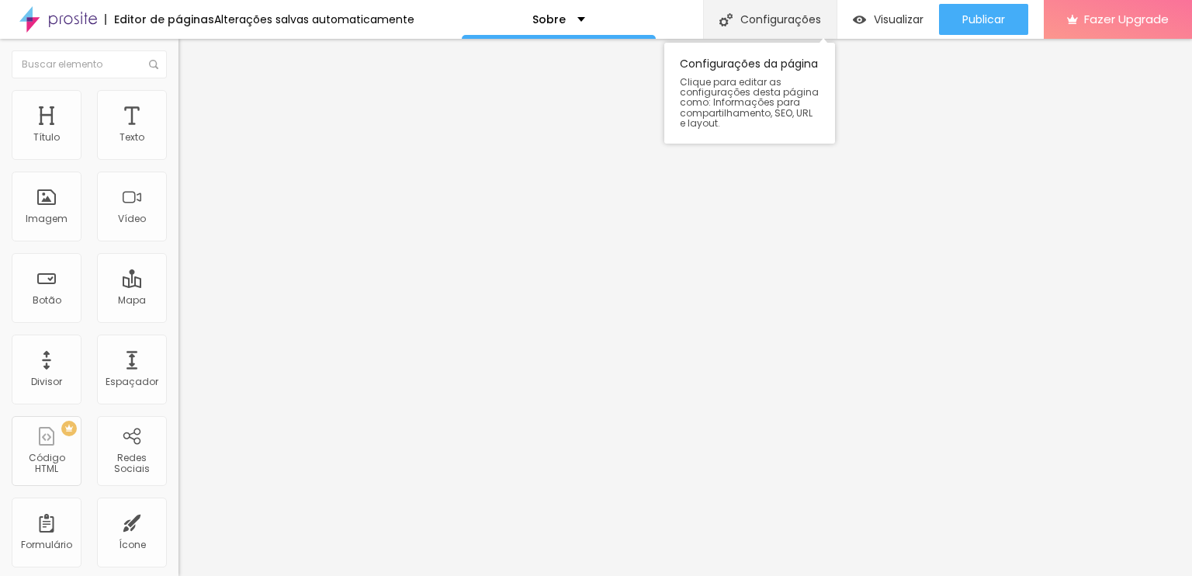
click at [761, 20] on div "Configurações" at bounding box center [770, 19] width 134 height 39
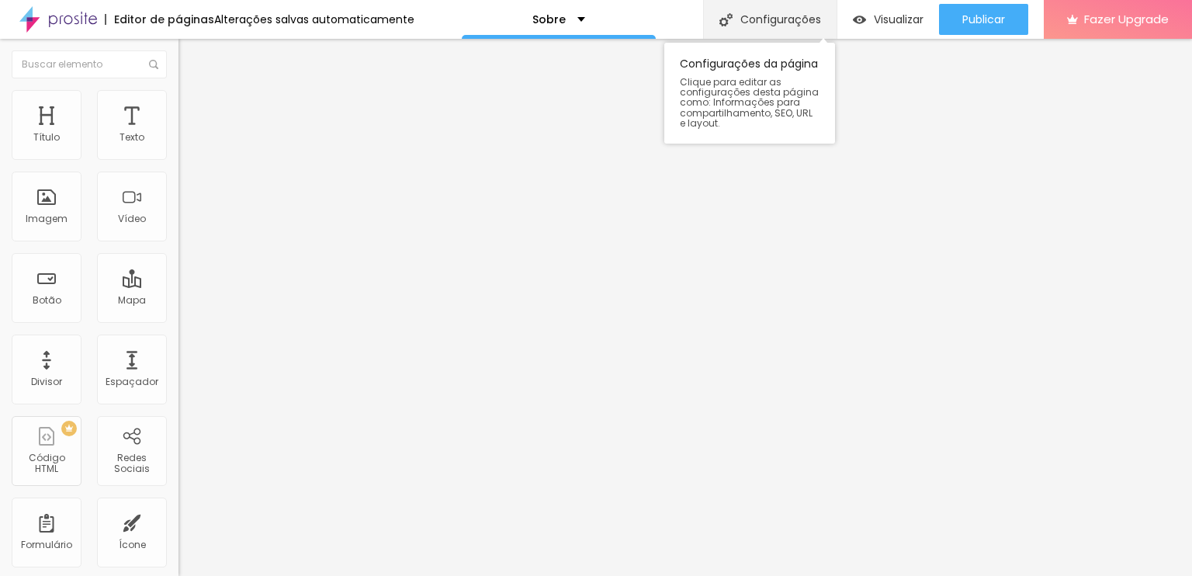
click at [751, 26] on div "Configurações" at bounding box center [770, 19] width 134 height 39
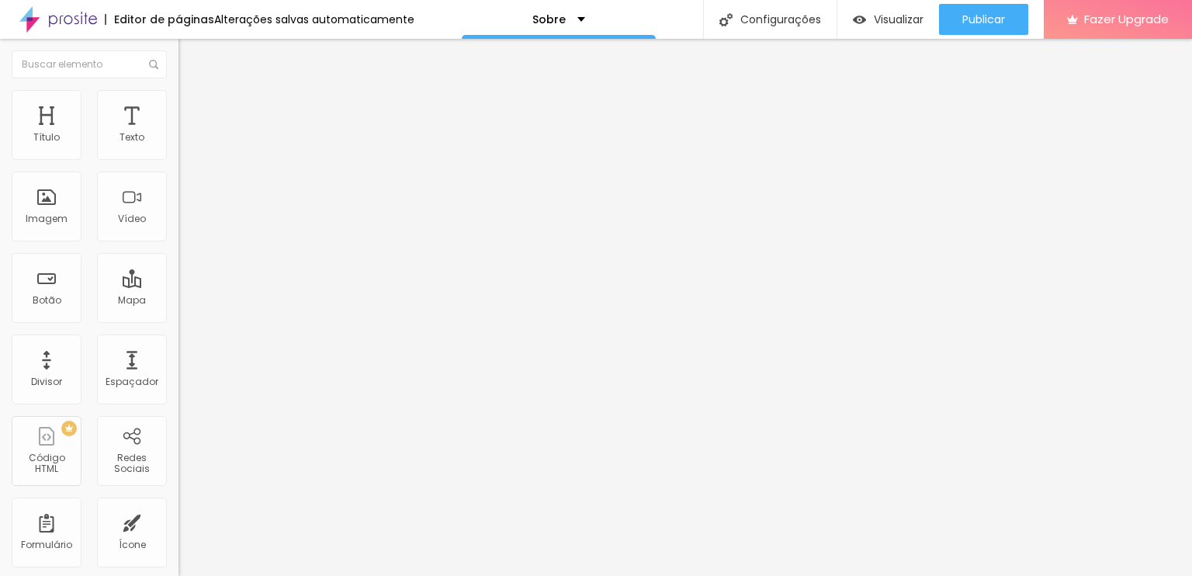
click at [65, 21] on img at bounding box center [58, 19] width 78 height 39
